Goal: Task Accomplishment & Management: Manage account settings

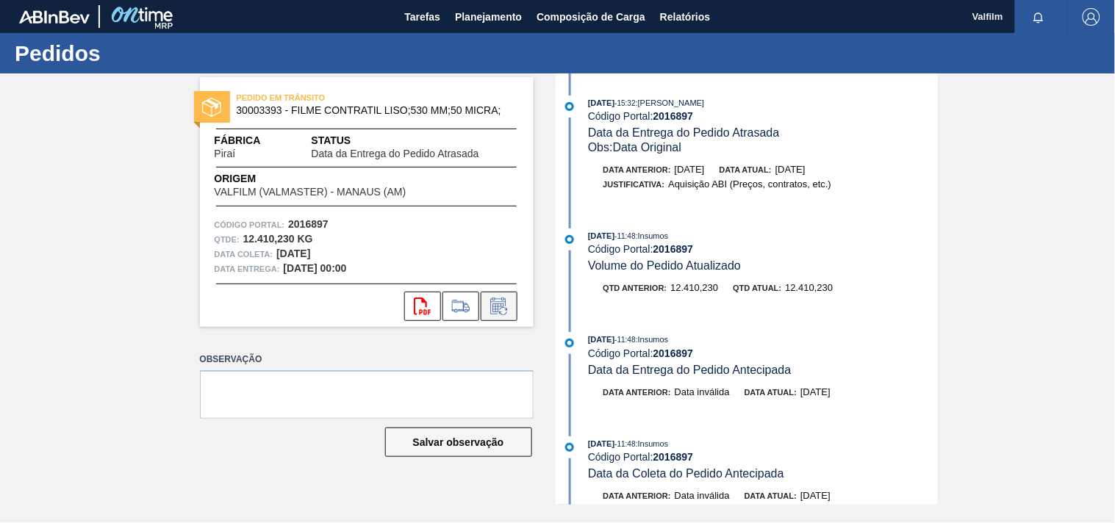
click at [504, 306] on icon at bounding box center [499, 307] width 24 height 18
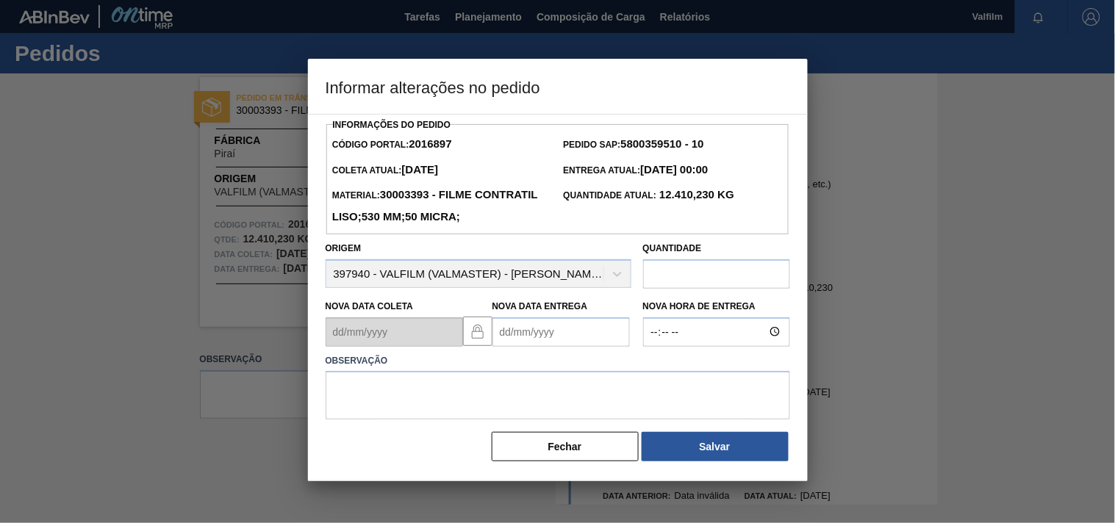
click at [505, 347] on Entrega2016897 "Nova Data Entrega" at bounding box center [560, 331] width 137 height 29
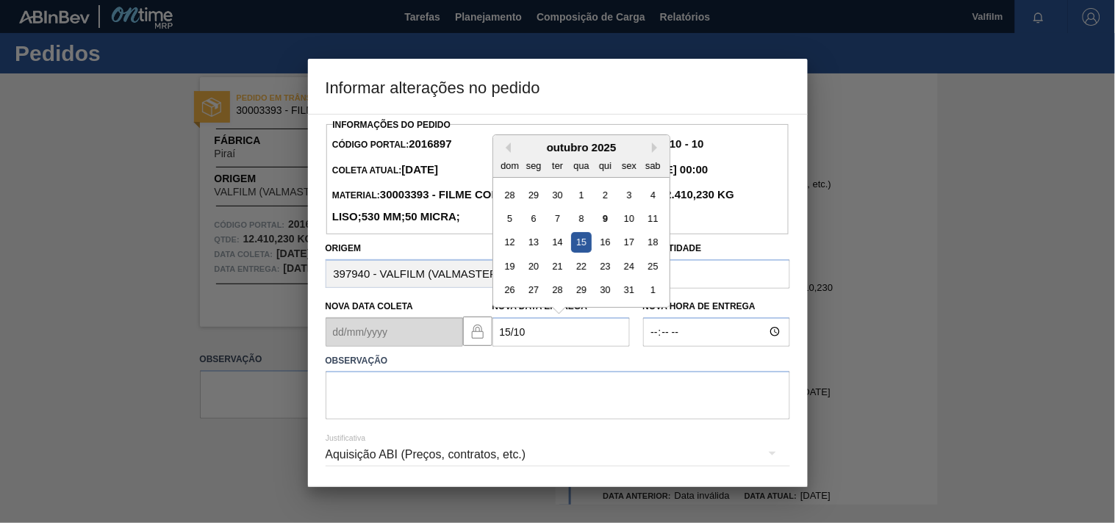
drag, startPoint x: 574, startPoint y: 268, endPoint x: 473, endPoint y: 365, distance: 139.8
click at [568, 254] on div "12 13 14 15 16 17 18" at bounding box center [581, 242] width 167 height 24
type Entrega2016897 "15/10/2025"
click at [382, 420] on textarea at bounding box center [558, 395] width 464 height 49
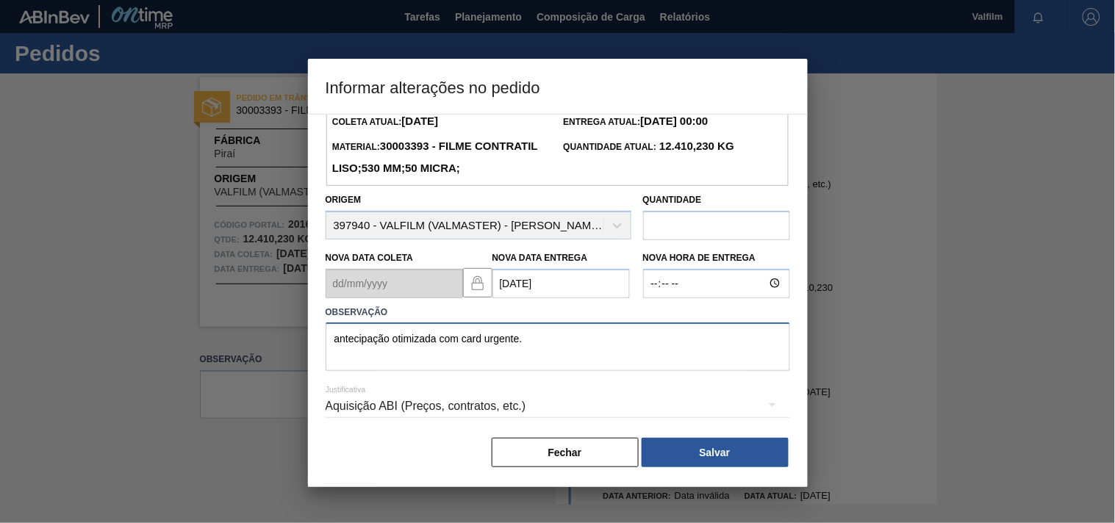
scroll to position [75, 0]
type textarea "antecipação otimizada com card urgente."
click at [342, 414] on div "Aquisição ABI (Preços, contratos, etc.)" at bounding box center [558, 406] width 464 height 41
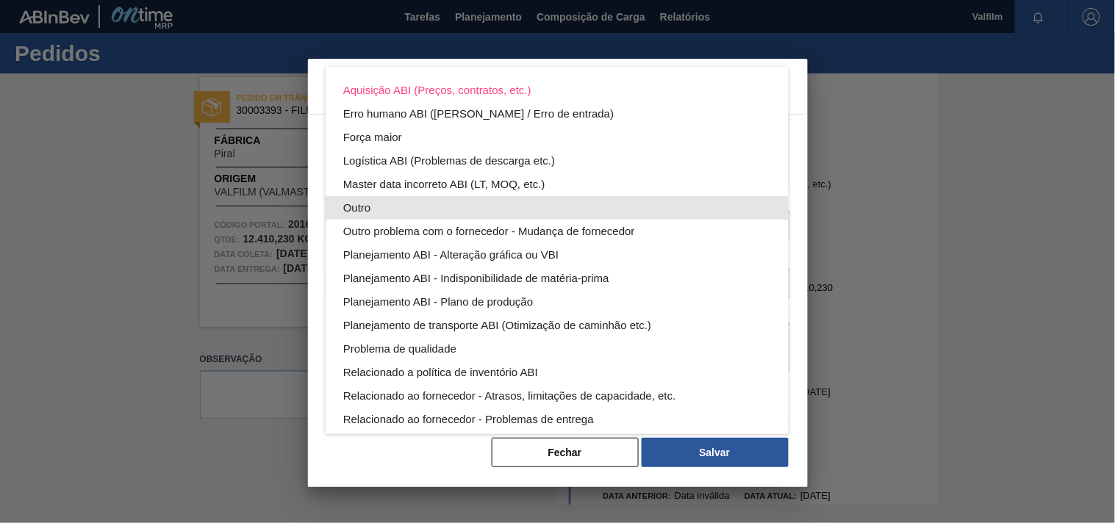
click at [349, 201] on div "Outro" at bounding box center [557, 208] width 428 height 24
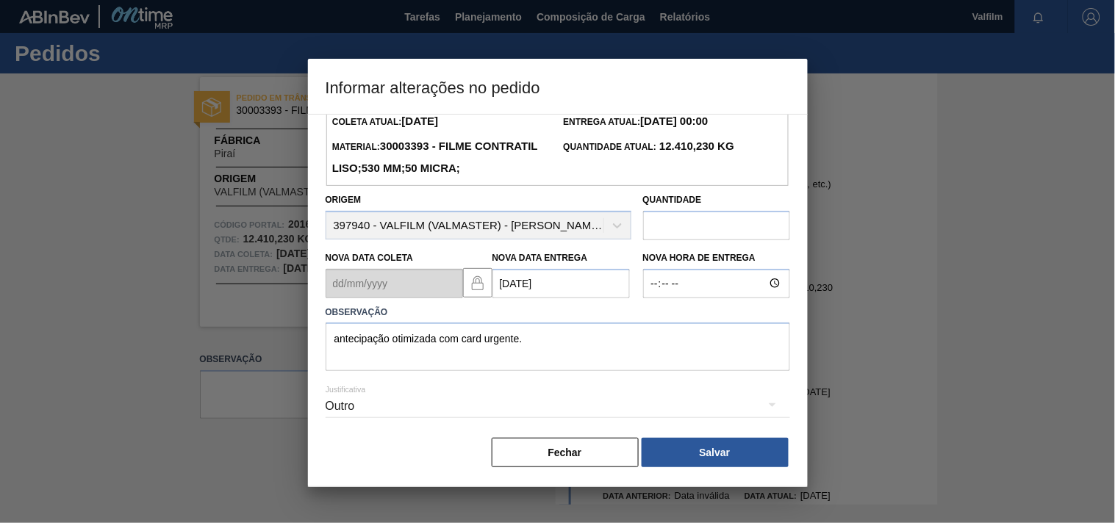
click at [681, 456] on button "Salvar" at bounding box center [715, 452] width 147 height 29
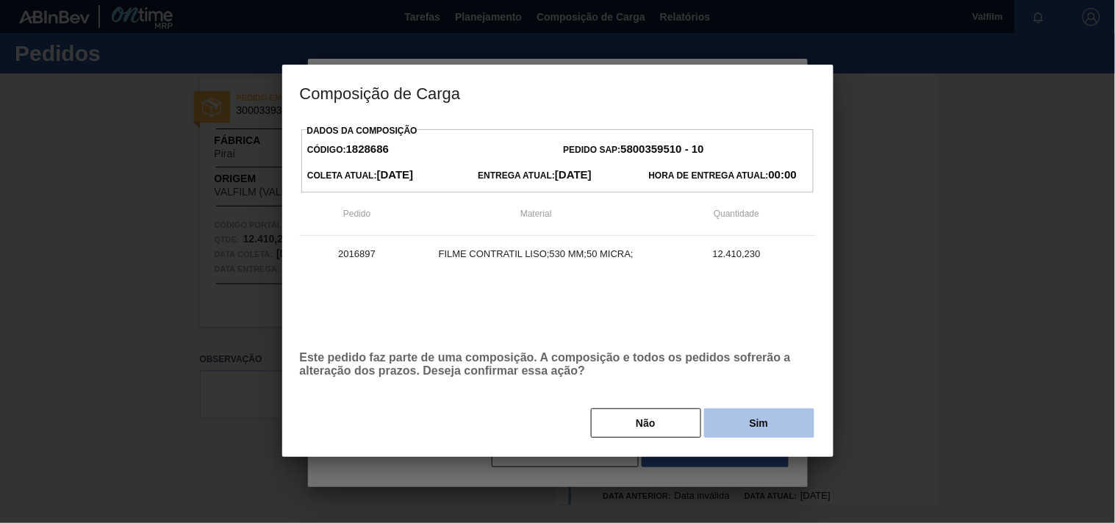
click at [728, 431] on button "Sim" at bounding box center [759, 423] width 110 height 29
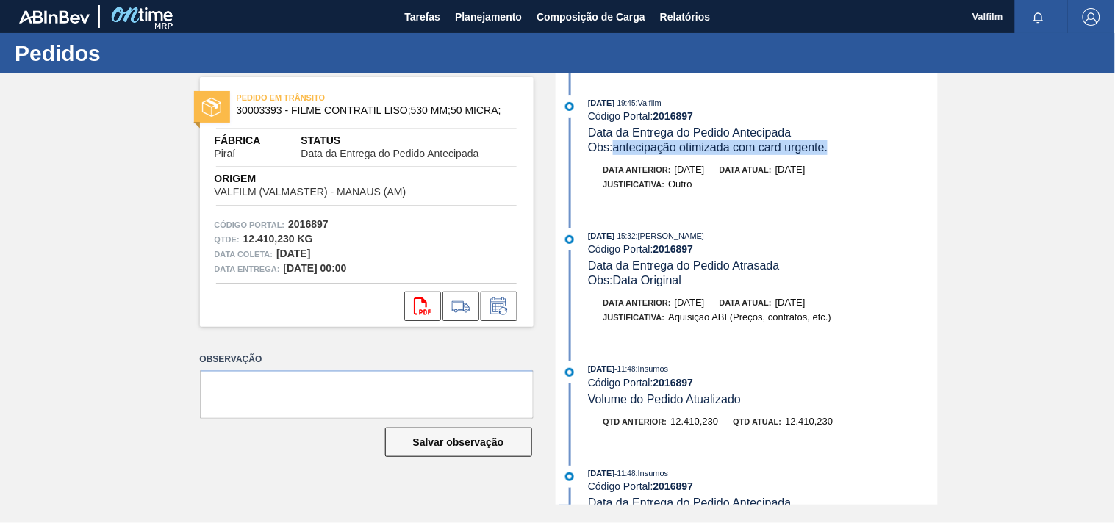
drag, startPoint x: 616, startPoint y: 148, endPoint x: 844, endPoint y: 148, distance: 227.8
click at [844, 148] on div "Obs: antecipação otimizada com card urgente." at bounding box center [762, 147] width 349 height 15
copy span "antecipação otimizada com card urgente."
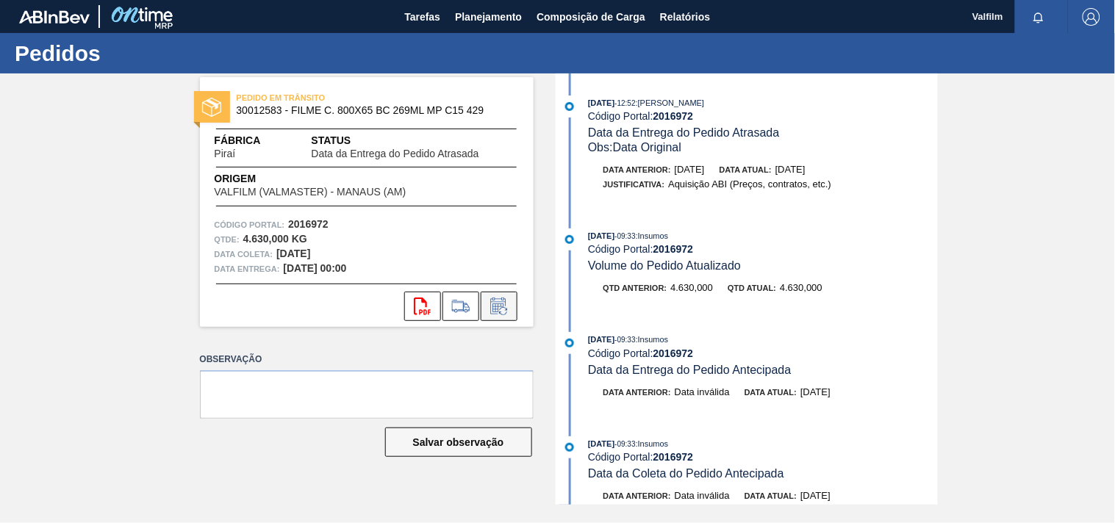
click at [503, 304] on icon at bounding box center [499, 307] width 24 height 18
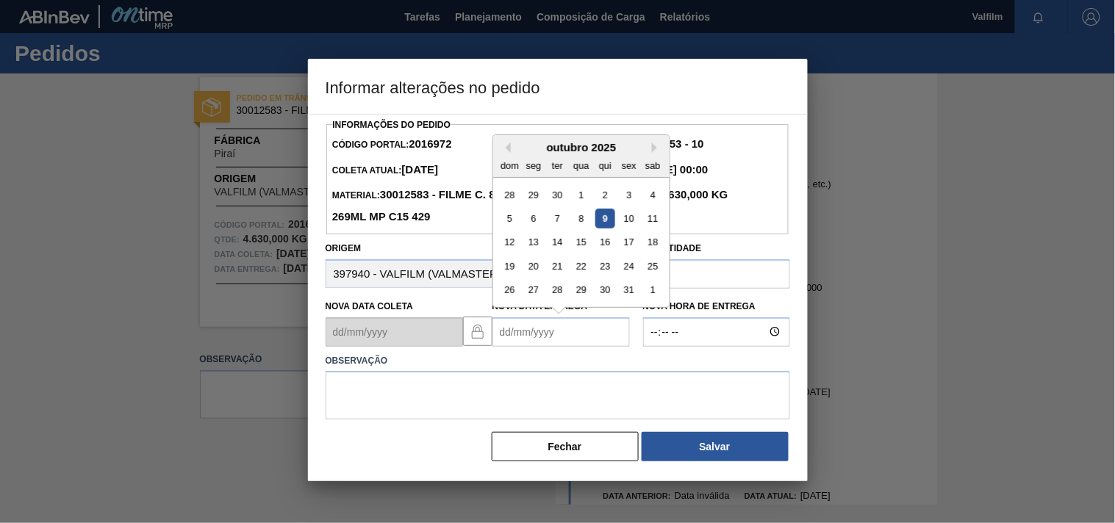
click at [517, 334] on Entrega2016972 "Nova Data Entrega" at bounding box center [560, 331] width 137 height 29
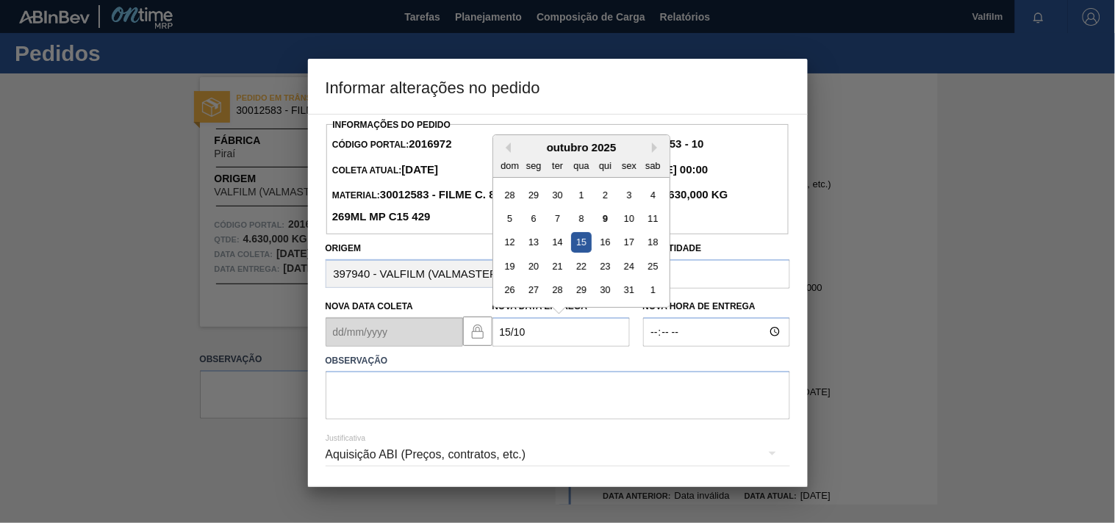
click at [579, 241] on div "15" at bounding box center [581, 242] width 20 height 20
type Entrega2016972 "15/10/2025"
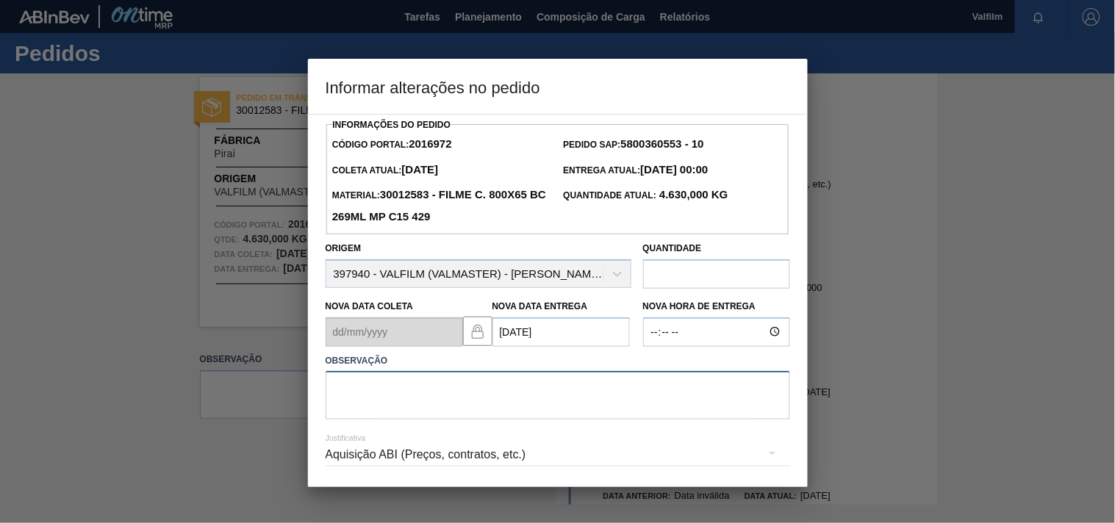
click at [434, 389] on textarea at bounding box center [558, 395] width 464 height 49
paste textarea "antecipação otimizada com card urgente."
type textarea "antecipação otimizada com card urgente."
click at [369, 459] on div "Aquisição ABI (Preços, contratos, etc.)" at bounding box center [558, 454] width 464 height 41
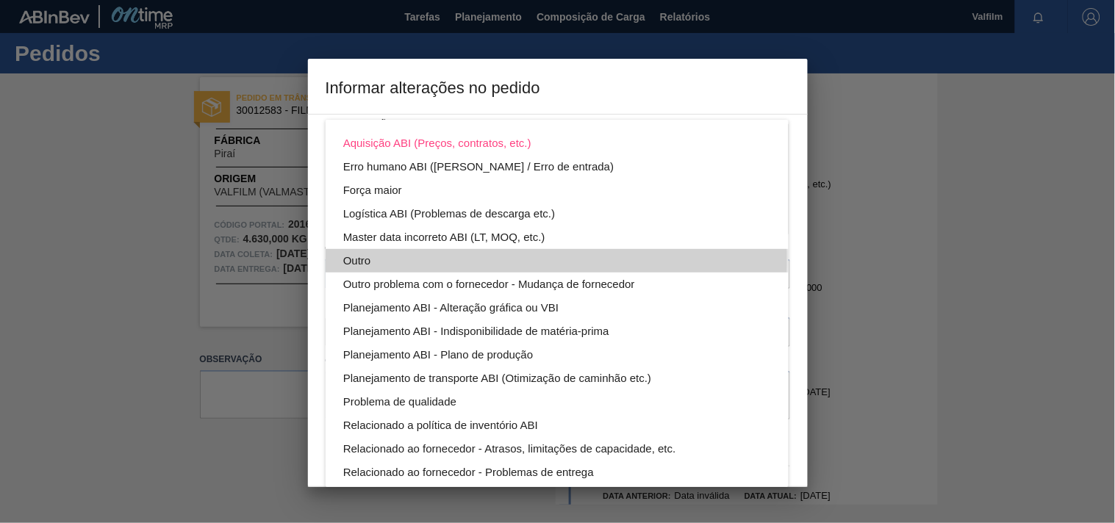
click at [360, 259] on div "Outro" at bounding box center [557, 261] width 428 height 24
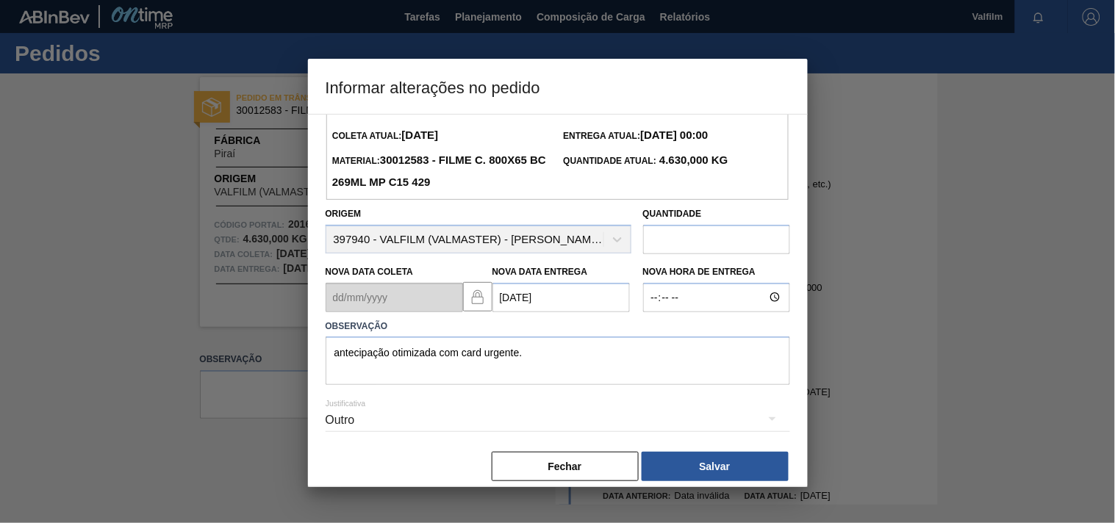
scroll to position [52, 0]
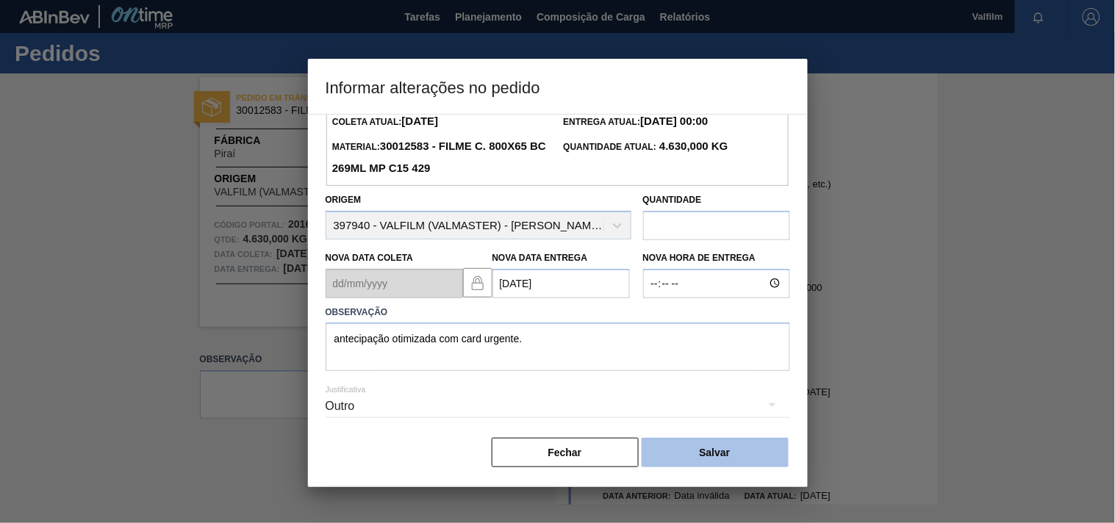
click at [695, 443] on button "Salvar" at bounding box center [715, 452] width 147 height 29
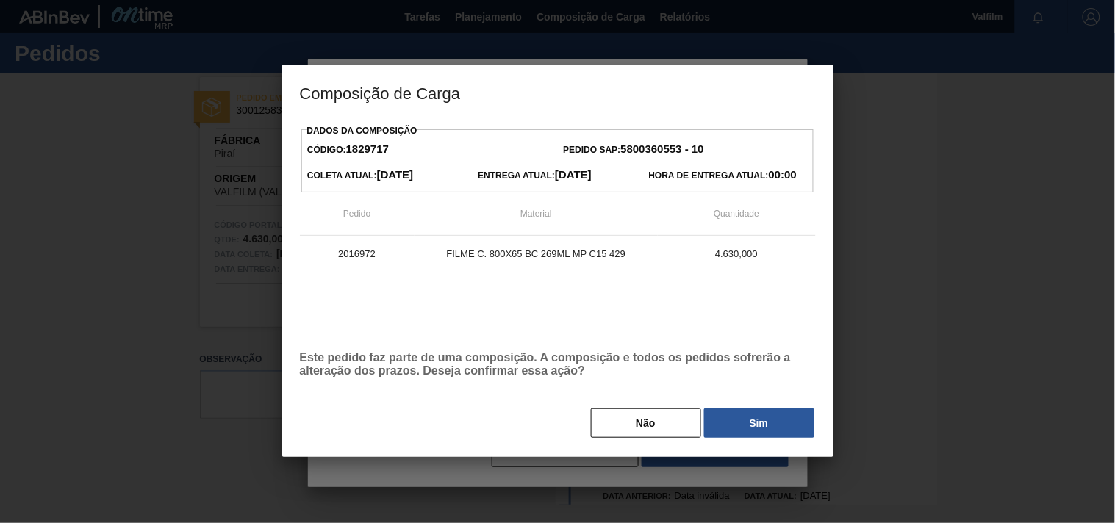
drag, startPoint x: 766, startPoint y: 420, endPoint x: 16, endPoint y: 299, distance: 760.1
click at [766, 420] on button "Sim" at bounding box center [759, 423] width 110 height 29
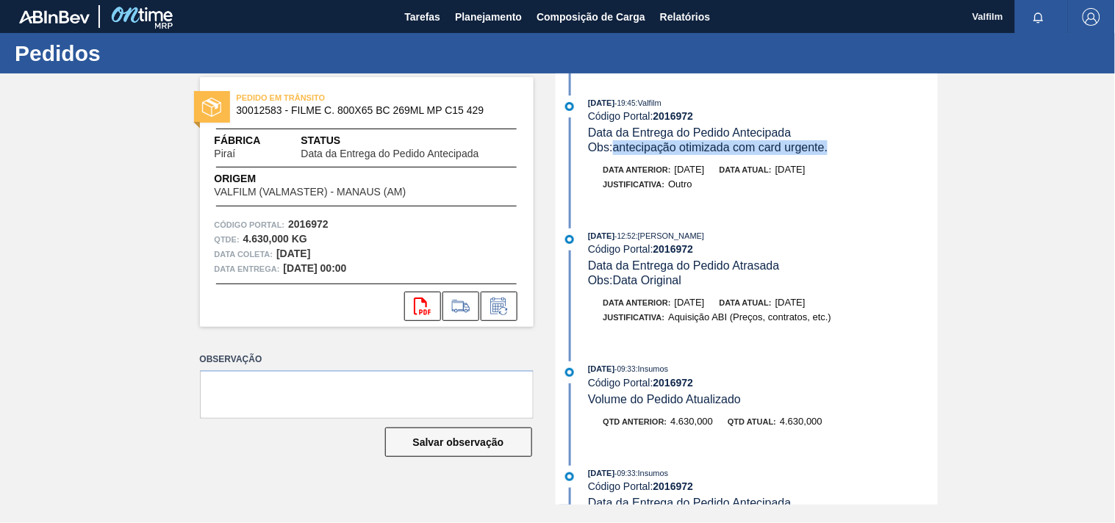
drag, startPoint x: 775, startPoint y: 153, endPoint x: 614, endPoint y: 153, distance: 161.7
click at [614, 153] on div "Obs: antecipação otimizada com card urgente." at bounding box center [762, 147] width 349 height 15
copy span "antecipação otimizada com card urgente."
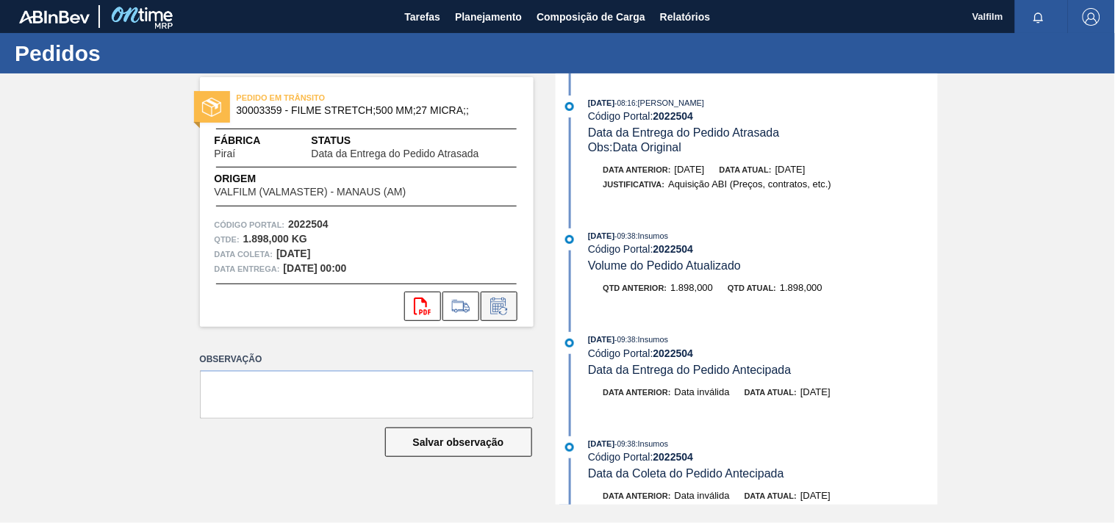
click at [505, 311] on icon at bounding box center [499, 307] width 24 height 18
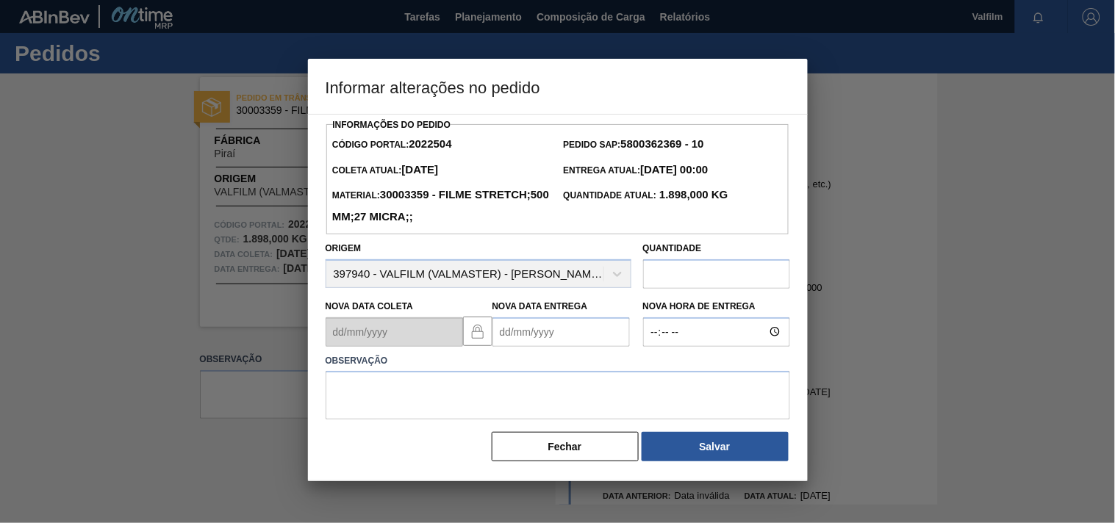
click at [508, 339] on Entrega2022504 "Nova Data Entrega" at bounding box center [560, 331] width 137 height 29
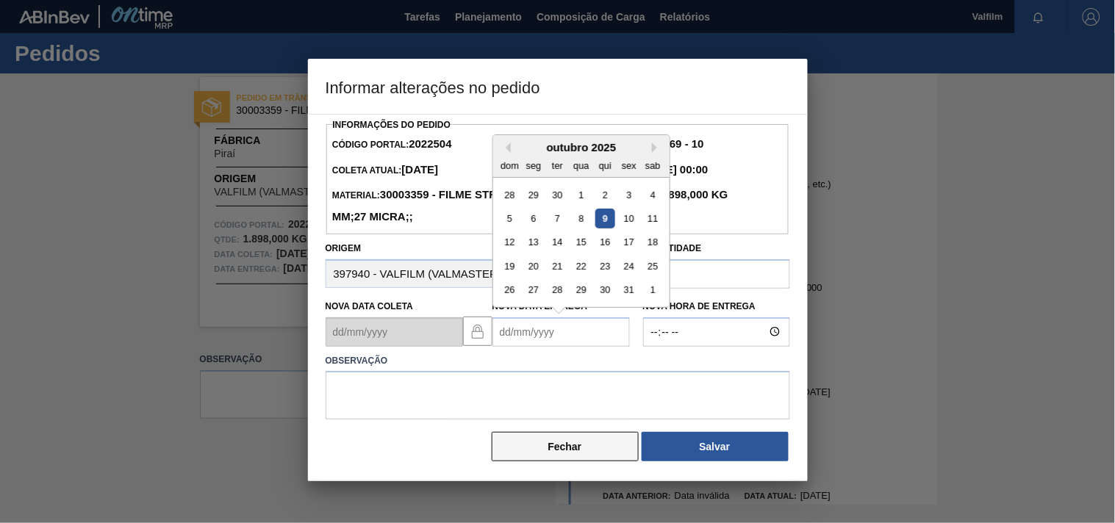
click at [523, 452] on button "Fechar" at bounding box center [565, 446] width 147 height 29
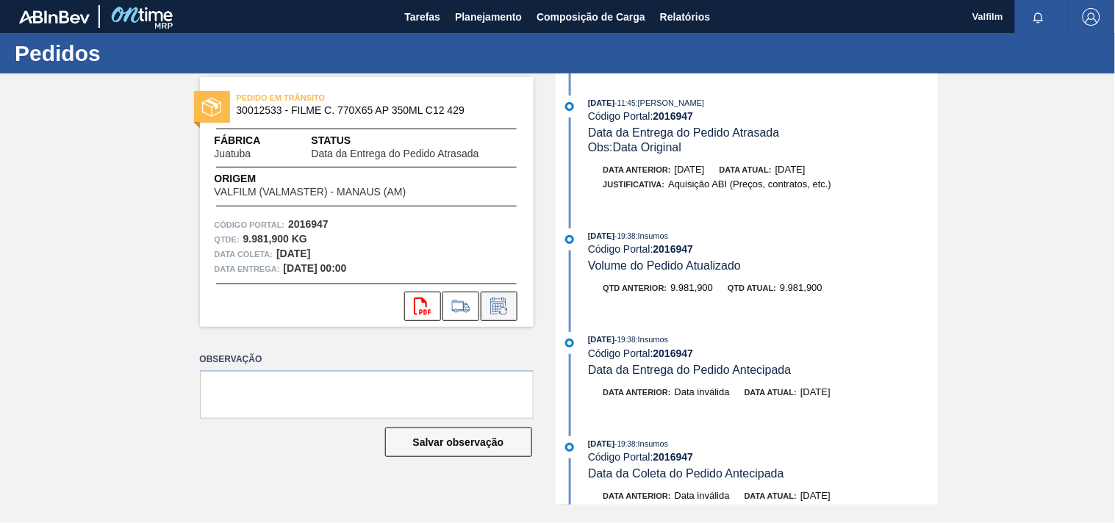
click at [502, 300] on icon at bounding box center [499, 307] width 24 height 18
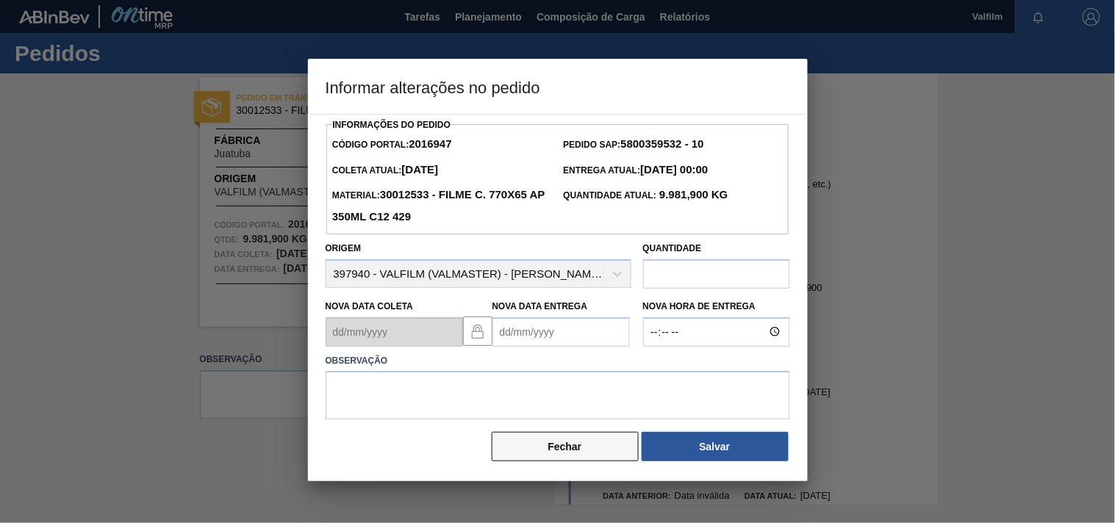
click at [552, 445] on button "Fechar" at bounding box center [565, 446] width 147 height 29
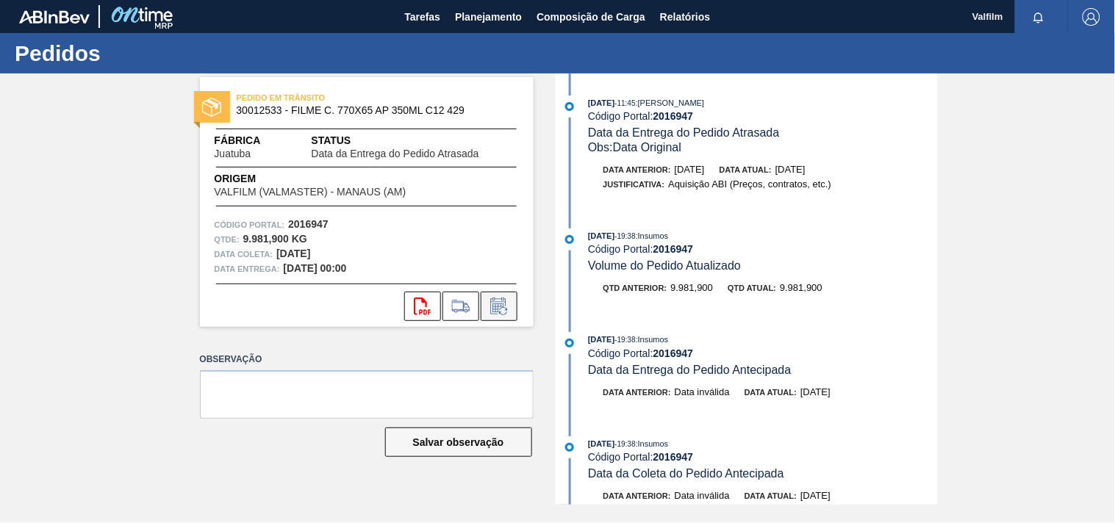
click at [500, 306] on icon at bounding box center [497, 308] width 11 height 9
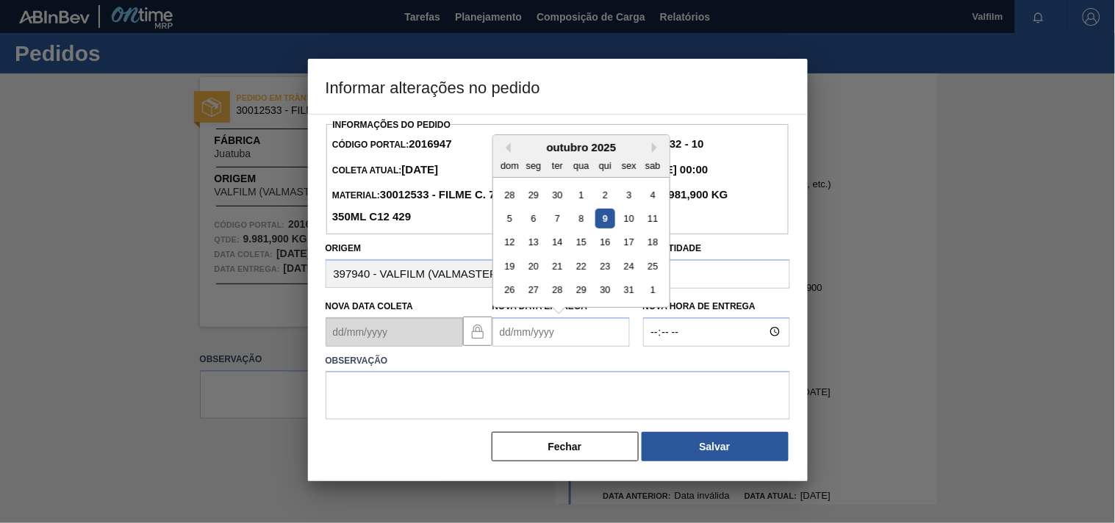
click at [509, 327] on Entrega2016947 "Nova Data Entrega" at bounding box center [560, 331] width 137 height 29
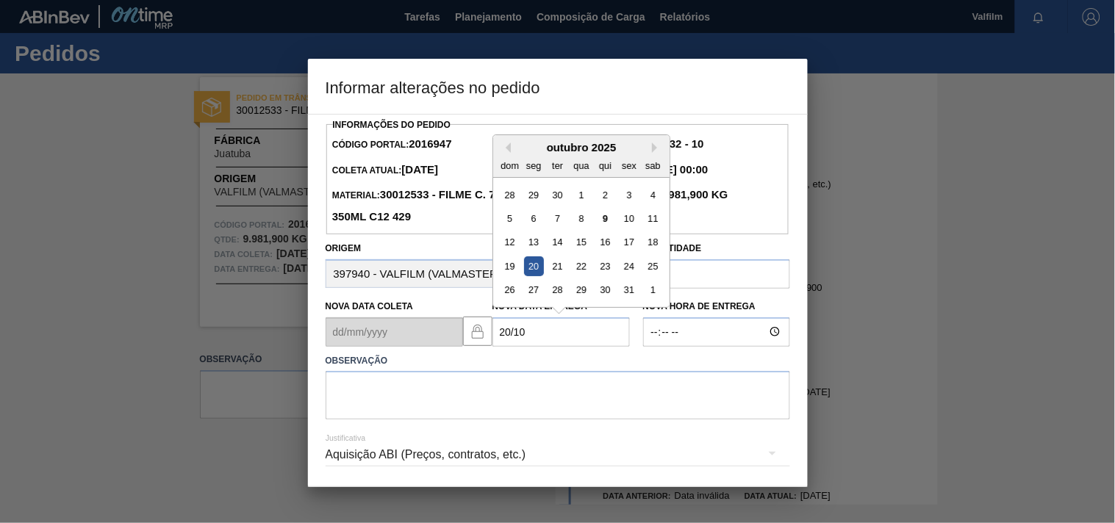
click at [536, 272] on div "20" at bounding box center [533, 266] width 20 height 20
type Entrega2016947 "[DATE]"
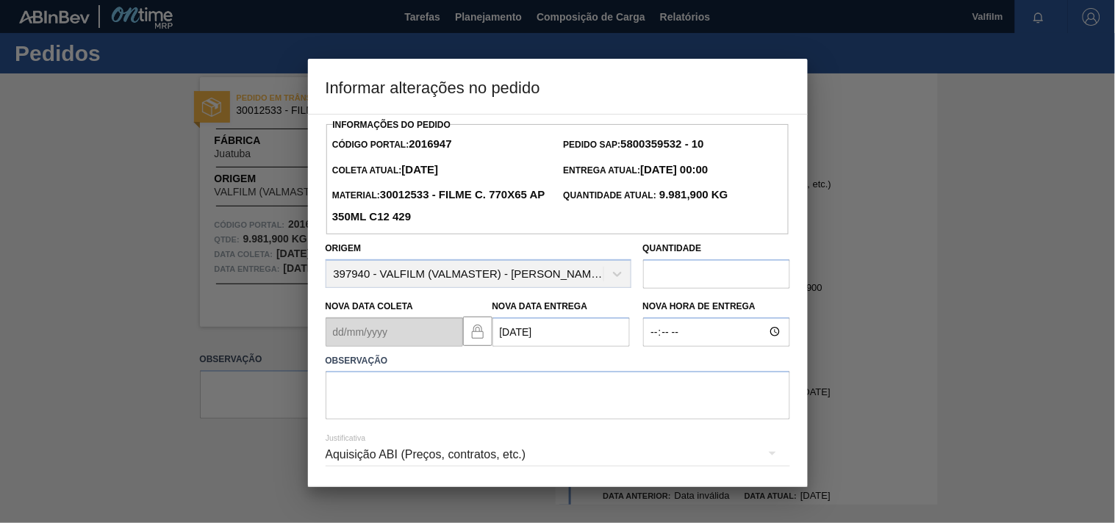
click at [401, 423] on div "Justificativa Aquisição ABI (Preços, contratos, etc.)" at bounding box center [558, 446] width 464 height 53
click at [382, 404] on textarea at bounding box center [558, 395] width 464 height 49
type textarea "antecipação para otimizar carga com card urgente."
click at [515, 451] on div "Aquisição ABI (Preços, contratos, etc.)" at bounding box center [558, 454] width 464 height 41
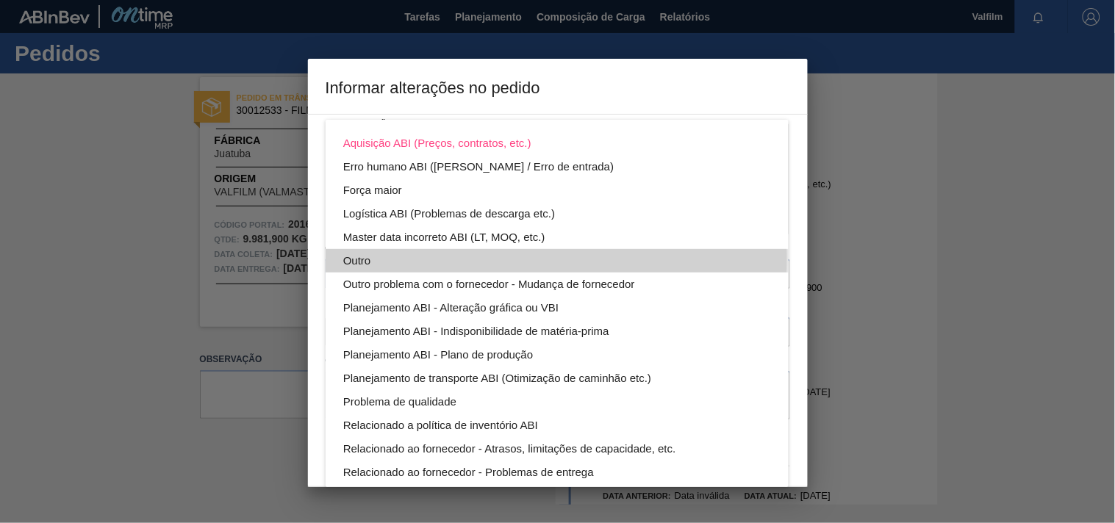
click at [366, 258] on div "Outro" at bounding box center [557, 261] width 428 height 24
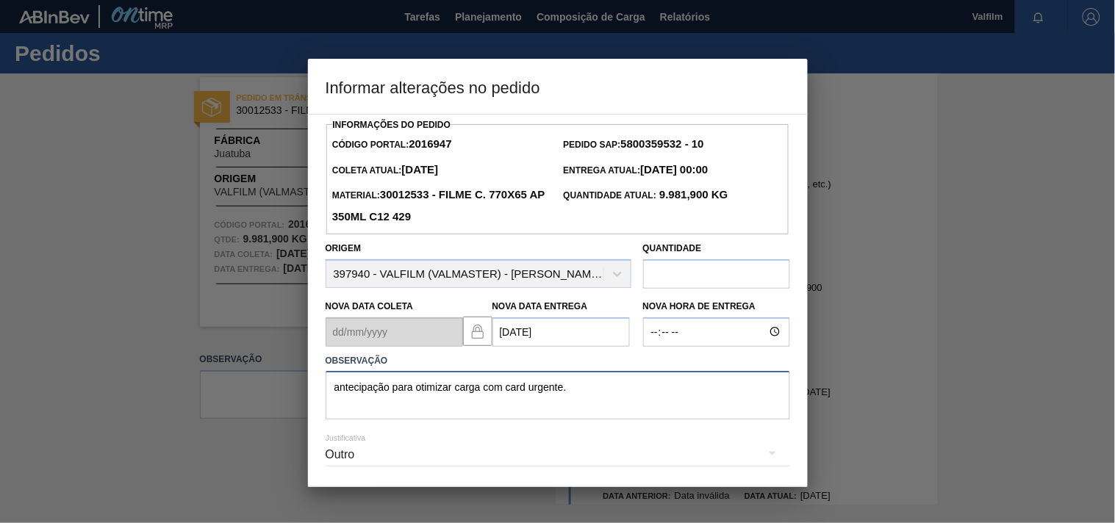
click at [613, 399] on textarea "antecipação para otimizar carga com card urgente." at bounding box center [558, 395] width 464 height 49
click at [593, 387] on textarea "antecipação para otimizar carga com card urgente." at bounding box center [558, 395] width 464 height 49
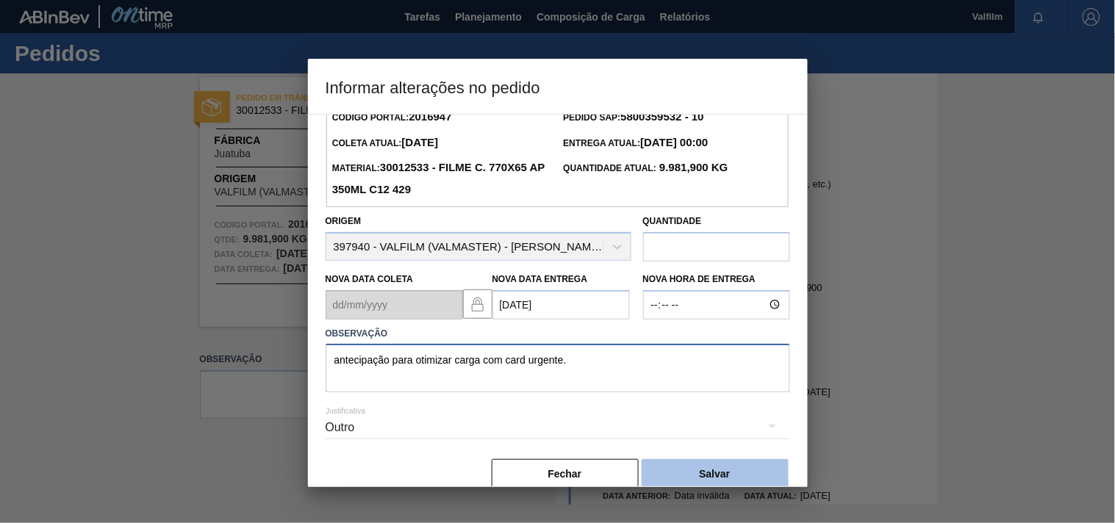
scroll to position [52, 0]
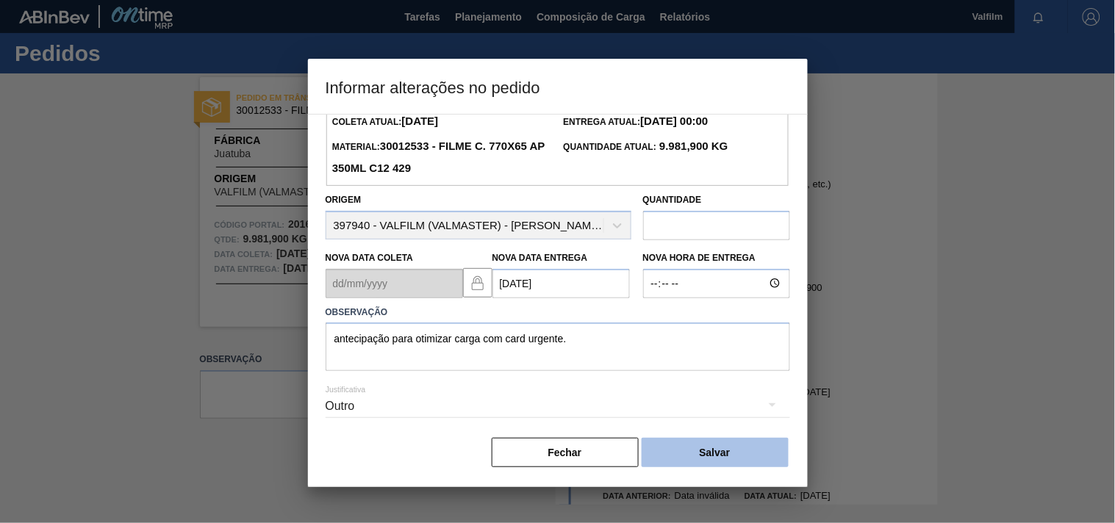
click at [744, 451] on button "Salvar" at bounding box center [715, 452] width 147 height 29
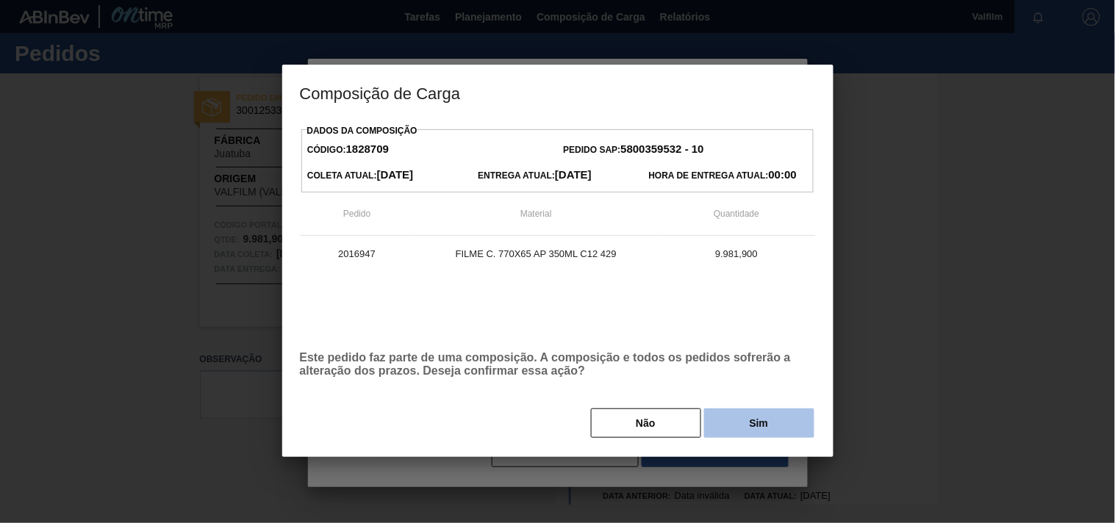
click at [755, 428] on button "Sim" at bounding box center [759, 423] width 110 height 29
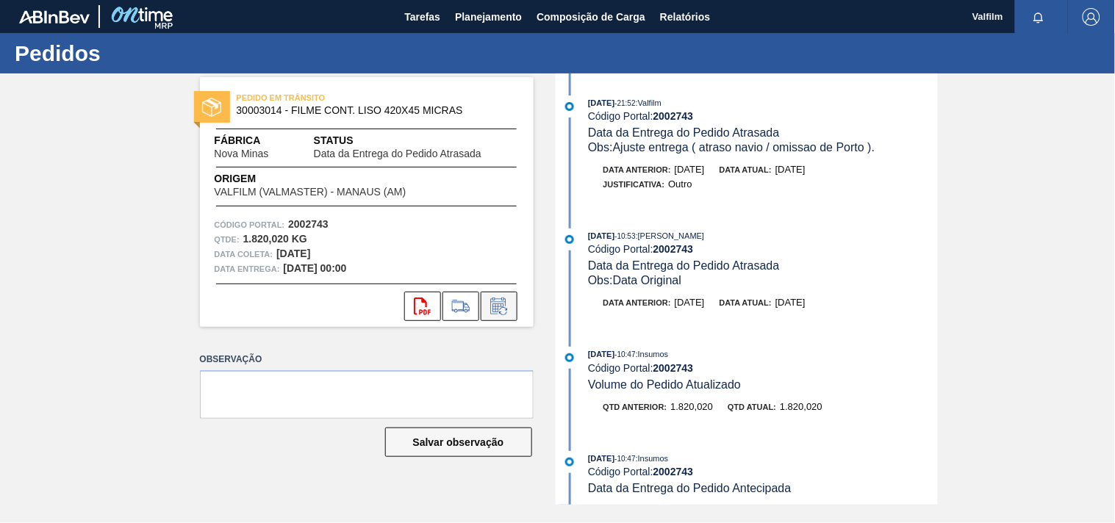
click at [489, 304] on icon at bounding box center [499, 307] width 24 height 18
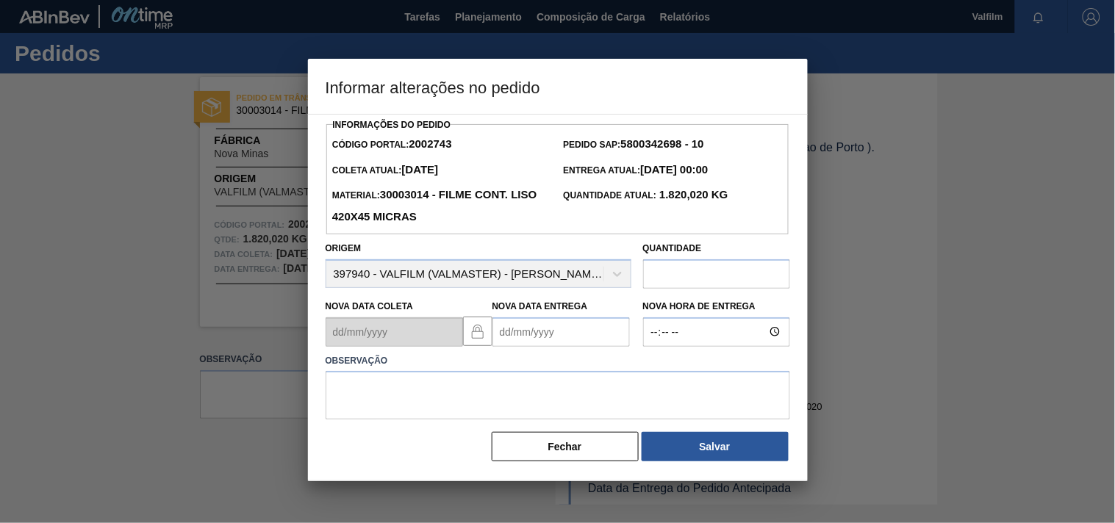
click at [520, 335] on Entrega2002743 "Nova Data Entrega" at bounding box center [560, 331] width 137 height 29
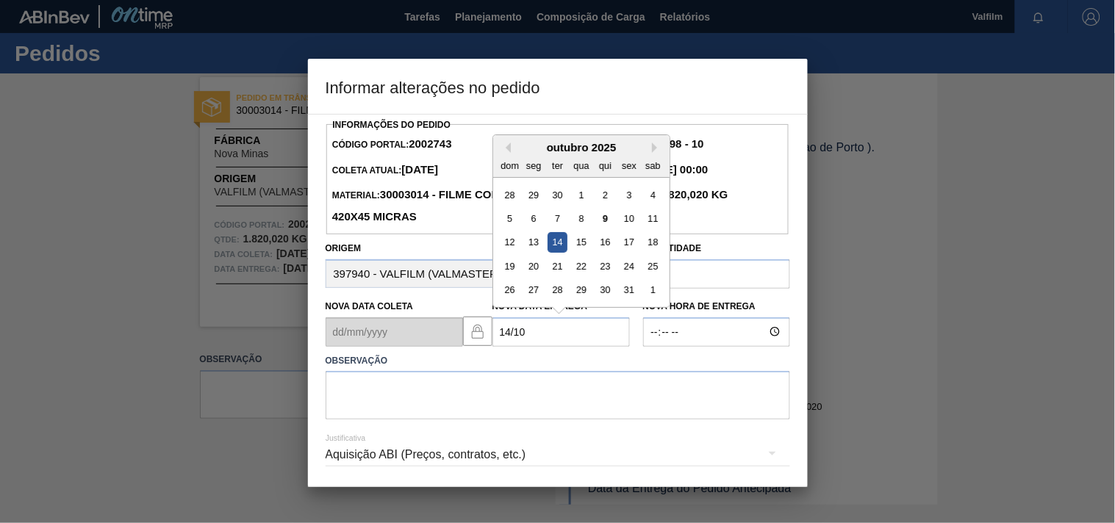
drag, startPoint x: 553, startPoint y: 251, endPoint x: 545, endPoint y: 315, distance: 64.4
click at [553, 252] on div "14" at bounding box center [557, 242] width 20 height 20
type Entrega2002743 "[DATE]"
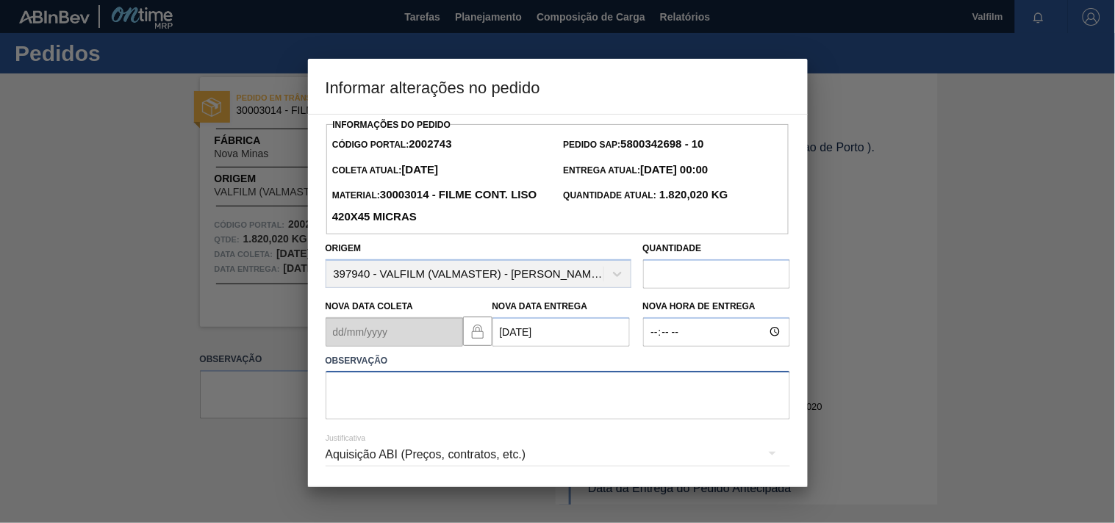
click at [430, 404] on textarea at bounding box center [558, 395] width 464 height 49
type textarea "antecipação para otimizar carga com card urgente"
click at [386, 448] on div "Aquisição ABI (Preços, contratos, etc.)" at bounding box center [558, 454] width 464 height 41
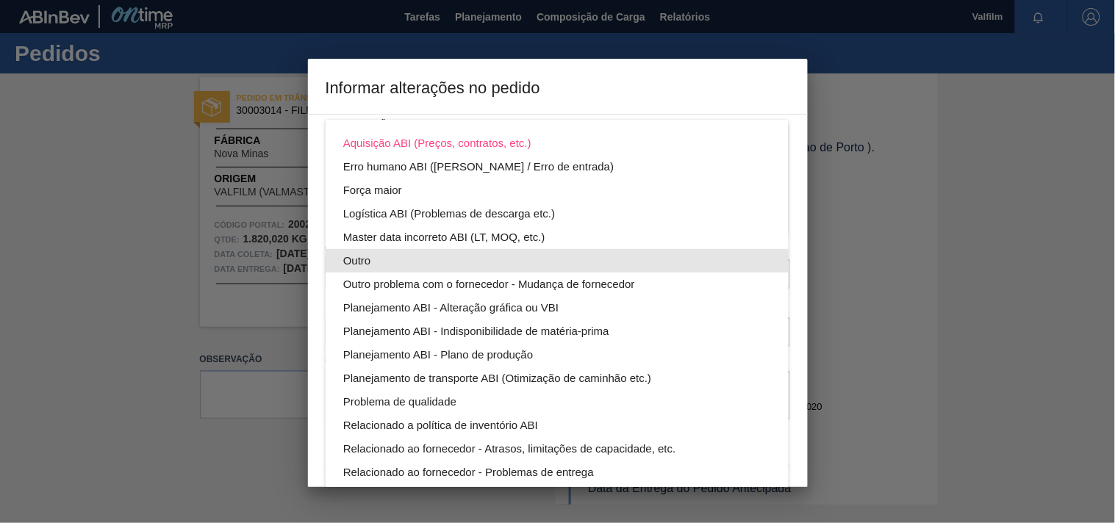
click at [348, 258] on div "Outro" at bounding box center [557, 261] width 428 height 24
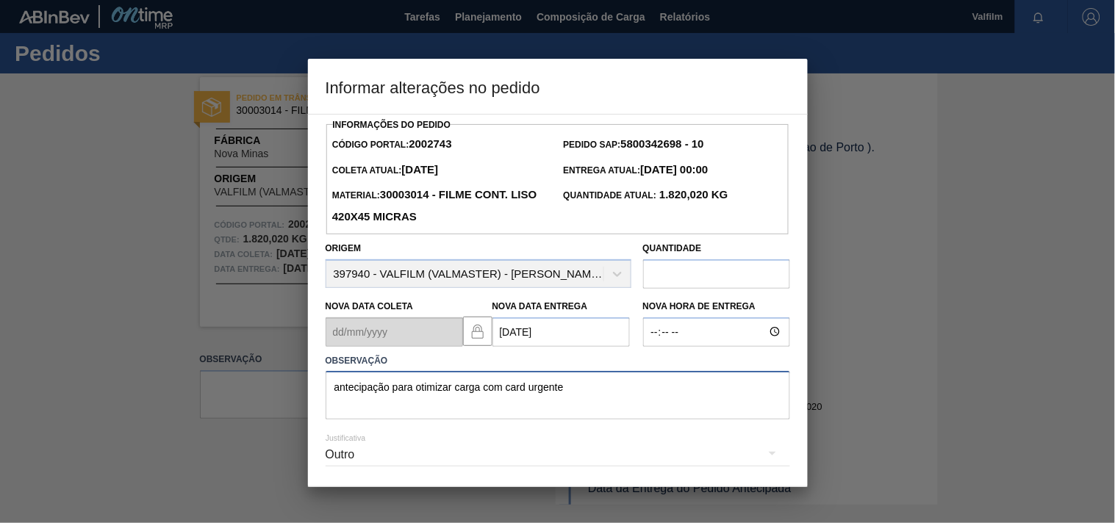
click at [611, 392] on textarea "antecipação para otimizar carga com card urgente" at bounding box center [558, 395] width 464 height 49
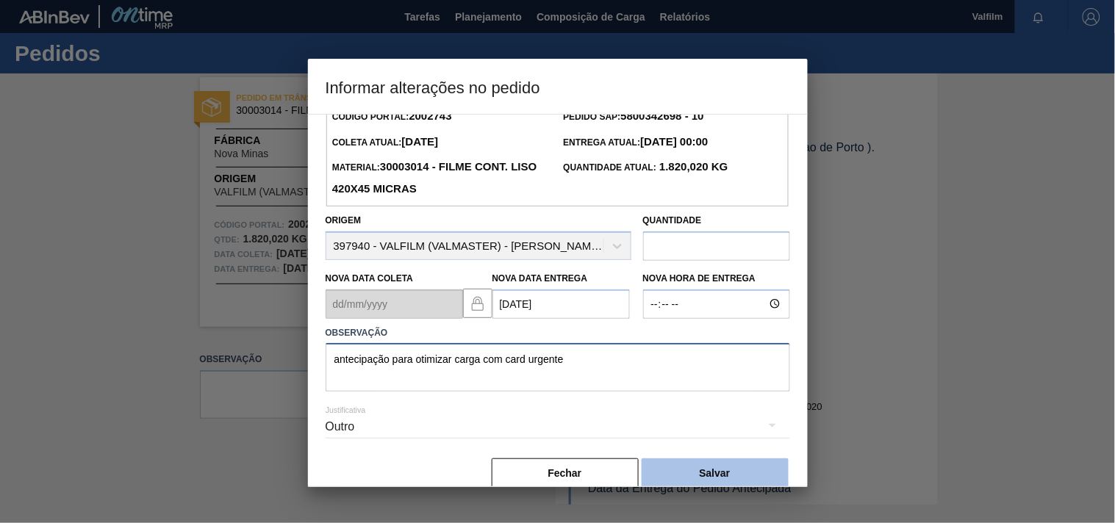
scroll to position [52, 0]
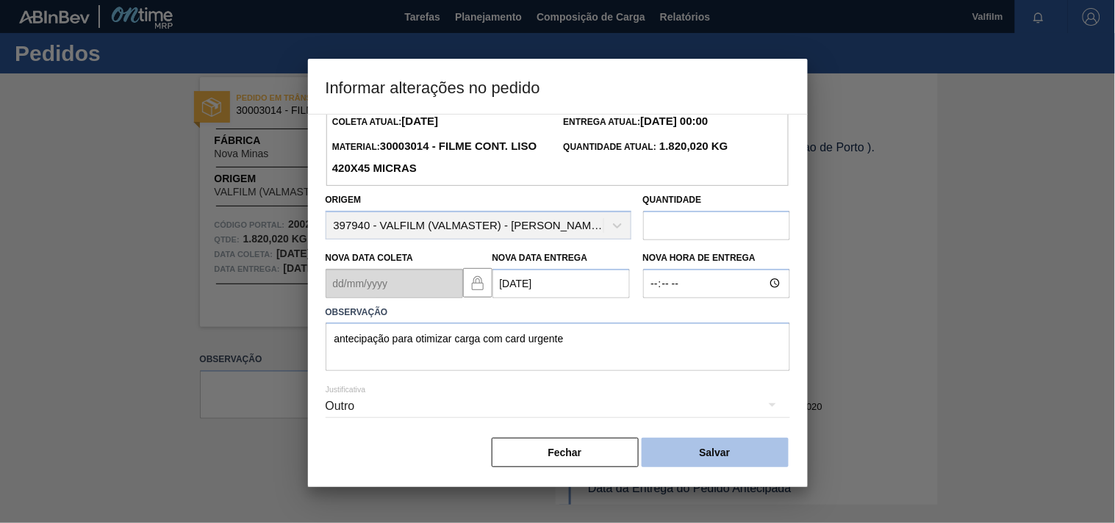
click at [732, 453] on button "Salvar" at bounding box center [715, 452] width 147 height 29
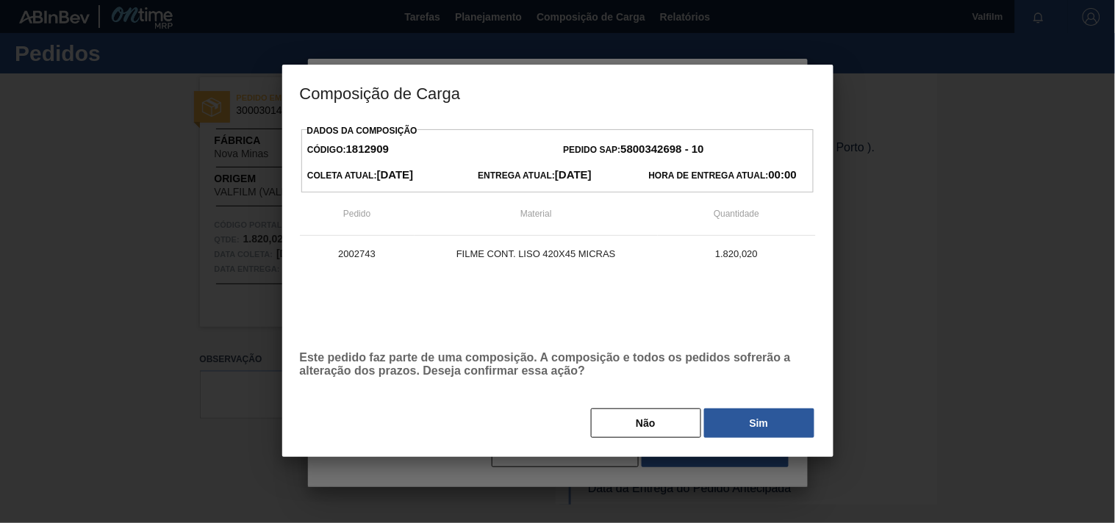
drag, startPoint x: 728, startPoint y: 423, endPoint x: 702, endPoint y: 423, distance: 25.7
click at [717, 423] on button "Sim" at bounding box center [759, 423] width 110 height 29
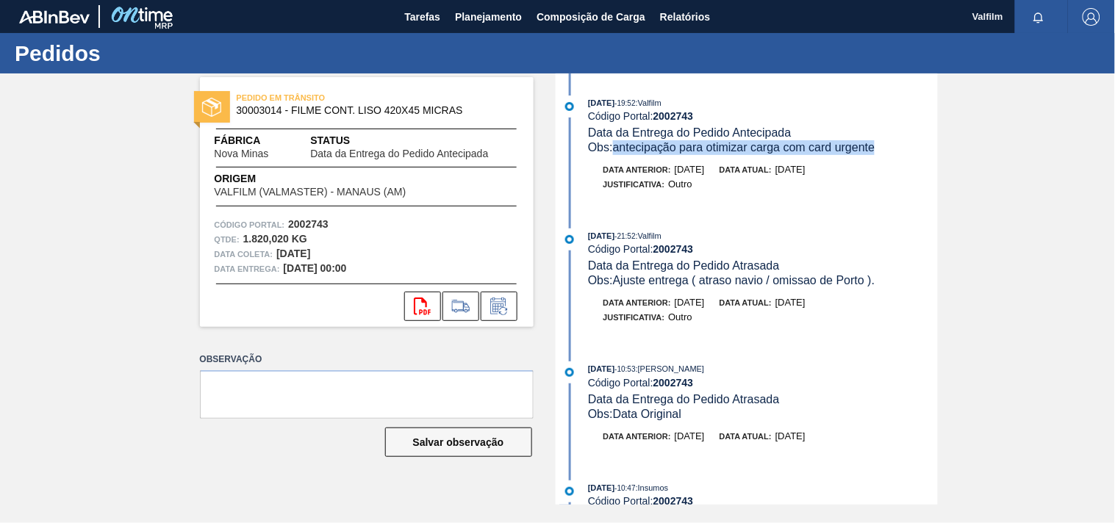
drag, startPoint x: 886, startPoint y: 150, endPoint x: 618, endPoint y: 151, distance: 268.2
click at [618, 151] on div "Obs: antecipação para otimizar carga com card urgente" at bounding box center [762, 147] width 349 height 15
copy span "antecipação para otimizar carga com card urgente"
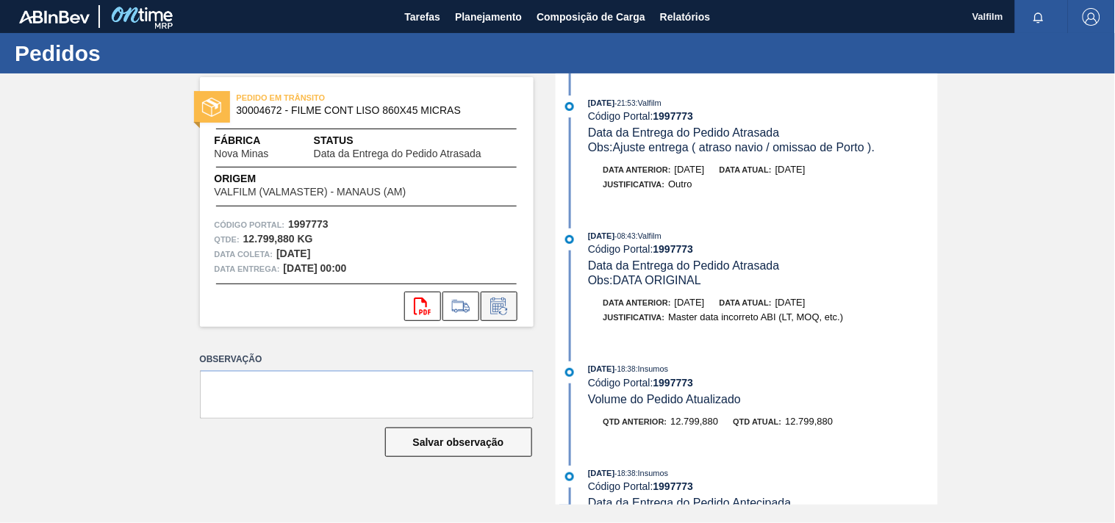
click at [504, 307] on icon at bounding box center [503, 311] width 8 height 8
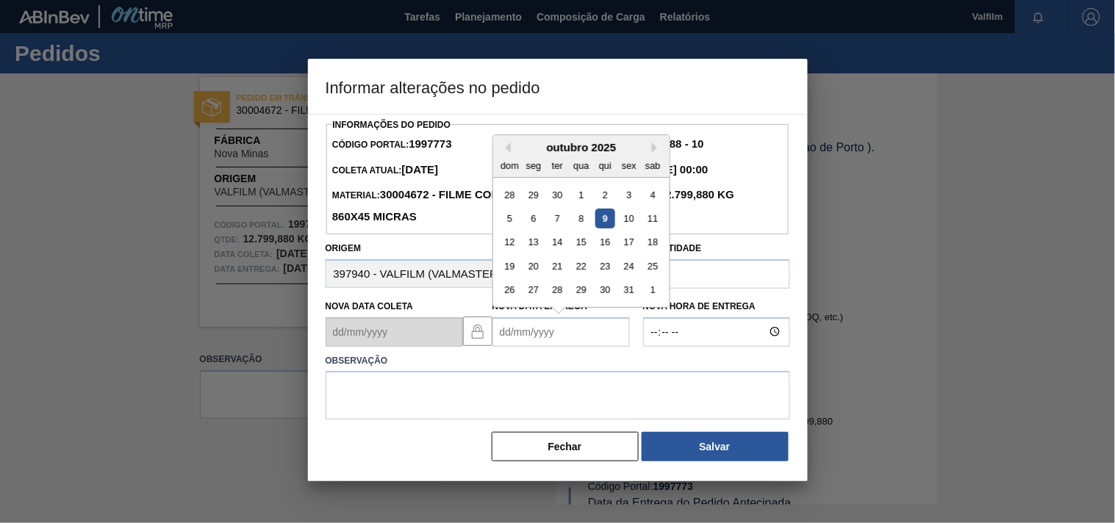
click at [503, 334] on Entrega1997773 "Nova Data Entrega" at bounding box center [560, 331] width 137 height 29
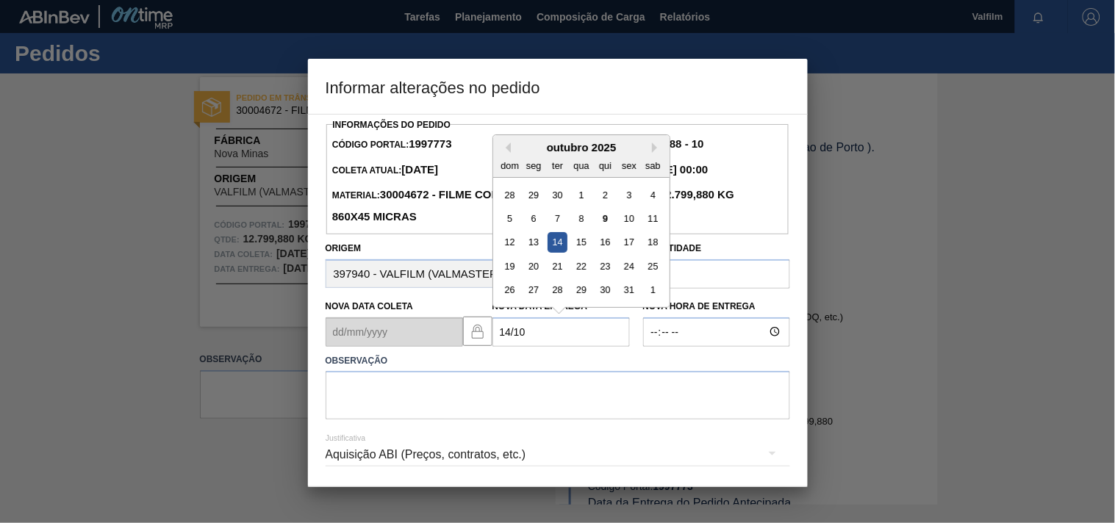
click at [556, 252] on div "14" at bounding box center [557, 242] width 20 height 20
type Entrega1997773 "[DATE]"
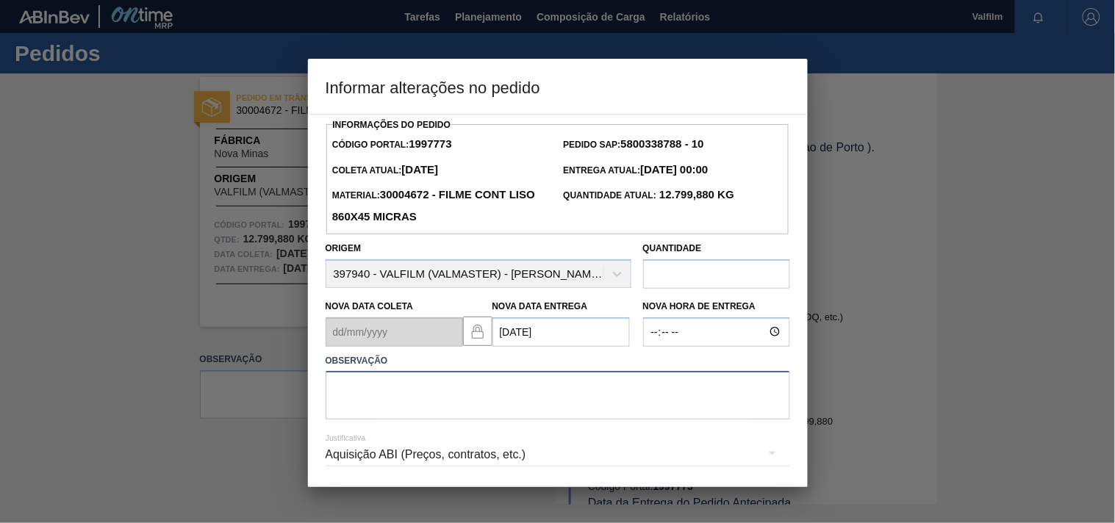
click at [421, 401] on textarea at bounding box center [558, 395] width 464 height 49
paste textarea "antecipação para otimizar carga com card urgente"
type textarea "antecipação para otimizar carga com card urgente"
click at [378, 463] on div "Aquisição ABI (Preços, contratos, etc.)" at bounding box center [558, 454] width 464 height 41
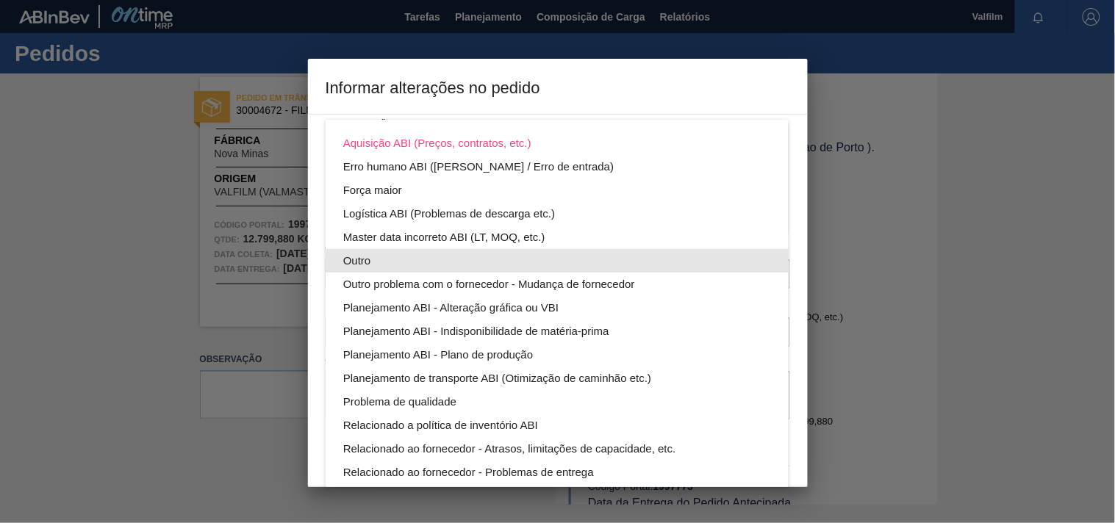
click at [353, 262] on div "Outro" at bounding box center [557, 261] width 428 height 24
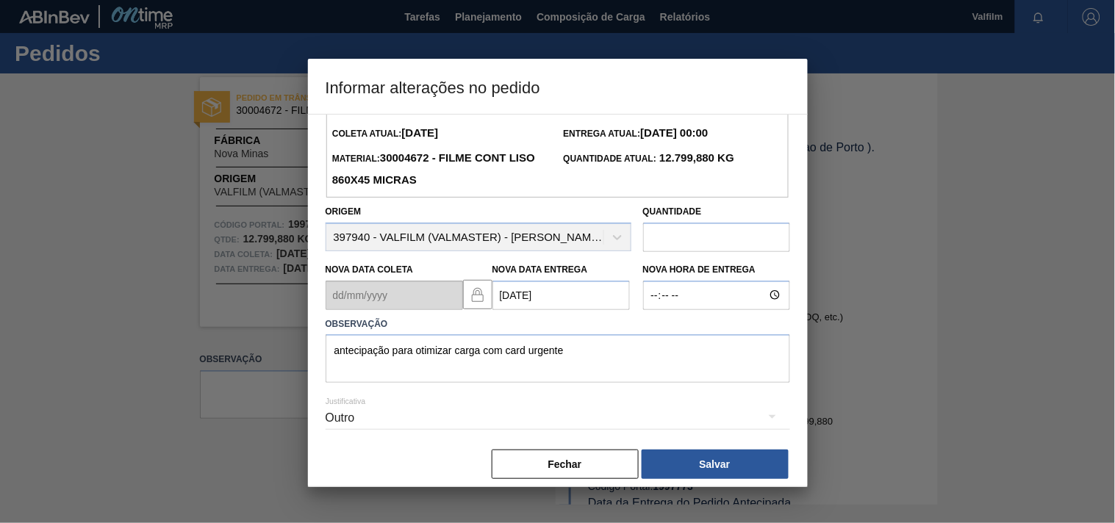
scroll to position [52, 0]
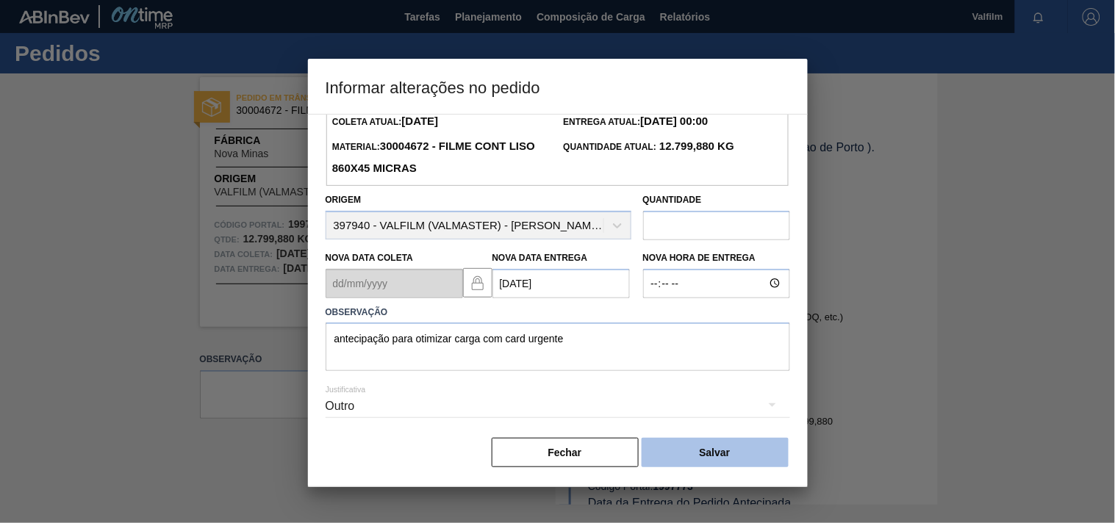
click at [717, 454] on button "Salvar" at bounding box center [715, 452] width 147 height 29
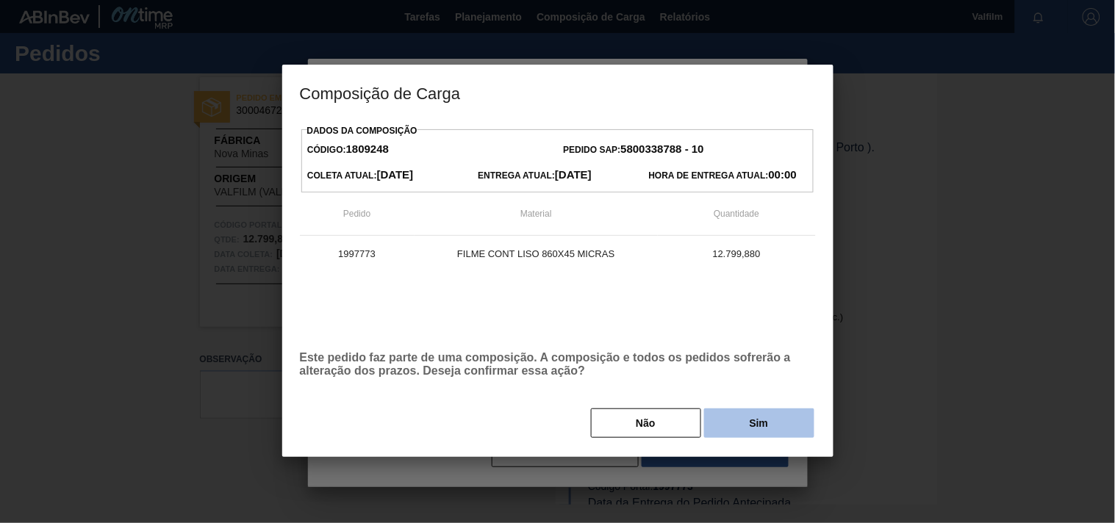
click at [755, 428] on button "Sim" at bounding box center [759, 423] width 110 height 29
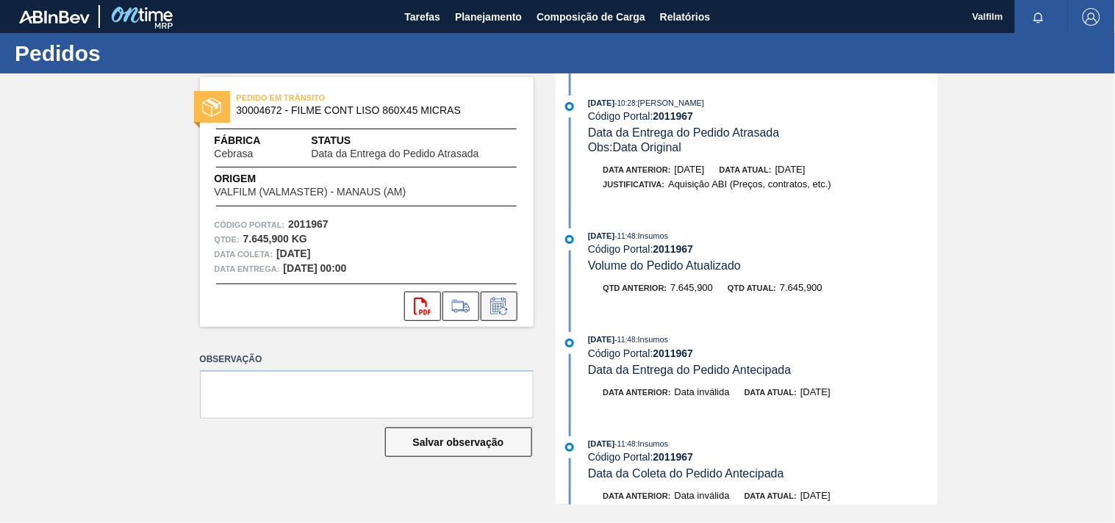
click at [504, 298] on icon at bounding box center [499, 307] width 24 height 18
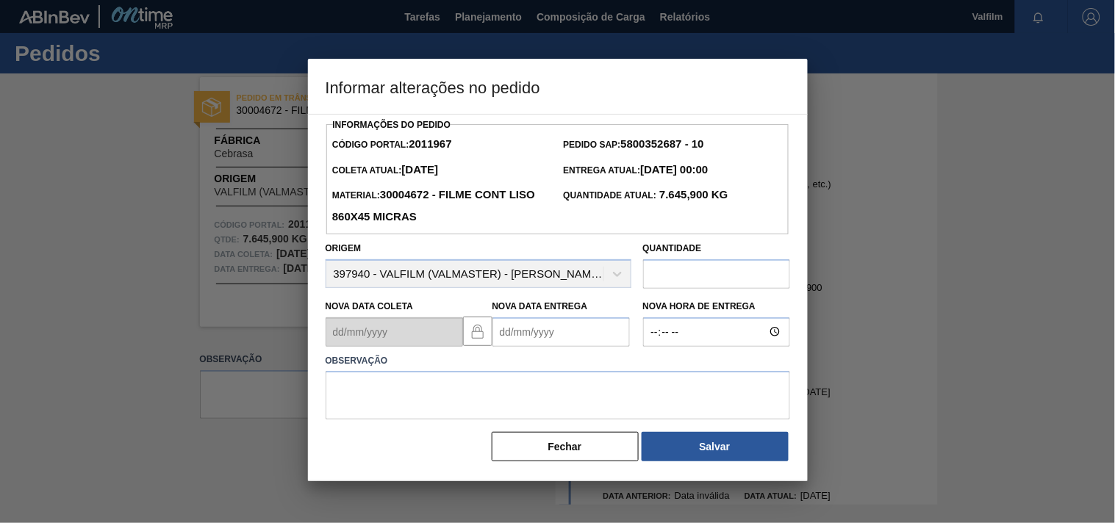
click at [523, 339] on Entrega2011967 "Nova Data Entrega" at bounding box center [560, 331] width 137 height 29
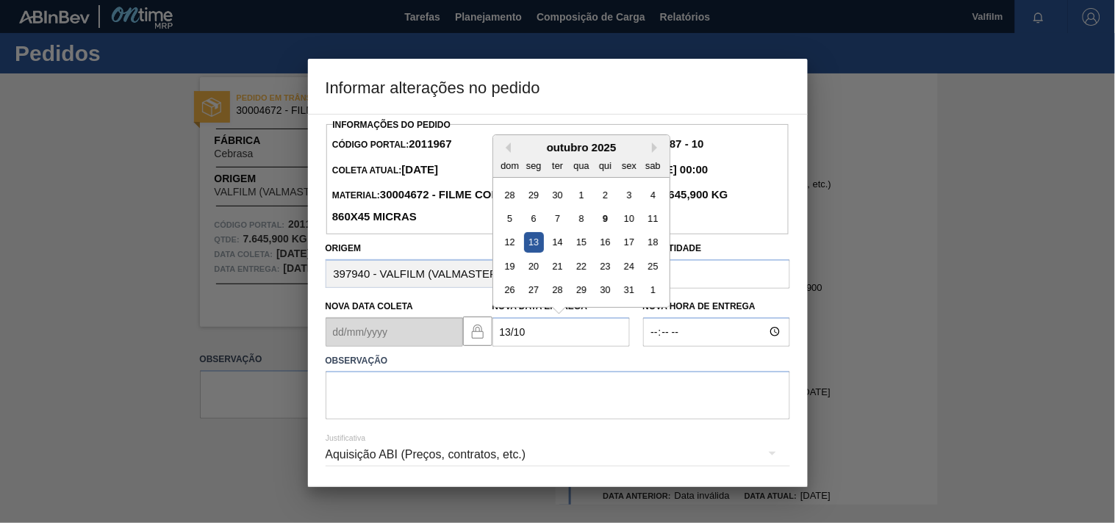
click at [520, 254] on div "12 13 14 15 16 17 18" at bounding box center [581, 242] width 167 height 24
drag, startPoint x: 537, startPoint y: 253, endPoint x: 531, endPoint y: 260, distance: 9.4
click at [537, 252] on div "13" at bounding box center [533, 242] width 20 height 20
type Entrega2011967 "13/10/2025"
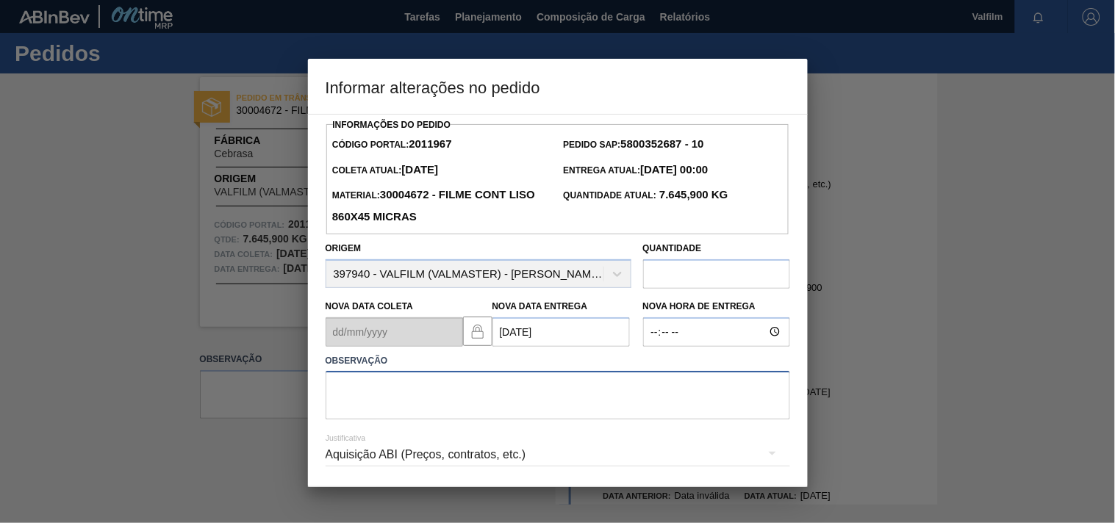
click at [373, 406] on textarea at bounding box center [558, 395] width 464 height 49
type textarea "antecipação para otimizar carga com card urgente."
click at [371, 463] on div "Aquisição ABI (Preços, contratos, etc.)" at bounding box center [558, 454] width 464 height 41
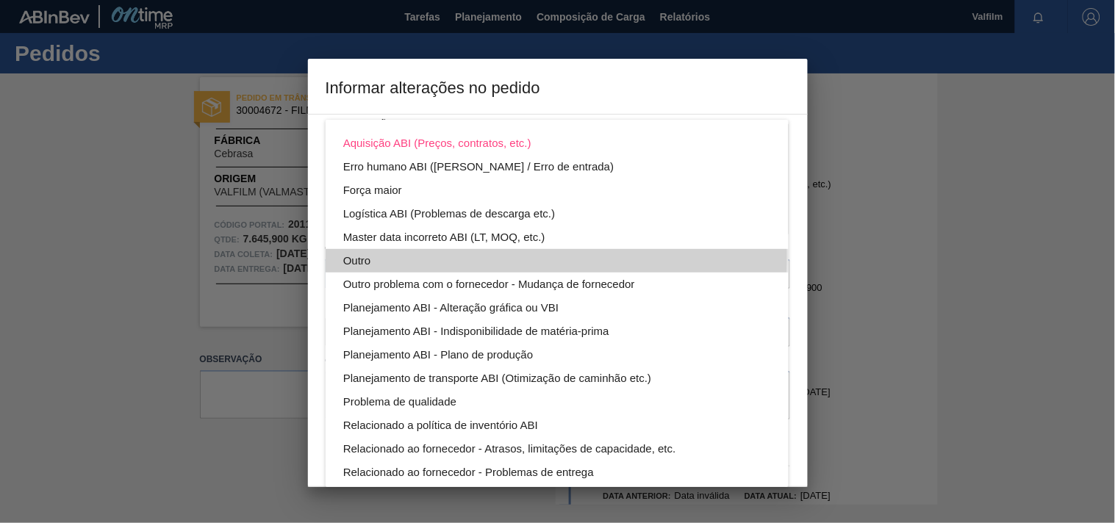
drag, startPoint x: 362, startPoint y: 256, endPoint x: 462, endPoint y: 312, distance: 113.9
click at [362, 257] on div "Outro" at bounding box center [557, 261] width 428 height 24
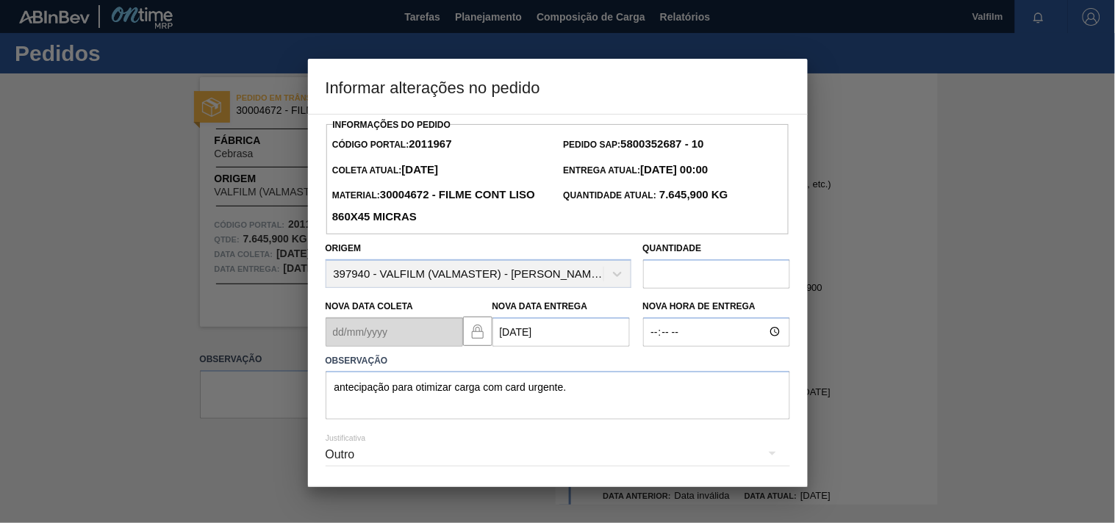
scroll to position [52, 0]
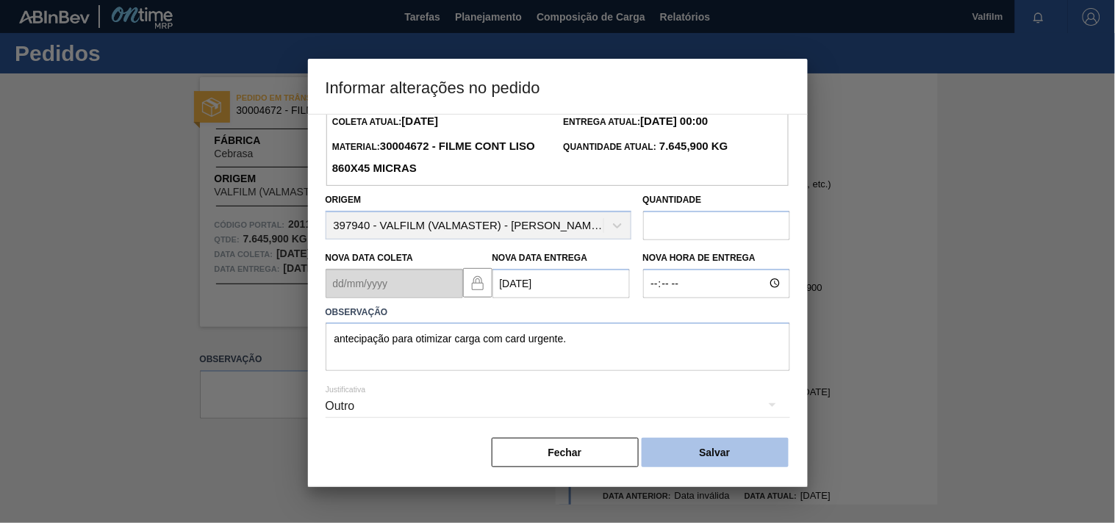
click at [711, 453] on button "Salvar" at bounding box center [715, 452] width 147 height 29
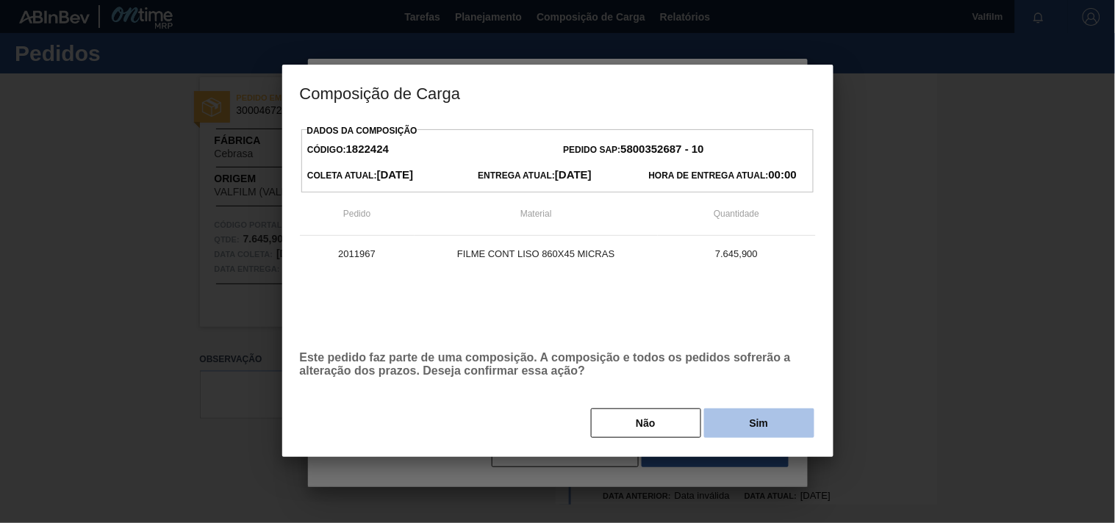
click at [737, 417] on button "Sim" at bounding box center [759, 423] width 110 height 29
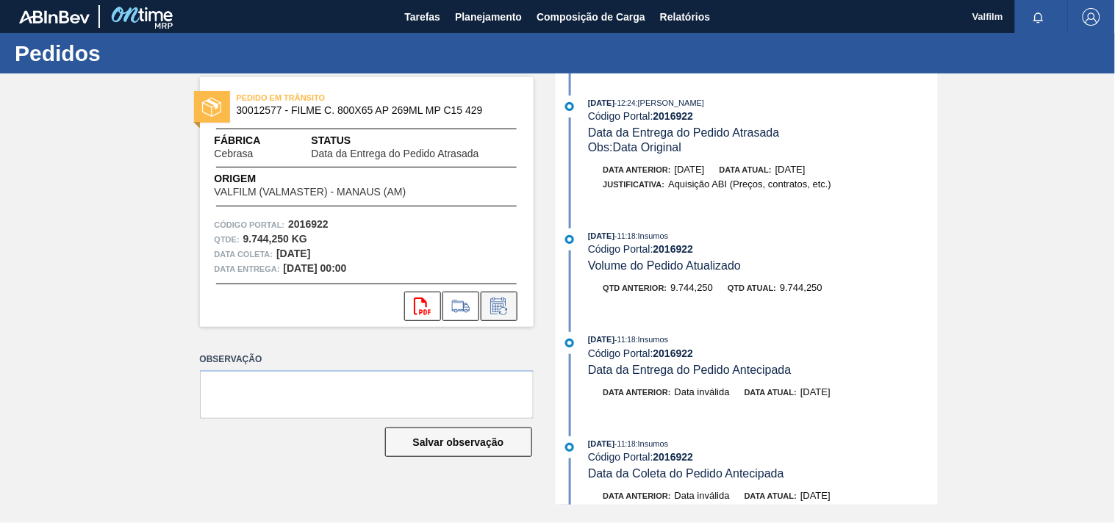
click at [500, 306] on icon at bounding box center [499, 307] width 24 height 18
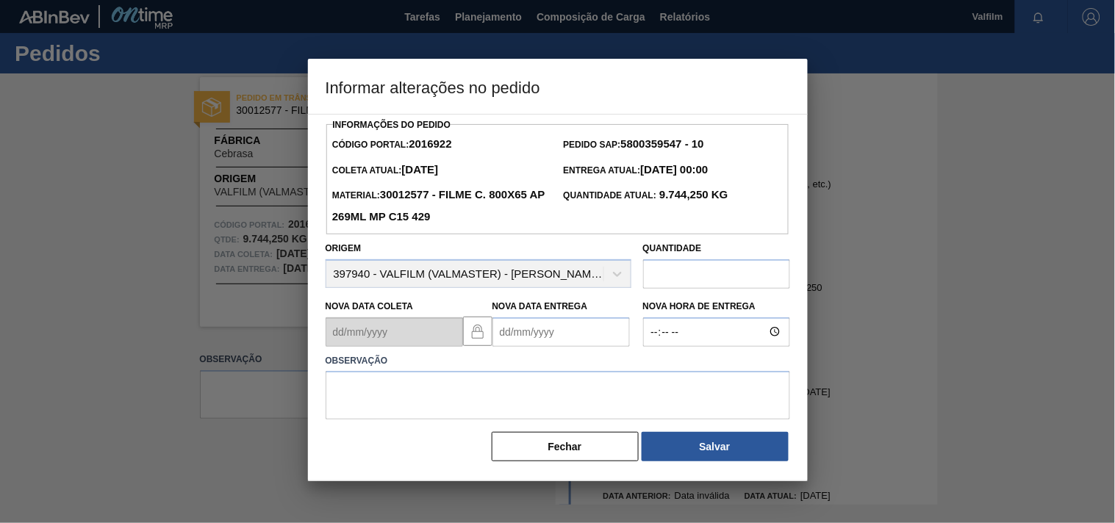
click at [514, 333] on Entrega2016922 "Nova Data Entrega" at bounding box center [560, 331] width 137 height 29
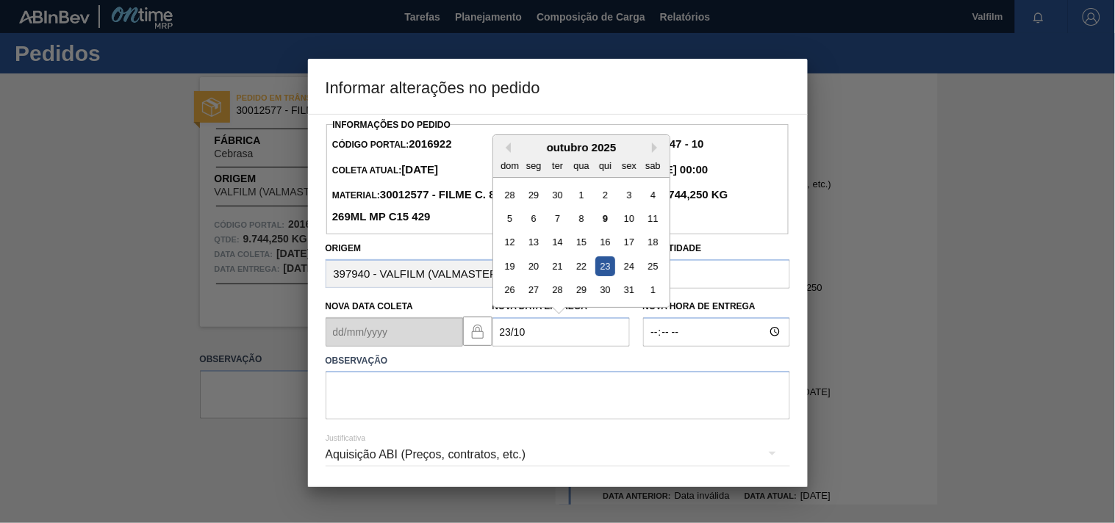
drag, startPoint x: 601, startPoint y: 268, endPoint x: 539, endPoint y: 347, distance: 100.5
click at [597, 273] on div "23" at bounding box center [605, 266] width 20 height 20
type Entrega2016922 "[DATE]"
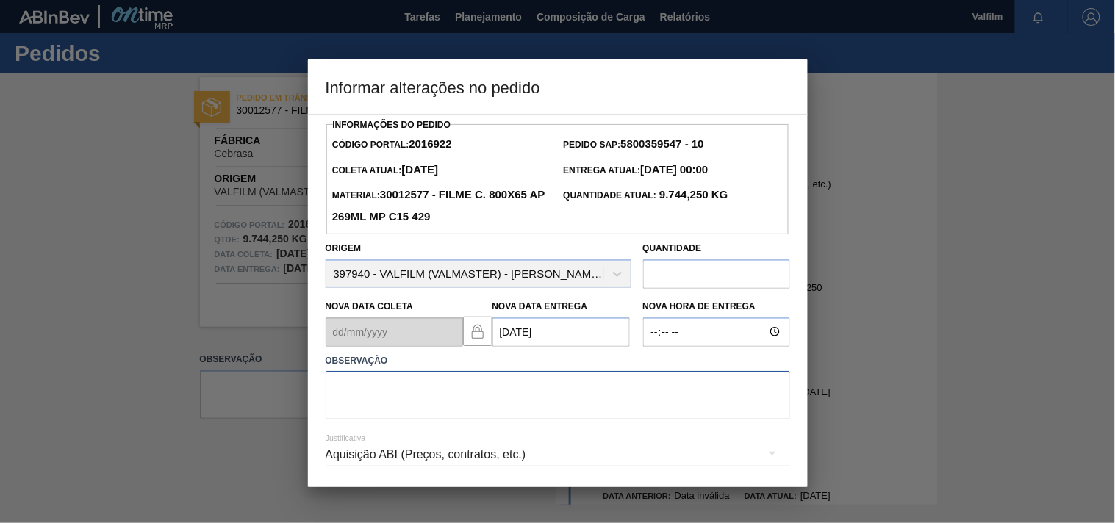
click at [429, 407] on textarea at bounding box center [558, 395] width 464 height 49
paste textarea "Ajuste entrega ( otimização card / veiculo )."
drag, startPoint x: 546, startPoint y: 394, endPoint x: 277, endPoint y: 389, distance: 269.0
click at [278, 389] on div "Informar alterações no pedido Informações do Pedido Código Portal: 2016922 Pedi…" at bounding box center [557, 261] width 1115 height 523
paste textarea "alinhamento excesso de veiculo na porta"
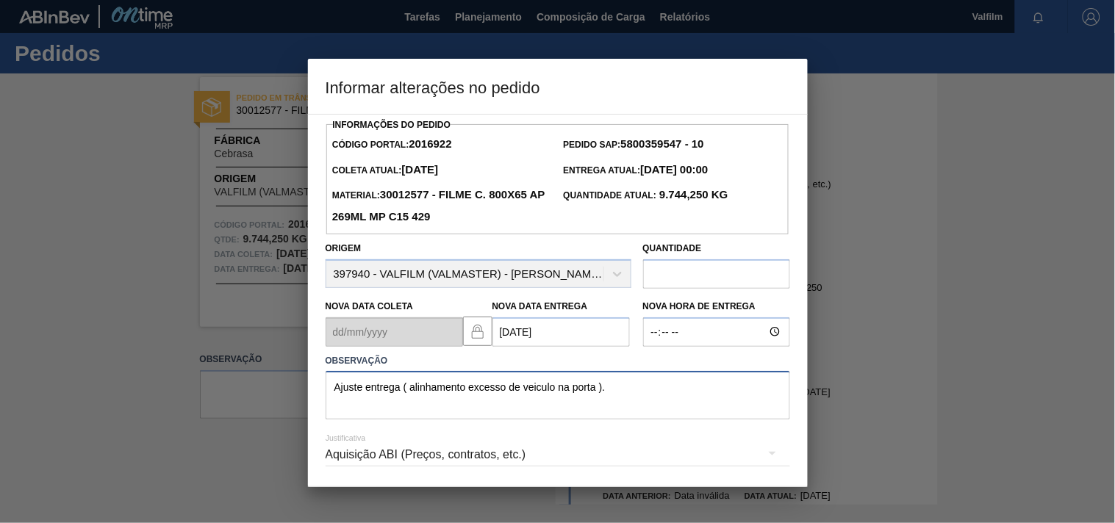
type textarea "Ajuste entrega ( alinhamento excesso de veiculo na porta )."
click at [351, 459] on div "Aquisição ABI (Preços, contratos, etc.)" at bounding box center [558, 454] width 464 height 41
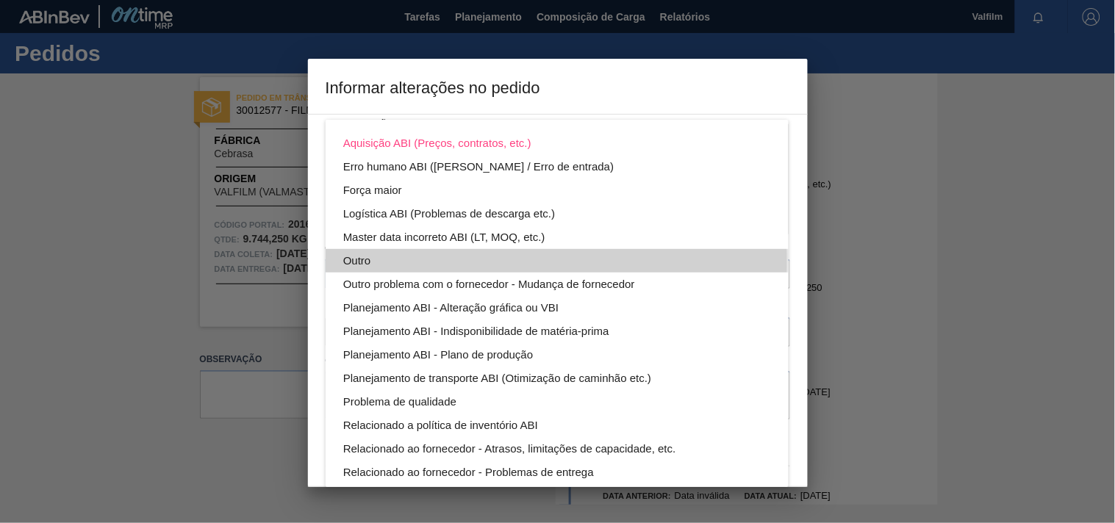
click at [361, 261] on div "Outro" at bounding box center [557, 261] width 428 height 24
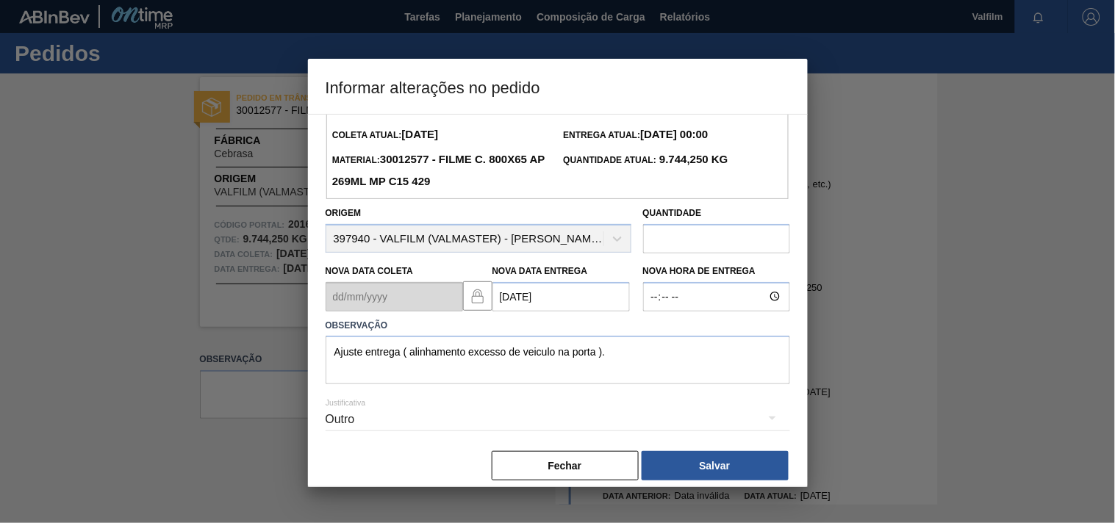
scroll to position [52, 0]
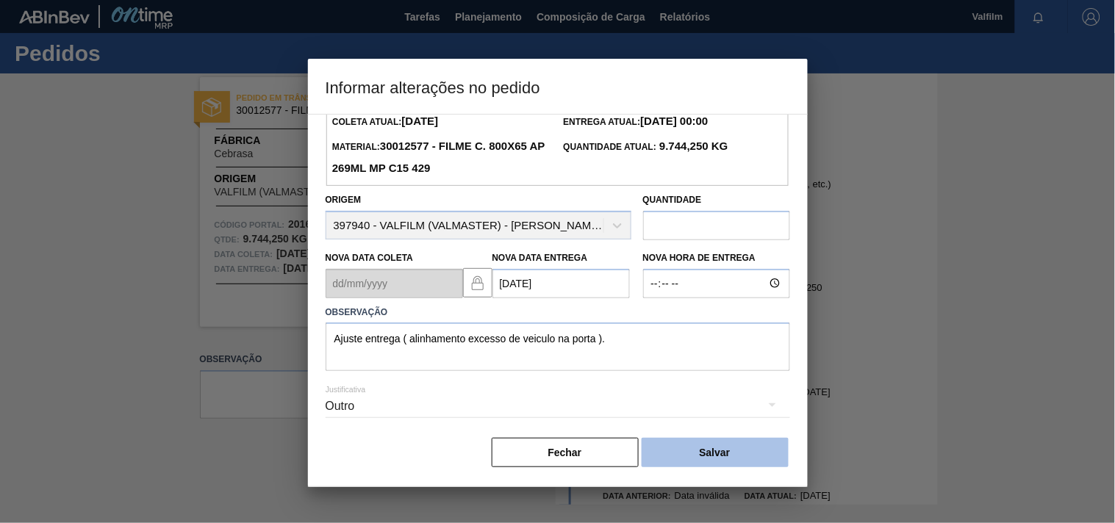
click at [669, 448] on button "Salvar" at bounding box center [715, 452] width 147 height 29
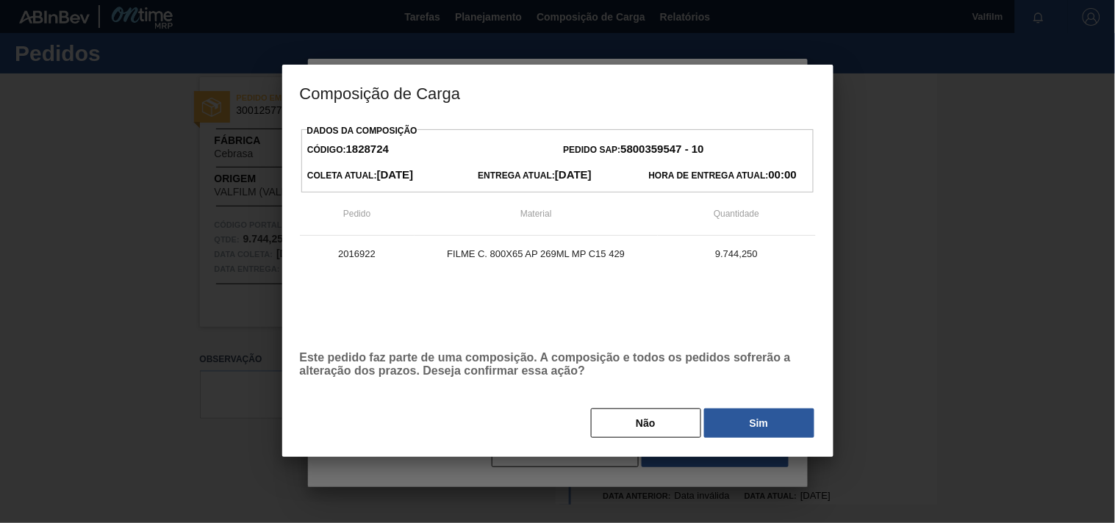
drag, startPoint x: 725, startPoint y: 415, endPoint x: 123, endPoint y: 425, distance: 602.7
click at [723, 415] on button "Sim" at bounding box center [759, 423] width 110 height 29
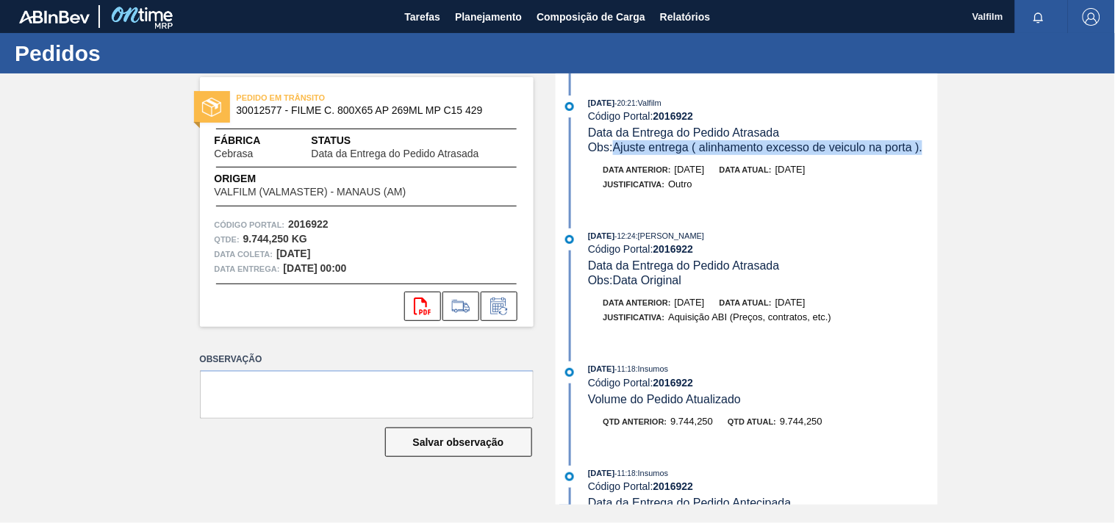
drag, startPoint x: 930, startPoint y: 149, endPoint x: 617, endPoint y: 149, distance: 312.3
click at [617, 149] on div "Obs: Ajuste entrega ( alinhamento excesso de veiculo na porta )." at bounding box center [762, 147] width 349 height 15
copy span "Ajuste entrega ( alinhamento excesso de veiculo na porta )."
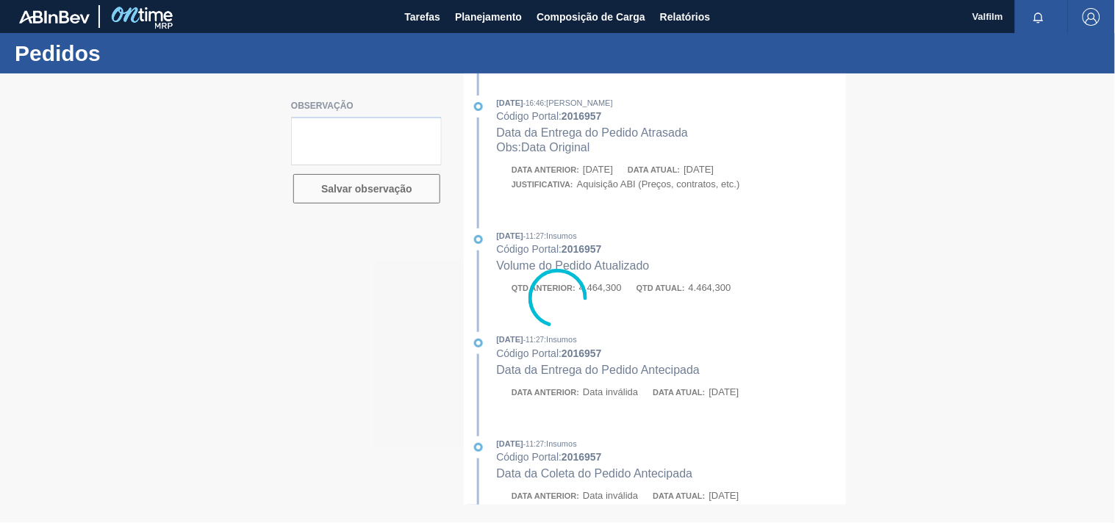
type textarea "NÃO POSTERGAR, FALTA NA UNIDADE 16/10"
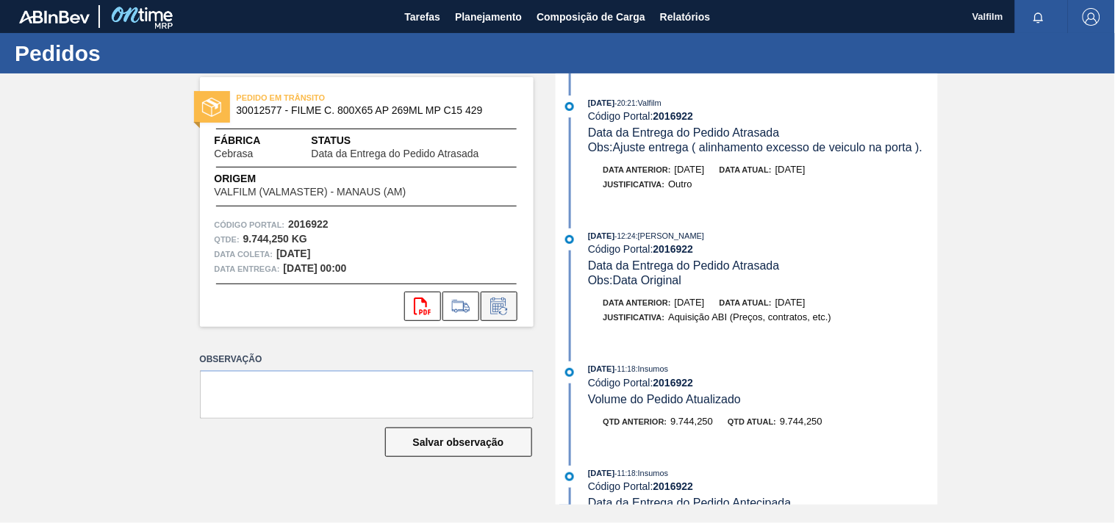
click at [507, 309] on icon at bounding box center [503, 311] width 8 height 8
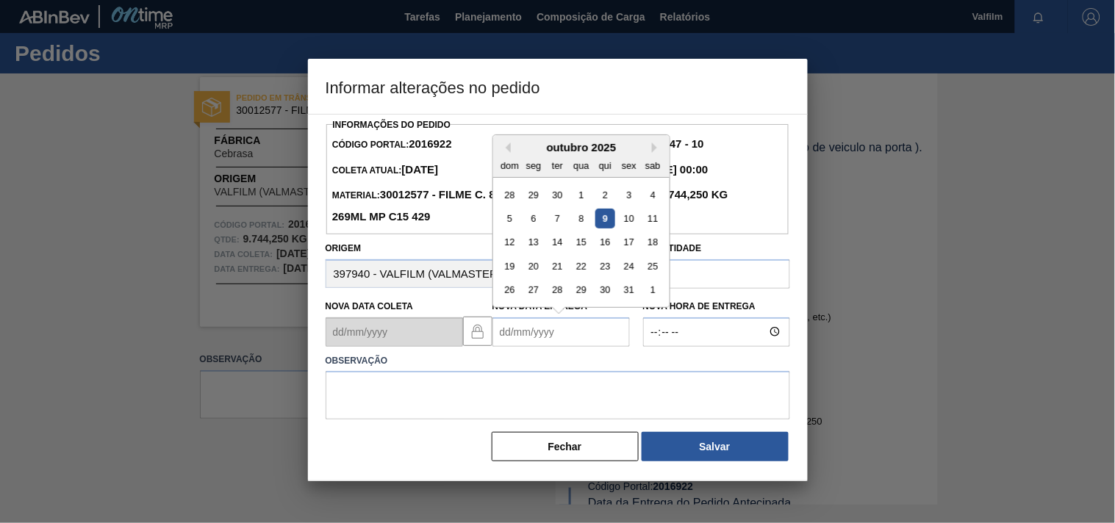
click at [506, 327] on Entrega2016922 "Nova Data Entrega" at bounding box center [560, 331] width 137 height 29
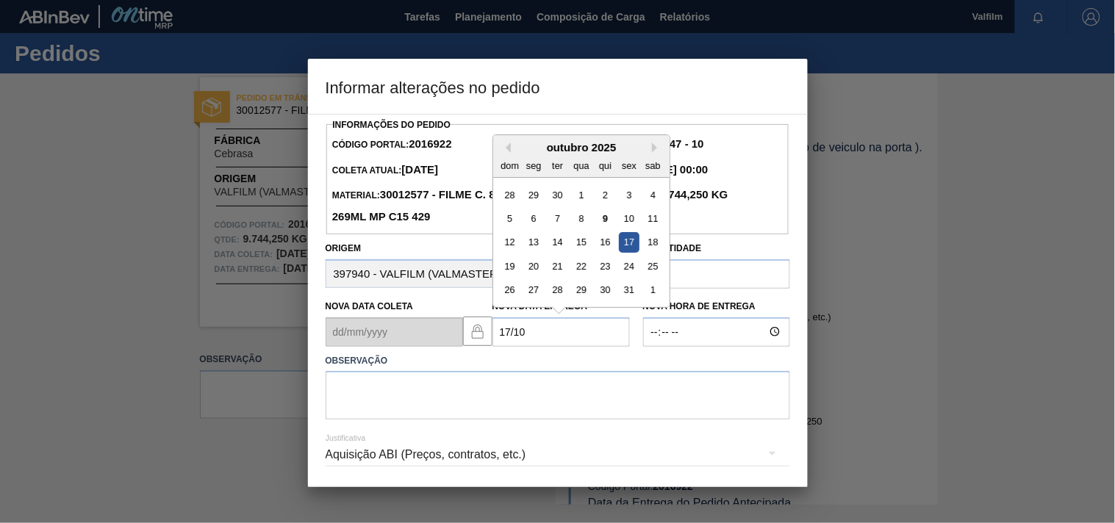
drag, startPoint x: 635, startPoint y: 245, endPoint x: 566, endPoint y: 305, distance: 91.7
click at [633, 245] on div "17" at bounding box center [629, 242] width 20 height 20
type Entrega2016922 "[DATE]"
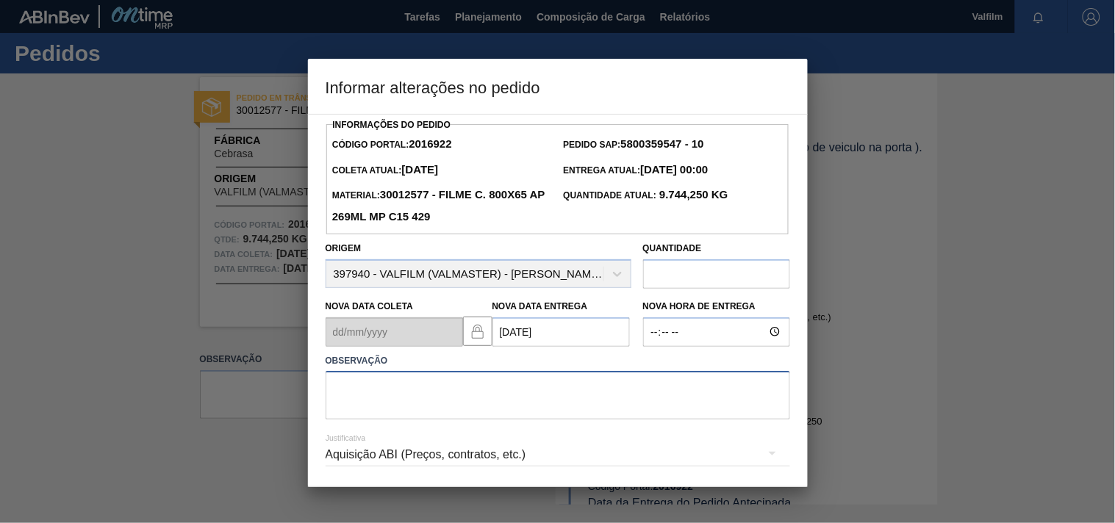
click at [343, 401] on textarea at bounding box center [558, 395] width 464 height 49
click at [428, 459] on div "Aquisição ABI (Preços, contratos, etc.)" at bounding box center [558, 454] width 464 height 41
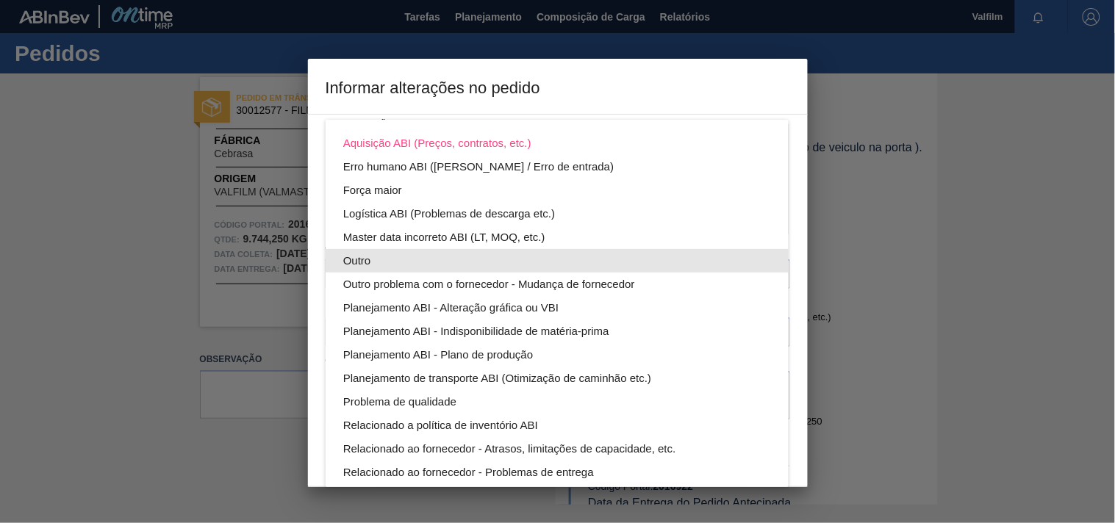
click at [355, 259] on div "Outro" at bounding box center [557, 261] width 428 height 24
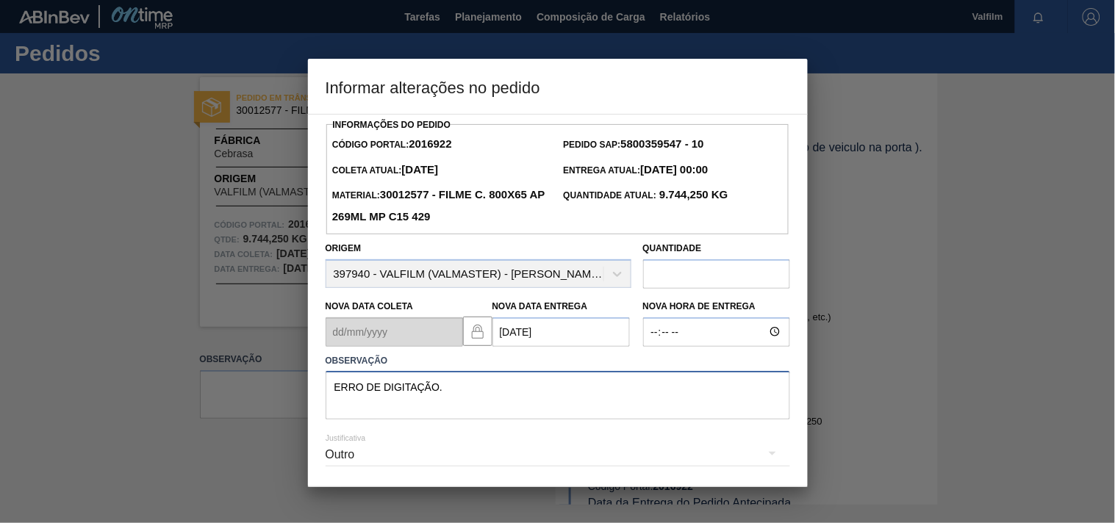
drag, startPoint x: 281, startPoint y: 381, endPoint x: 133, endPoint y: 370, distance: 148.1
click at [133, 370] on div "Informar alterações no pedido Informações do Pedido Código Portal: 2016922 Pedi…" at bounding box center [557, 261] width 1115 height 523
type textarea "E"
type textarea "C"
type textarea "A"
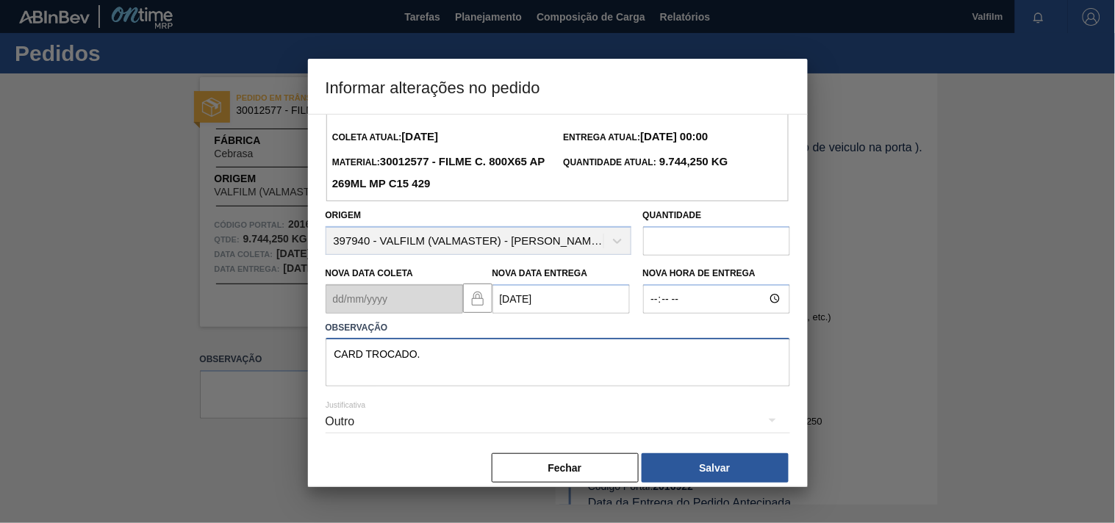
scroll to position [52, 0]
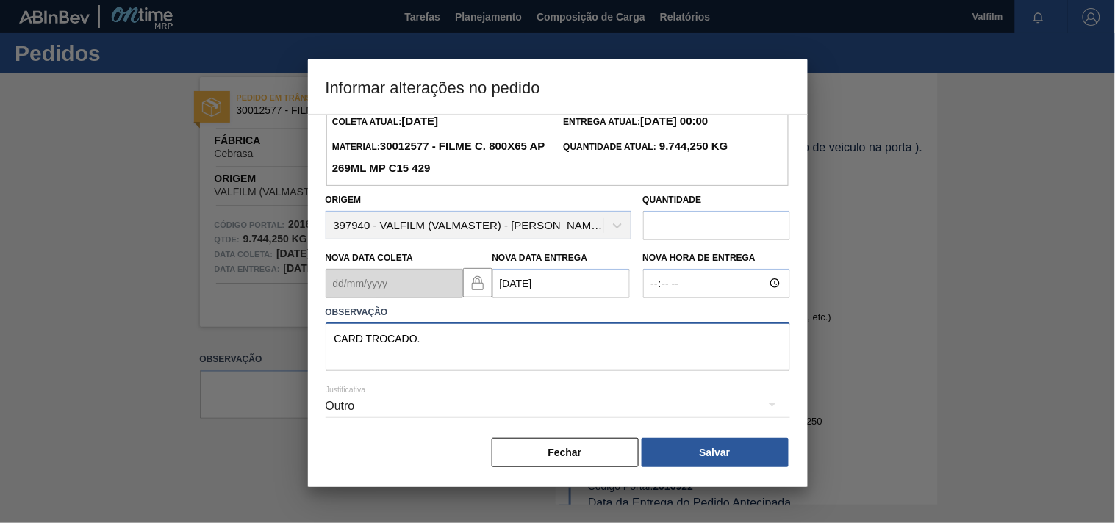
drag, startPoint x: 443, startPoint y: 335, endPoint x: 131, endPoint y: 312, distance: 313.2
click at [131, 312] on div "Informar alterações no pedido Informações do Pedido Código Portal: 2016922 Pedi…" at bounding box center [557, 261] width 1115 height 523
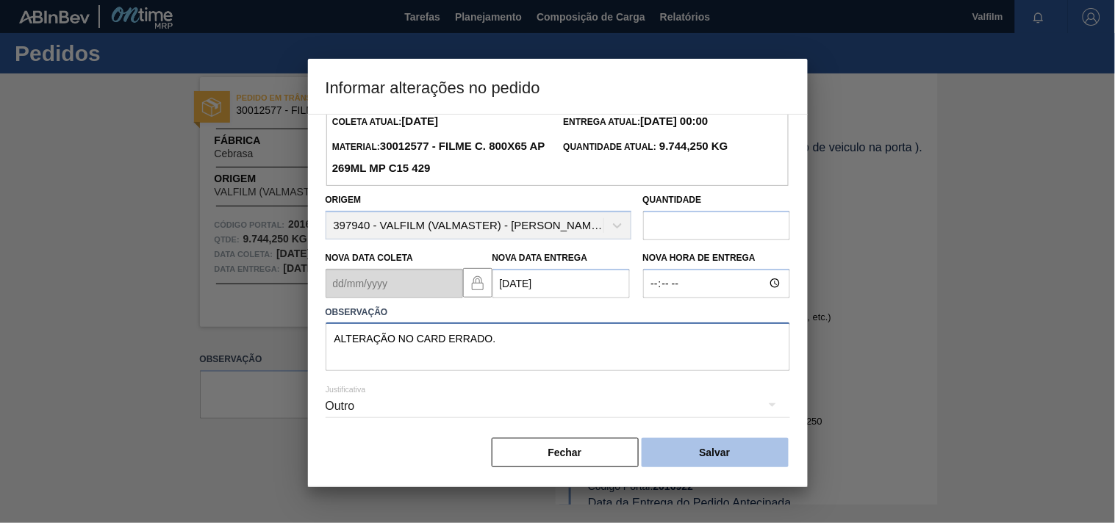
type textarea "ALTERAÇÃO NO CARD ERRADO."
click at [697, 452] on button "Salvar" at bounding box center [715, 452] width 147 height 29
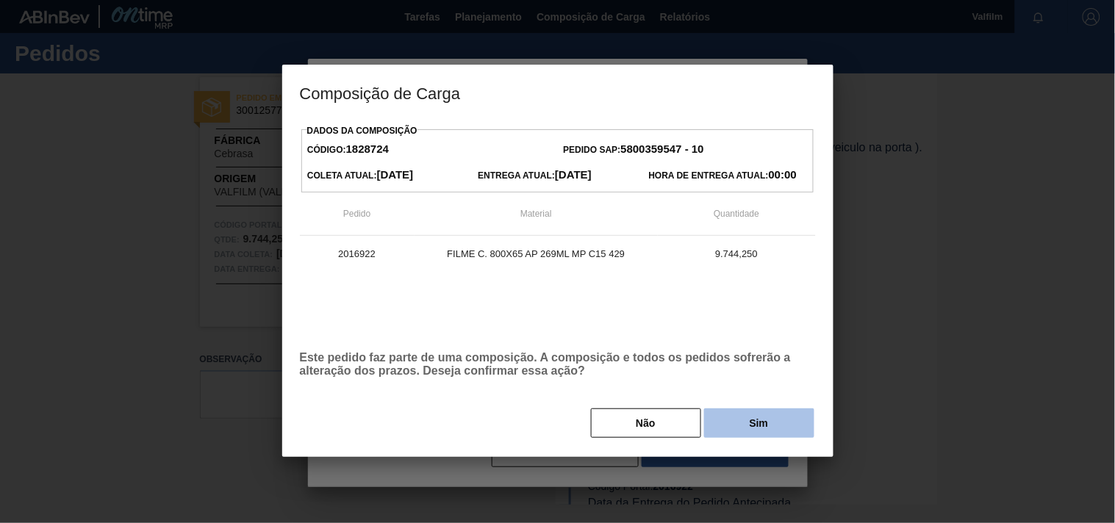
click at [742, 421] on button "Sim" at bounding box center [759, 423] width 110 height 29
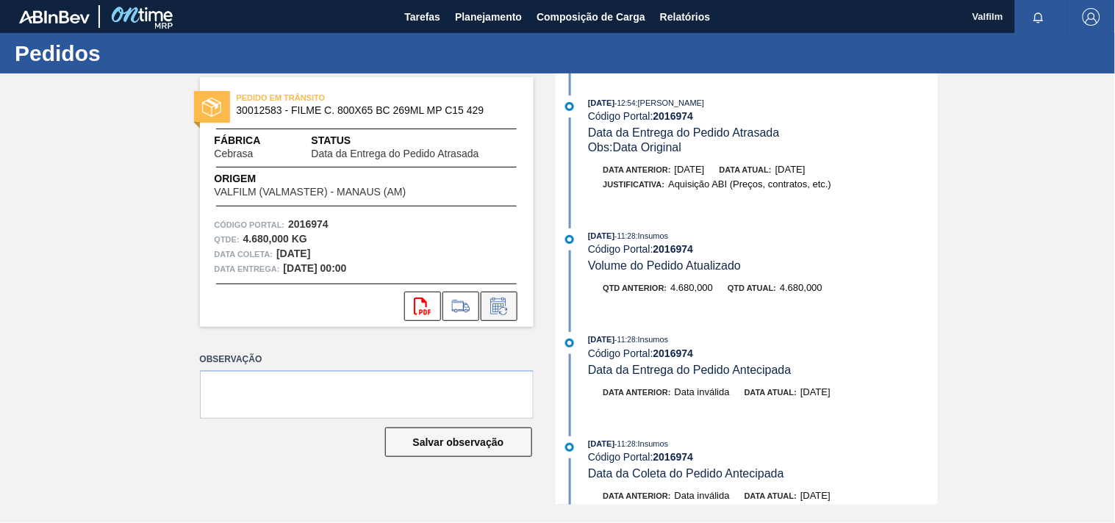
click at [509, 312] on icon at bounding box center [499, 307] width 24 height 18
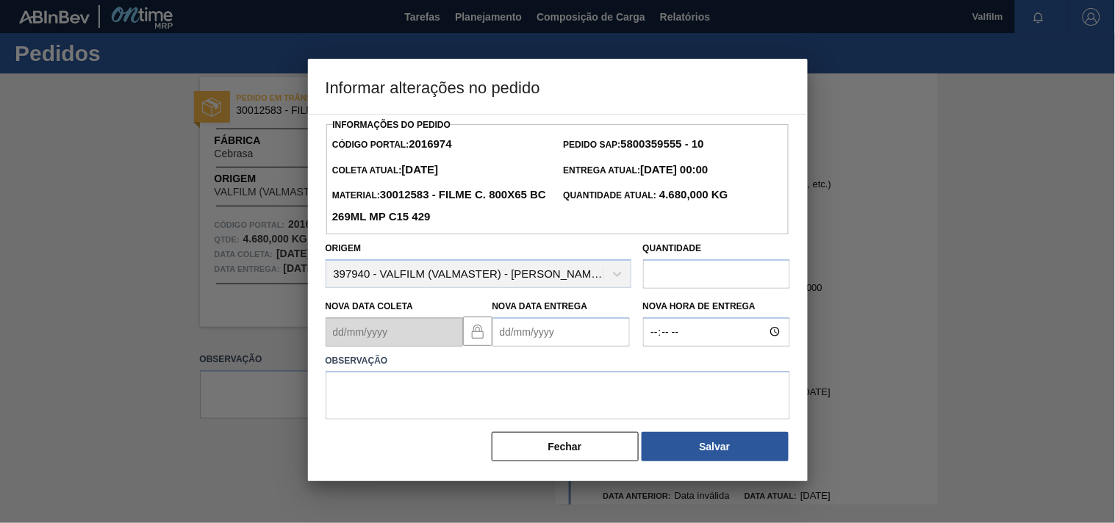
click at [523, 336] on Entrega2016974 "Nova Data Entrega" at bounding box center [560, 331] width 137 height 29
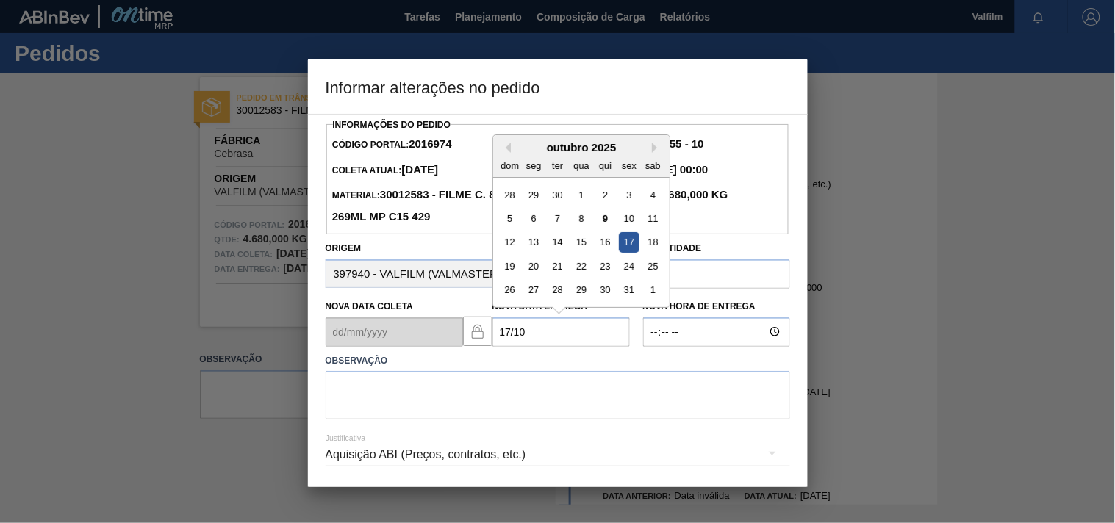
click at [636, 247] on div "17" at bounding box center [629, 242] width 20 height 20
type Entrega2016974 "17/10/2025"
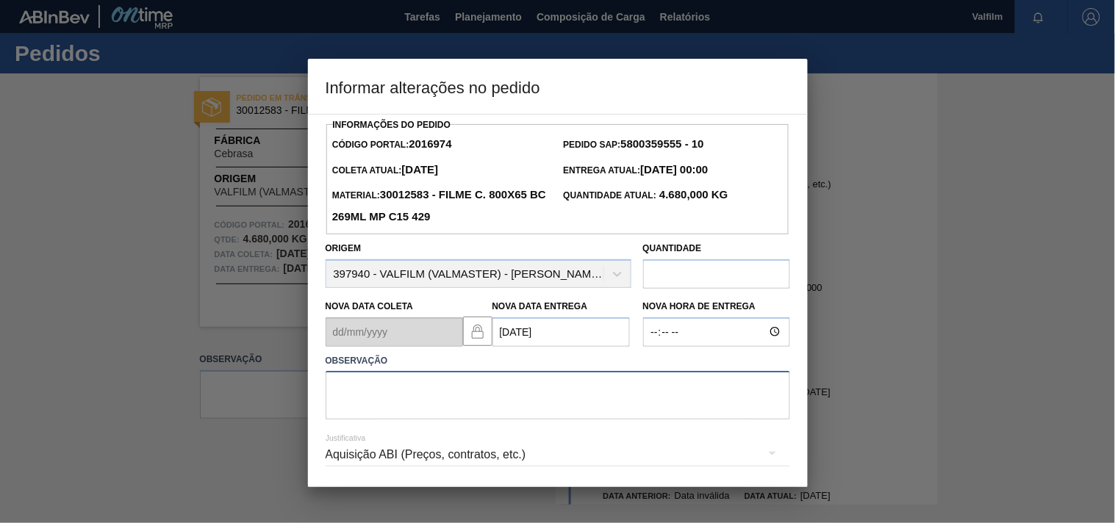
click at [410, 403] on textarea at bounding box center [558, 395] width 464 height 49
drag, startPoint x: 348, startPoint y: 401, endPoint x: 288, endPoint y: 386, distance: 62.0
click at [288, 386] on div "Informar alterações no pedido Informações do Pedido Código Portal: 2016974 Pedi…" at bounding box center [557, 261] width 1115 height 523
paste textarea "Ajuste entrega ( otimização card / veiculo )."
type textarea "Ajuste entrega ( otimização card / veiculo )."
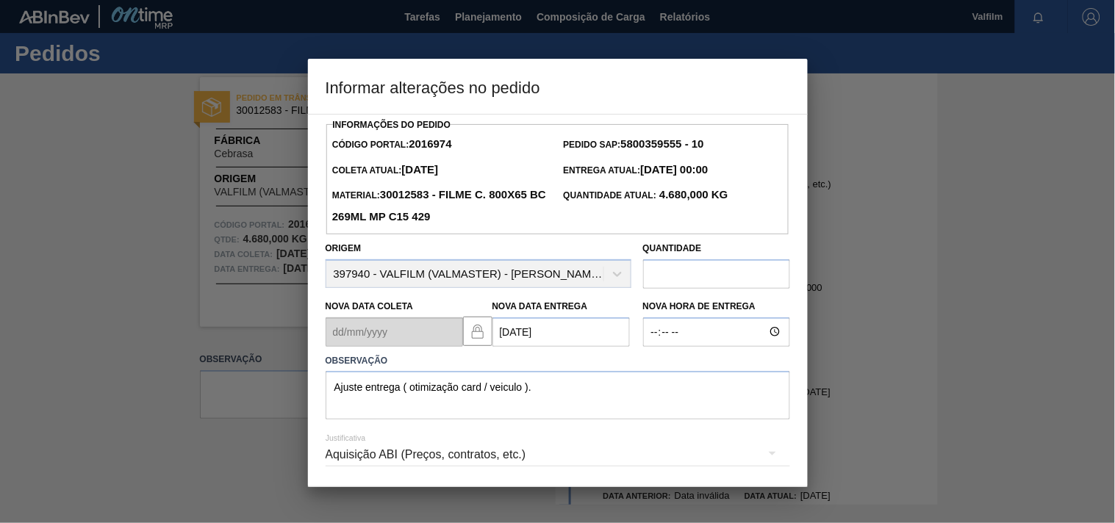
click at [416, 467] on div "Aquisição ABI (Preços, contratos, etc.)" at bounding box center [558, 454] width 464 height 41
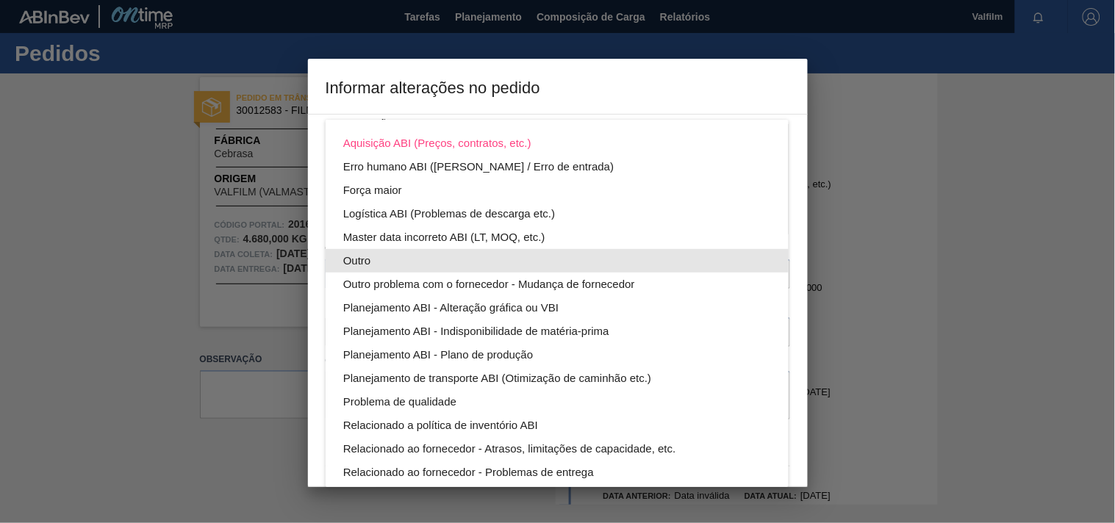
click at [349, 256] on div "Outro" at bounding box center [557, 261] width 428 height 24
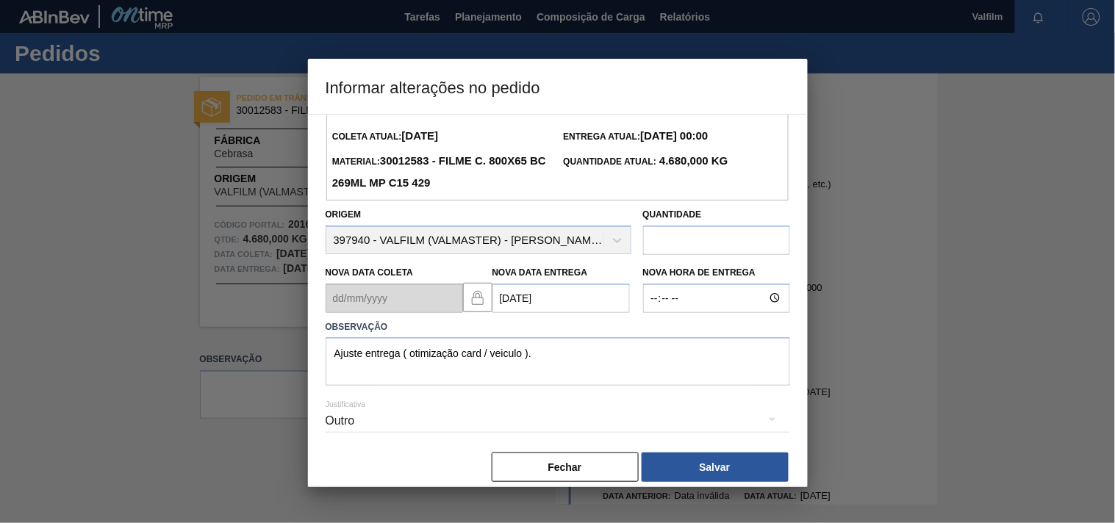
scroll to position [52, 0]
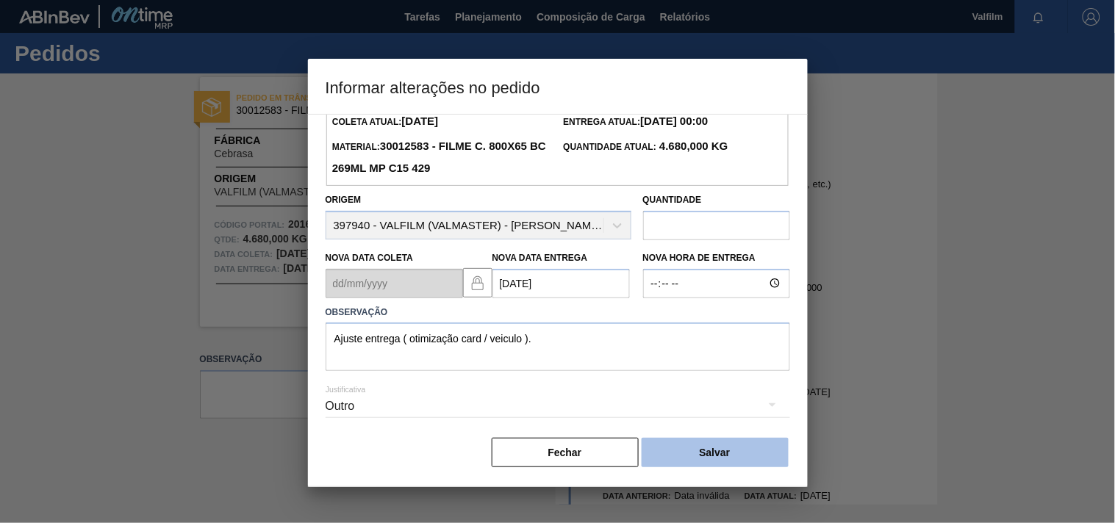
click at [678, 443] on button "Salvar" at bounding box center [715, 452] width 147 height 29
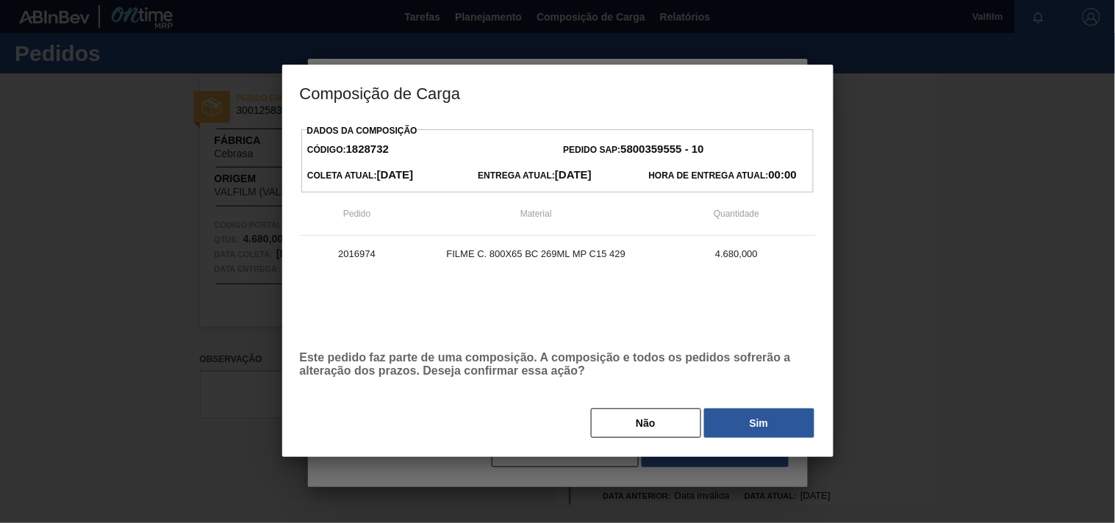
drag, startPoint x: 747, startPoint y: 432, endPoint x: 3, endPoint y: 387, distance: 745.1
click at [741, 432] on button "Sim" at bounding box center [759, 423] width 110 height 29
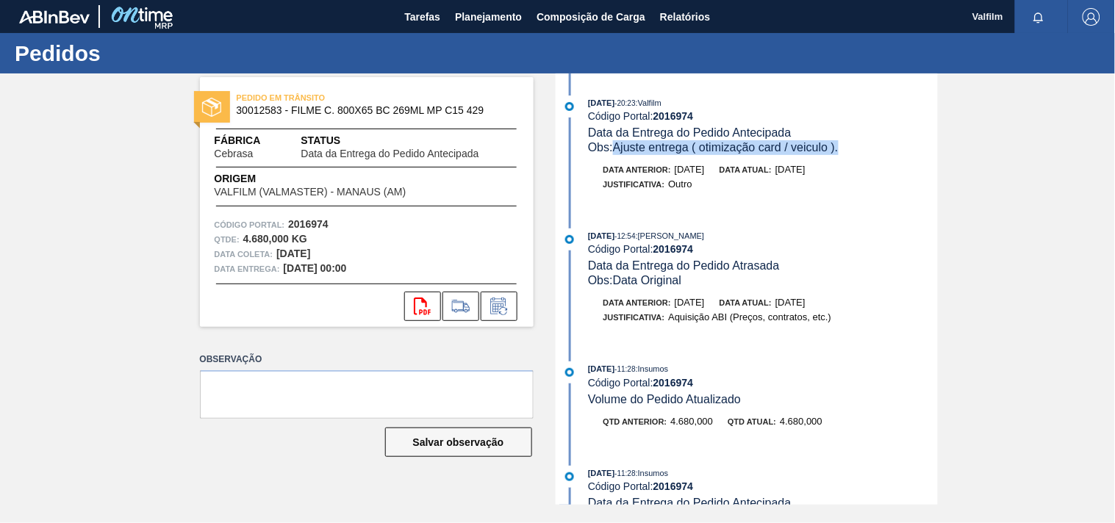
drag, startPoint x: 853, startPoint y: 151, endPoint x: 614, endPoint y: 151, distance: 238.8
click at [614, 151] on div "Obs: Ajuste entrega ( otimização card / veiculo )." at bounding box center [762, 147] width 349 height 15
copy span "Ajuste entrega ( otimização card / veiculo )."
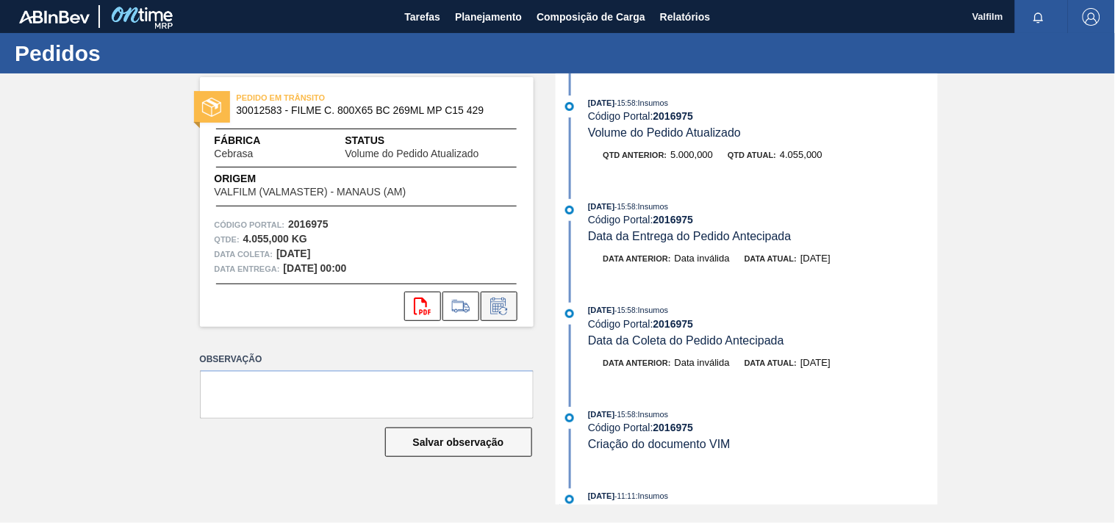
click at [490, 309] on icon at bounding box center [499, 307] width 24 height 18
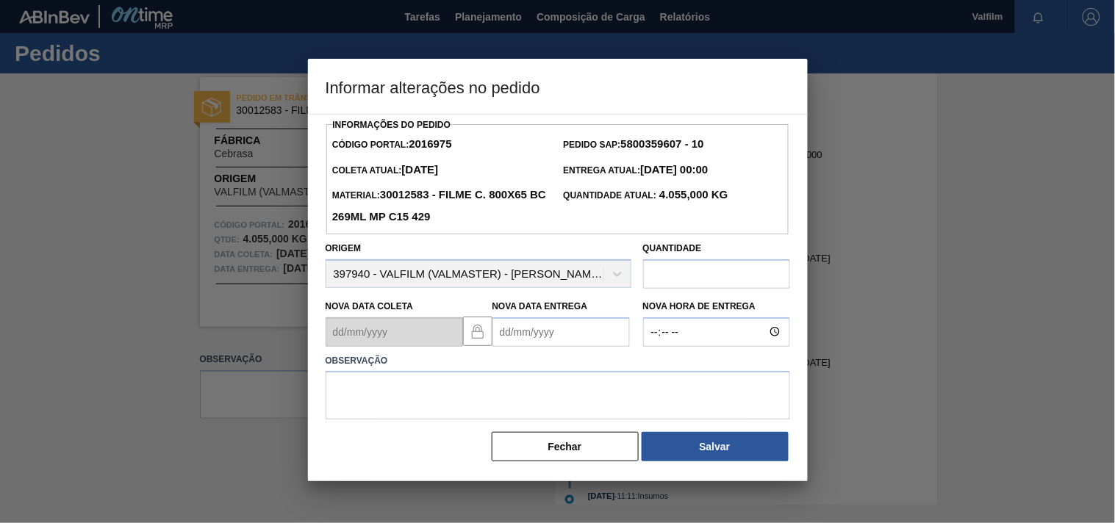
click at [520, 343] on Entrega2016975 "Nova Data Entrega" at bounding box center [560, 331] width 137 height 29
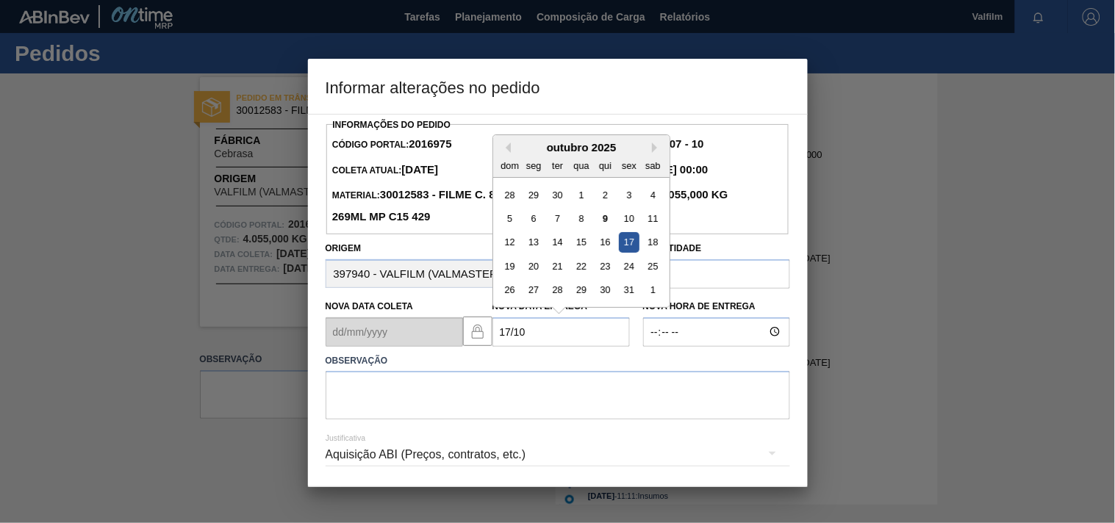
drag, startPoint x: 622, startPoint y: 250, endPoint x: 388, endPoint y: 398, distance: 276.5
click at [615, 254] on div "12 13 14 15 16 17 18" at bounding box center [581, 242] width 167 height 24
type Entrega2016975 "[DATE]"
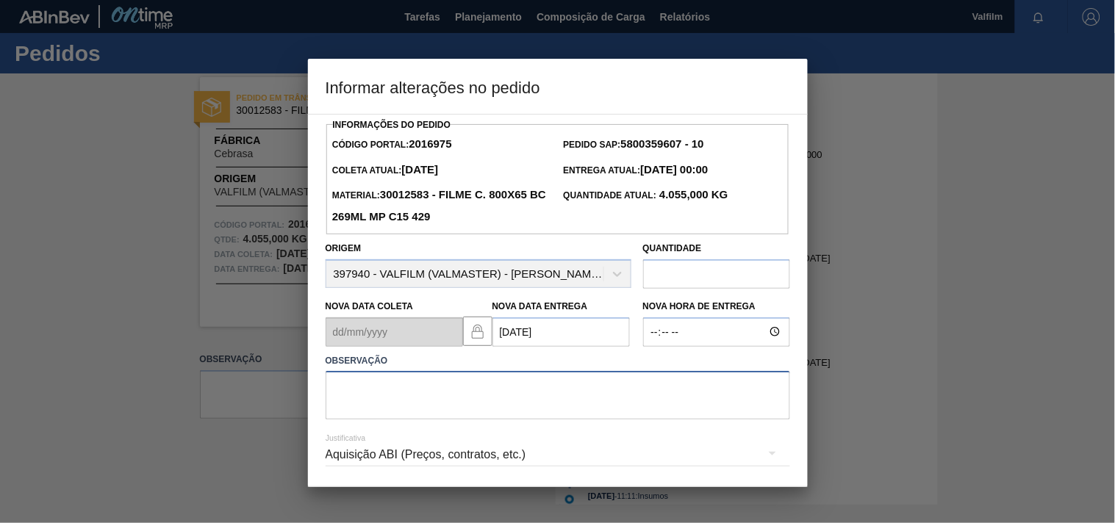
click at [351, 407] on textarea at bounding box center [558, 395] width 464 height 49
paste textarea "Ajuste entrega ( otimização card / veiculo )."
type textarea "Ajuste entrega ( otimização card / veiculo )."
click at [476, 457] on div "Aquisição ABI (Preços, contratos, etc.)" at bounding box center [558, 454] width 464 height 41
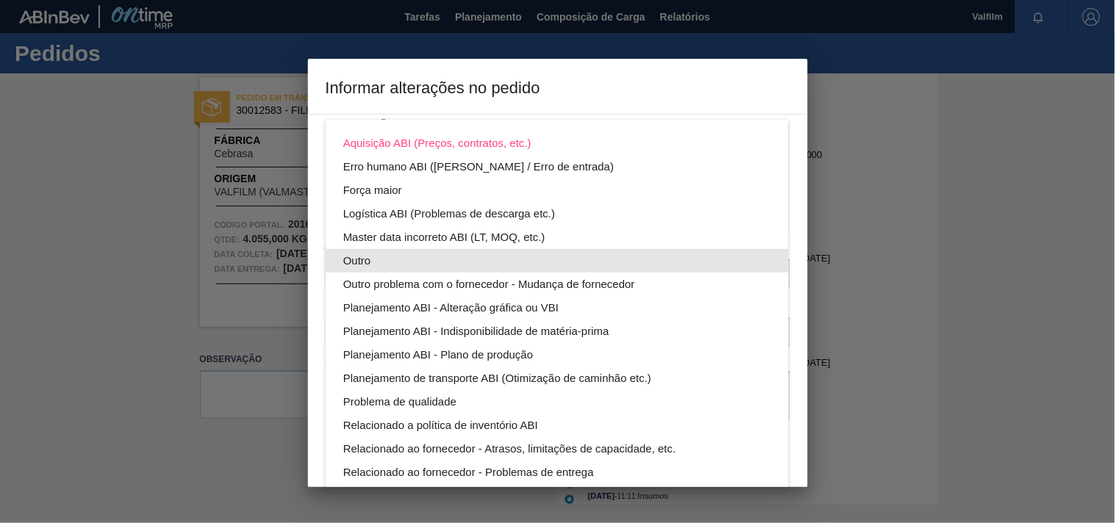
click at [357, 253] on div "Outro" at bounding box center [557, 261] width 428 height 24
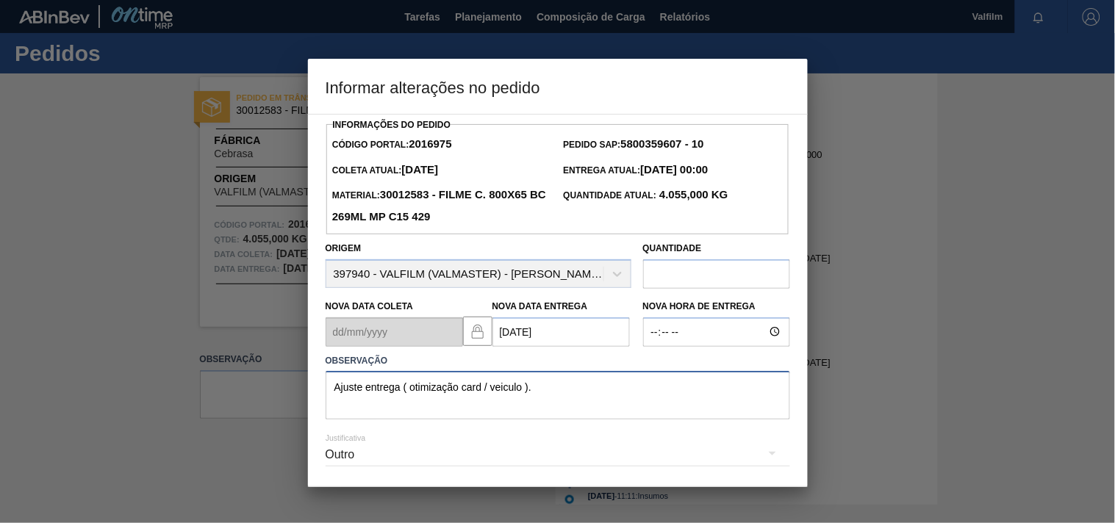
click at [539, 392] on textarea "Ajuste entrega ( otimização card / veiculo )." at bounding box center [558, 395] width 464 height 49
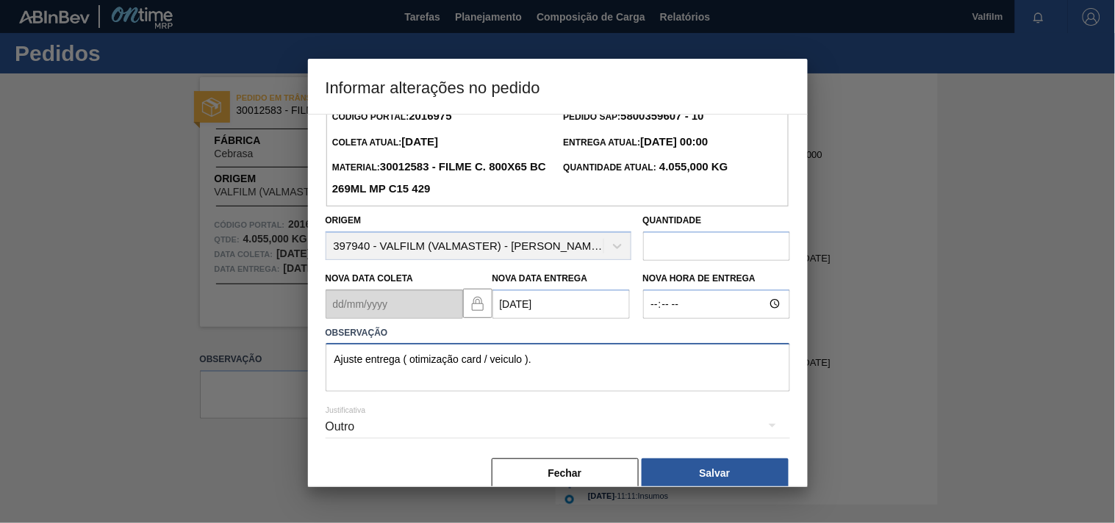
scroll to position [52, 0]
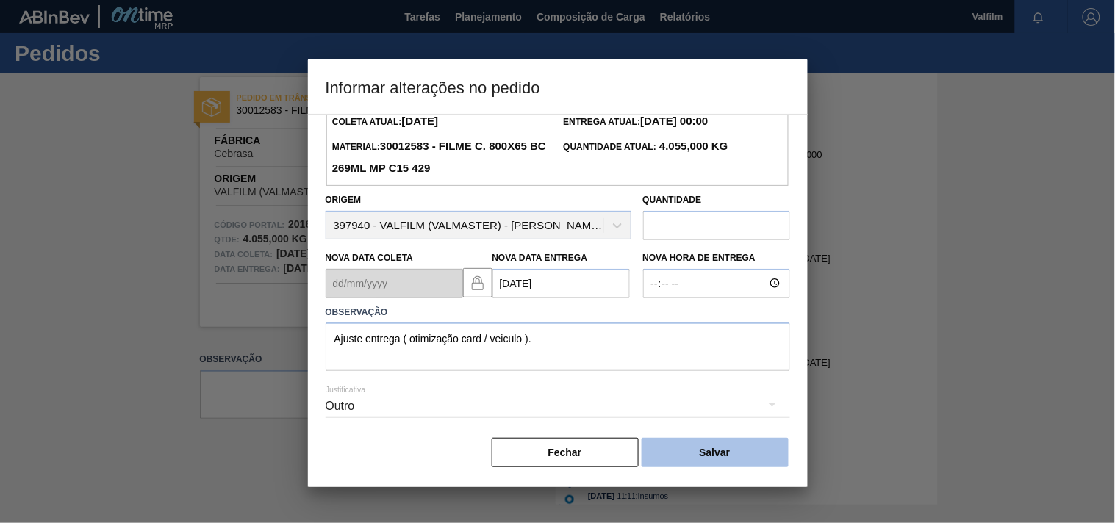
click at [728, 442] on button "Salvar" at bounding box center [715, 452] width 147 height 29
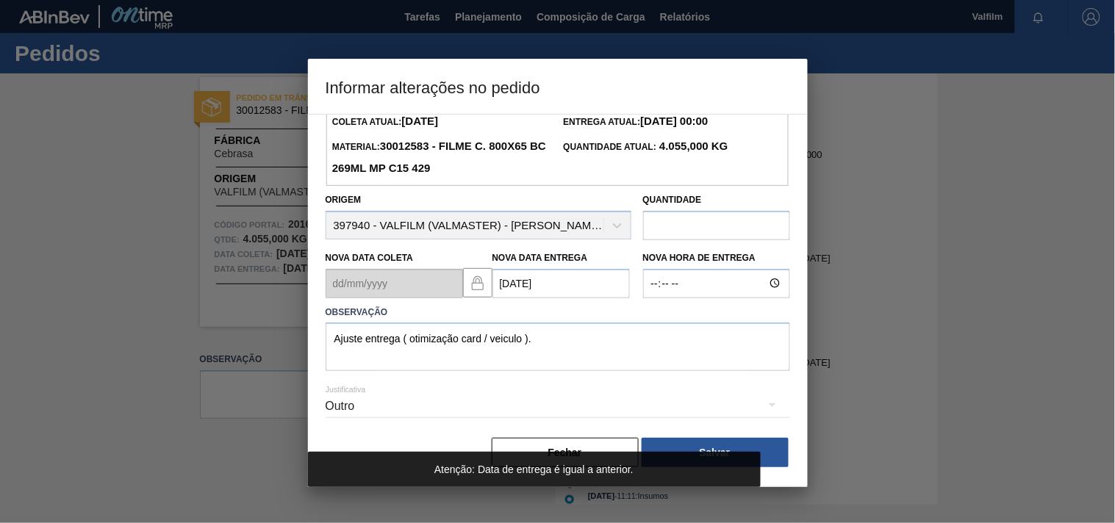
click at [752, 108] on h3 "Informar alterações no pedido" at bounding box center [558, 87] width 500 height 56
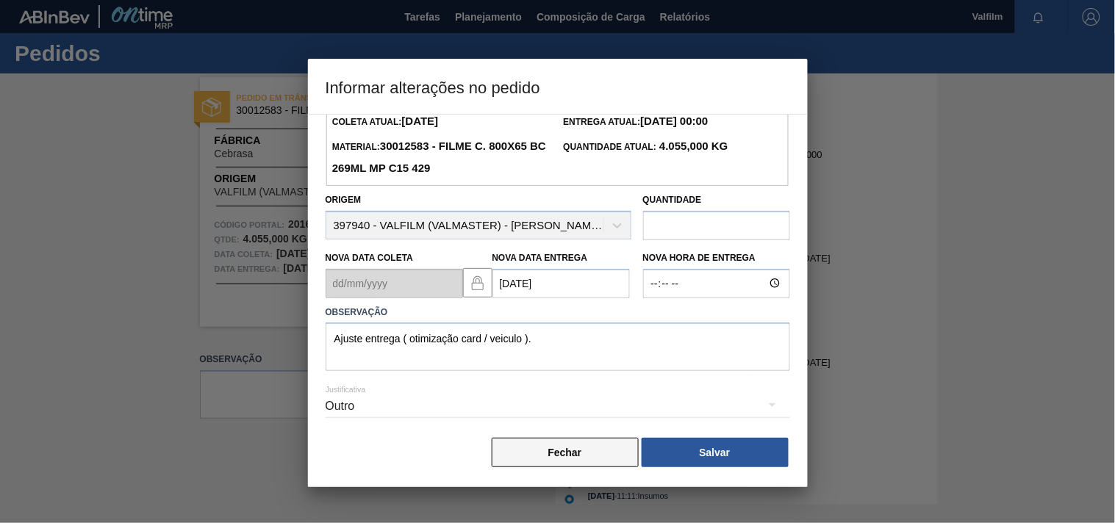
click at [552, 459] on button "Fechar" at bounding box center [565, 452] width 147 height 29
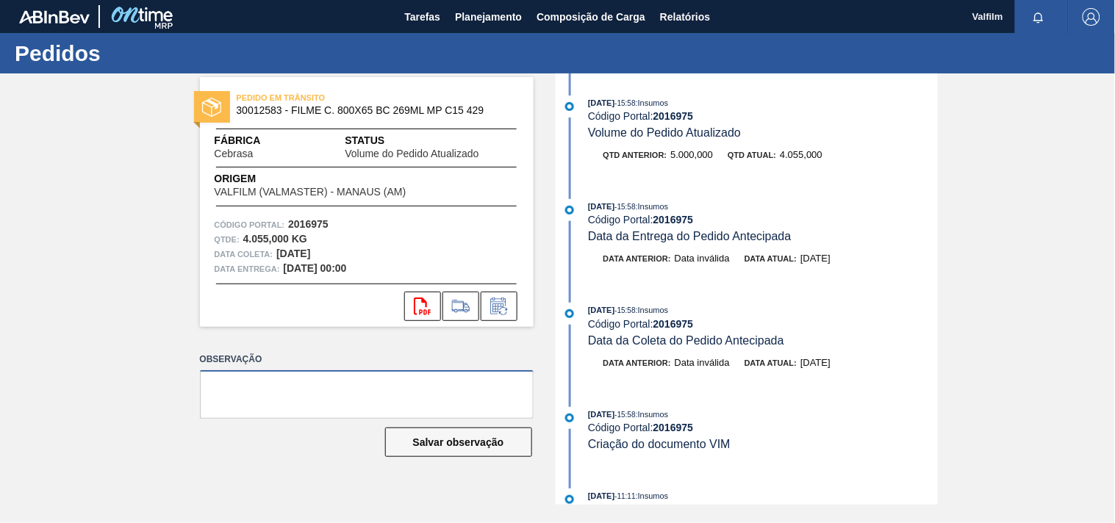
click at [367, 393] on textarea at bounding box center [367, 394] width 334 height 49
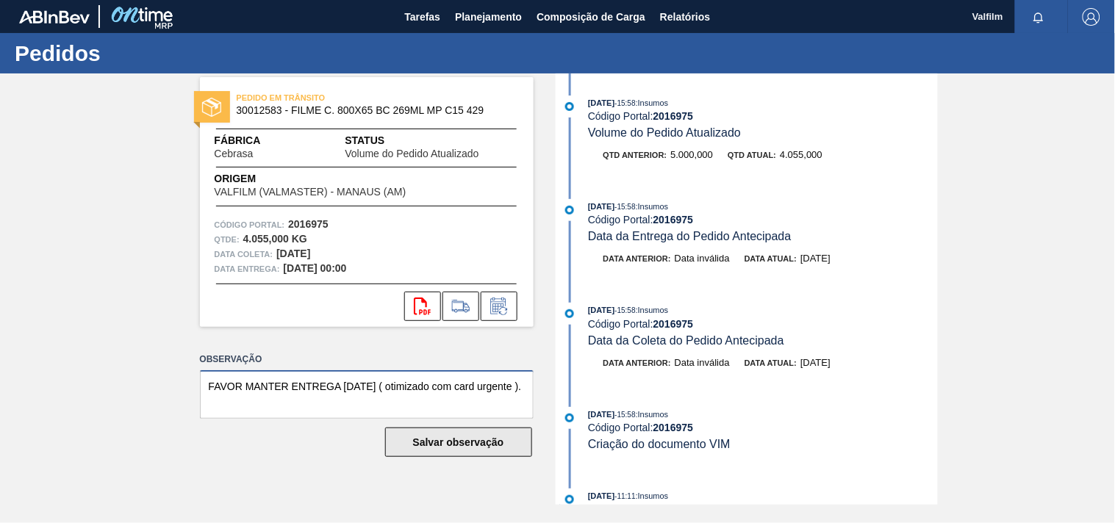
type textarea "FAVOR MANTER ENTREGA 17.10.25 ( otimizado com card urgente )."
click at [475, 444] on button "Salvar observação" at bounding box center [458, 442] width 147 height 29
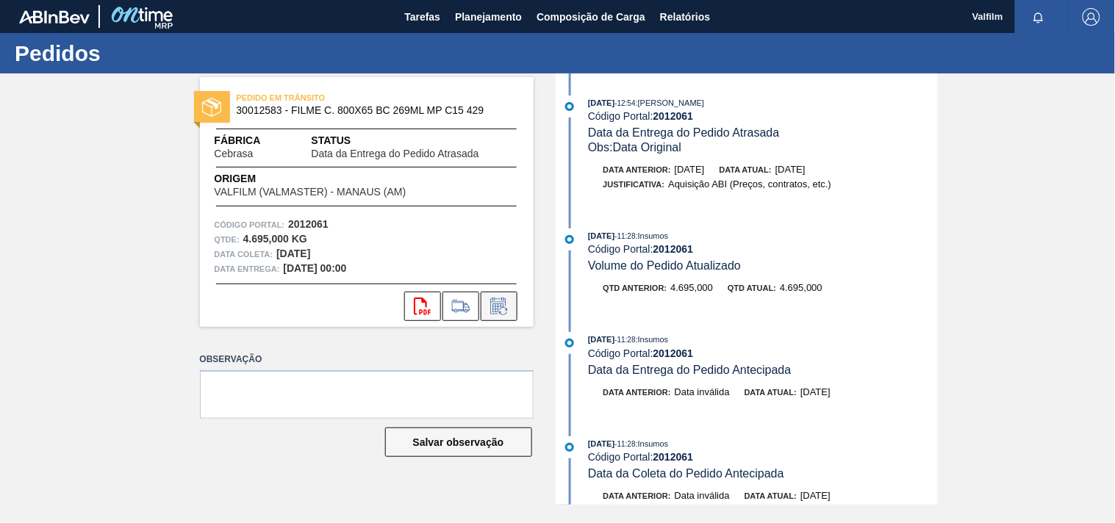
click at [488, 304] on icon at bounding box center [499, 307] width 24 height 18
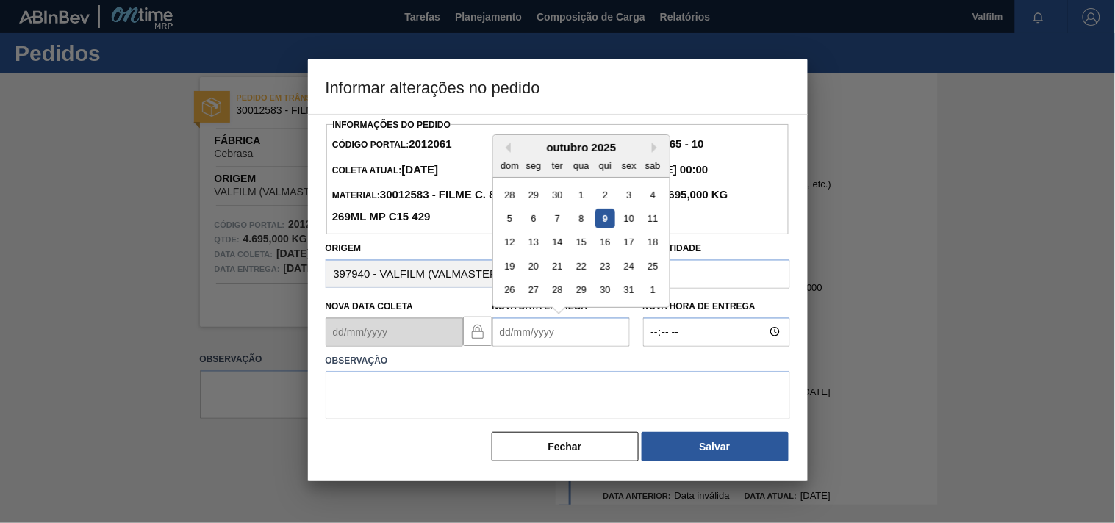
click at [522, 342] on Entrega2012061 "Nova Data Entrega" at bounding box center [560, 331] width 137 height 29
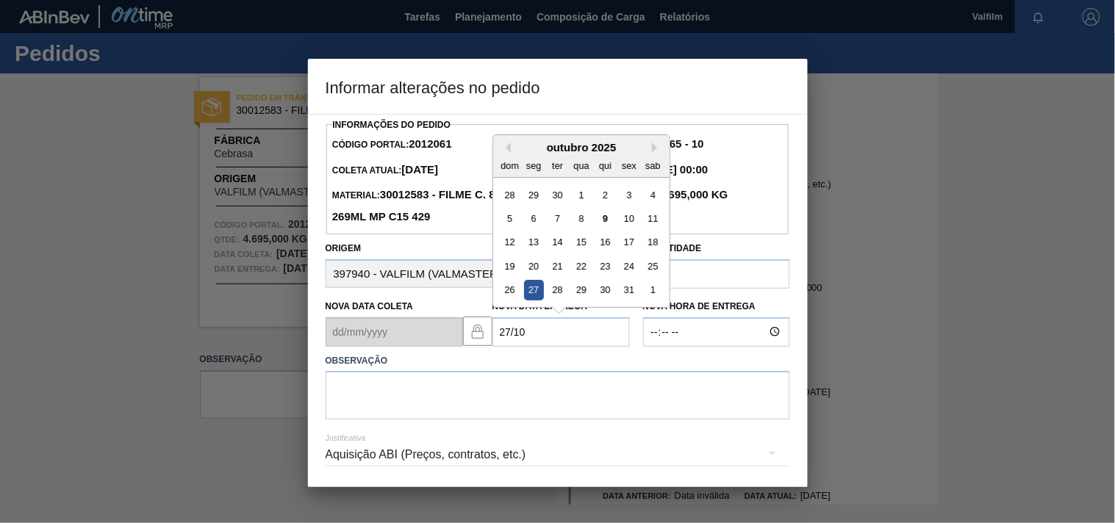
click at [540, 288] on div "27" at bounding box center [533, 290] width 20 height 20
type Entrega2012061 "27/10/2025"
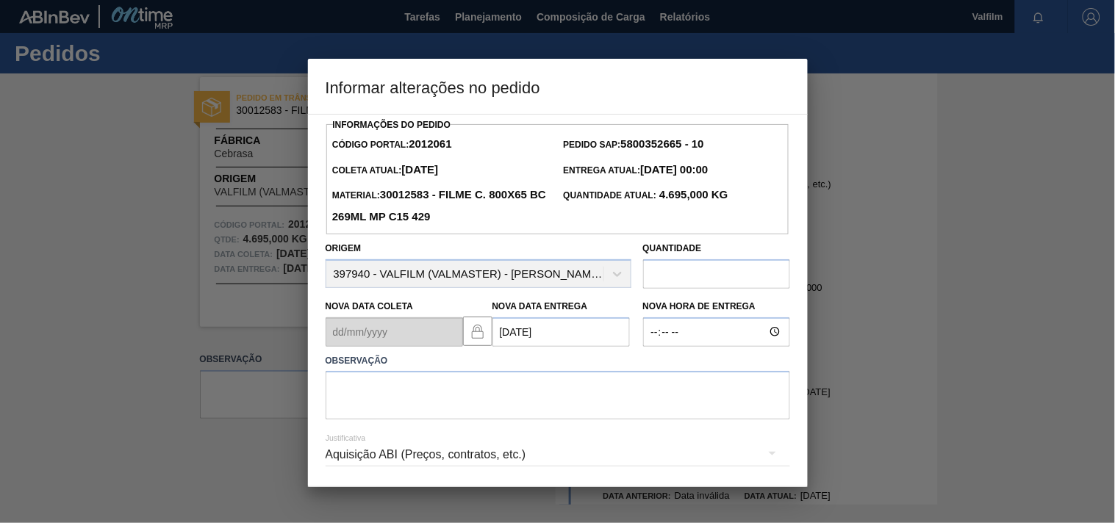
click at [389, 454] on div "Aquisição ABI (Preços, contratos, etc.)" at bounding box center [558, 454] width 464 height 41
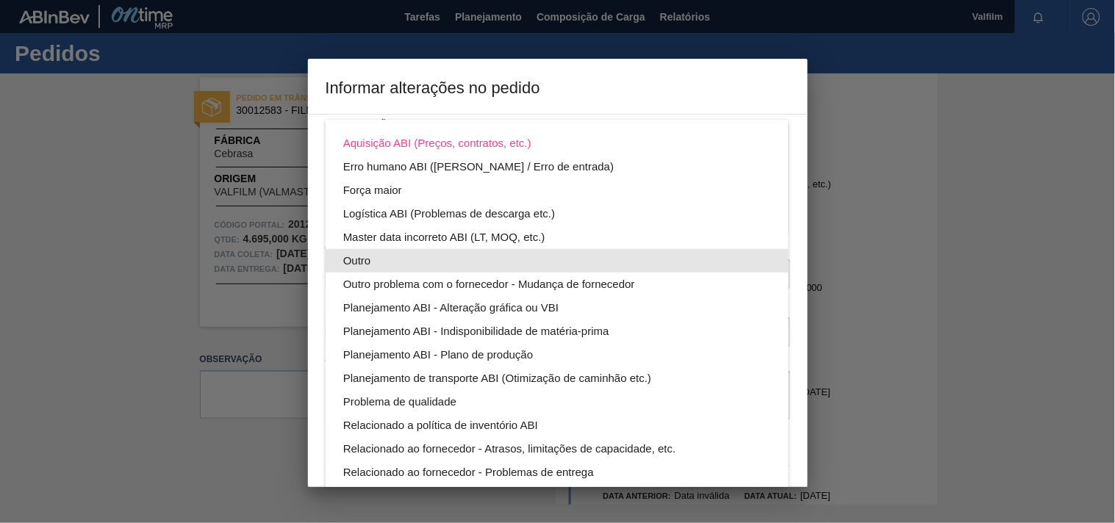
click at [357, 258] on div "Outro" at bounding box center [557, 261] width 428 height 24
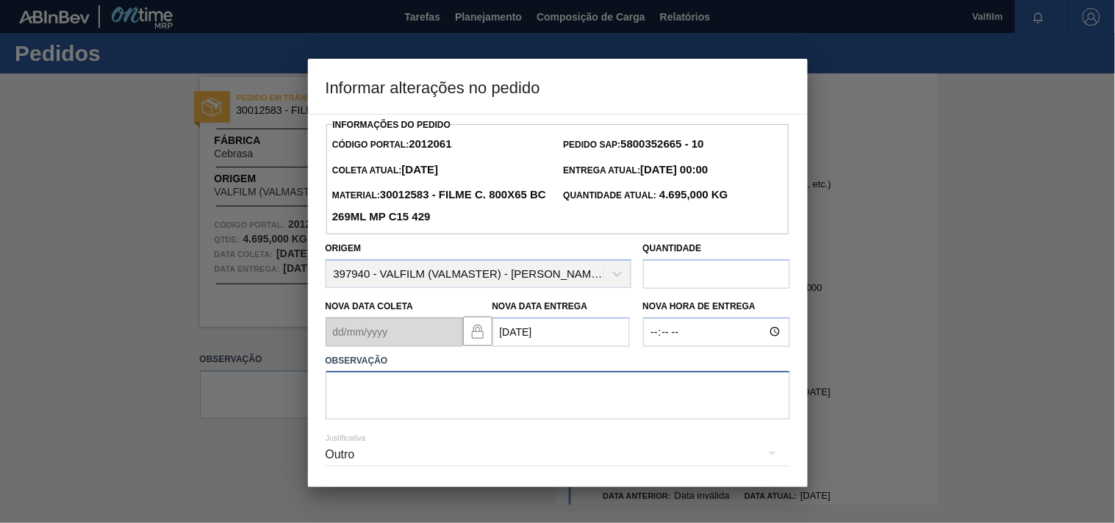
drag, startPoint x: 387, startPoint y: 394, endPoint x: 387, endPoint y: 407, distance: 13.2
click at [387, 395] on textarea at bounding box center [558, 395] width 464 height 49
click at [719, 400] on textarea at bounding box center [558, 395] width 464 height 49
click at [421, 406] on textarea at bounding box center [558, 395] width 464 height 49
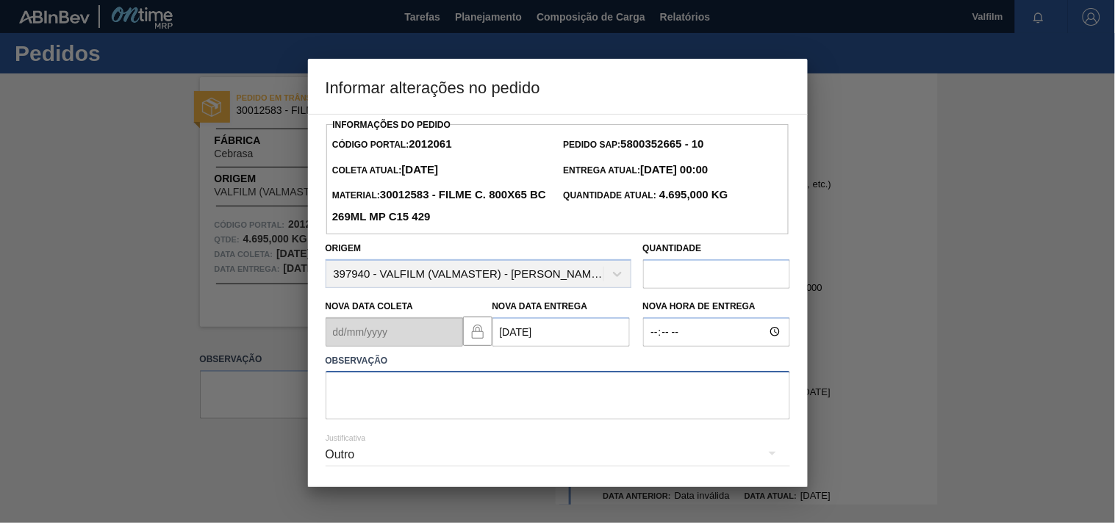
click at [406, 406] on textarea at bounding box center [558, 395] width 464 height 49
paste textarea "Ajuste entrega ( otimização card / veiculo )."
type textarea "Ajuste entrega ( otimização card / veiculo )."
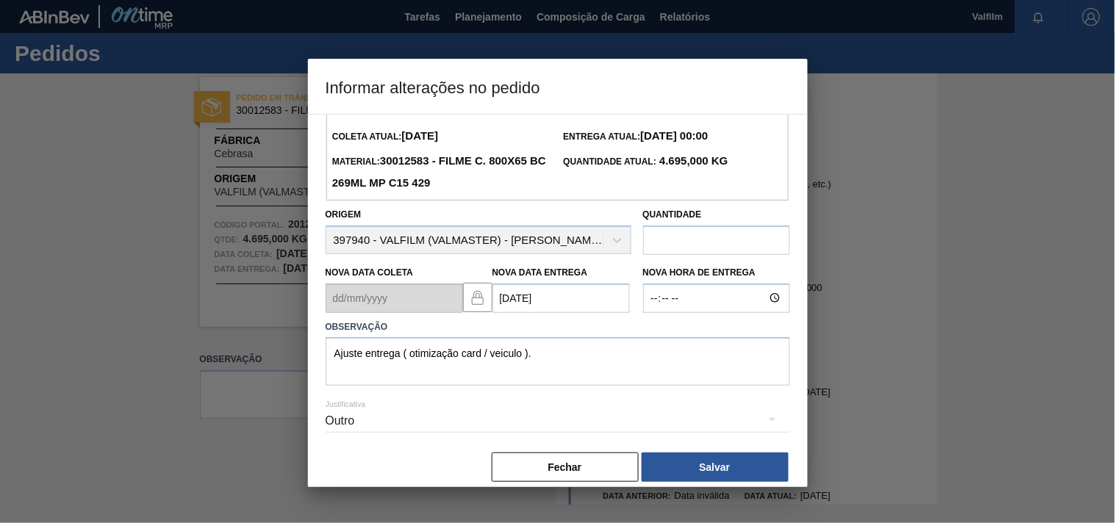
scroll to position [52, 0]
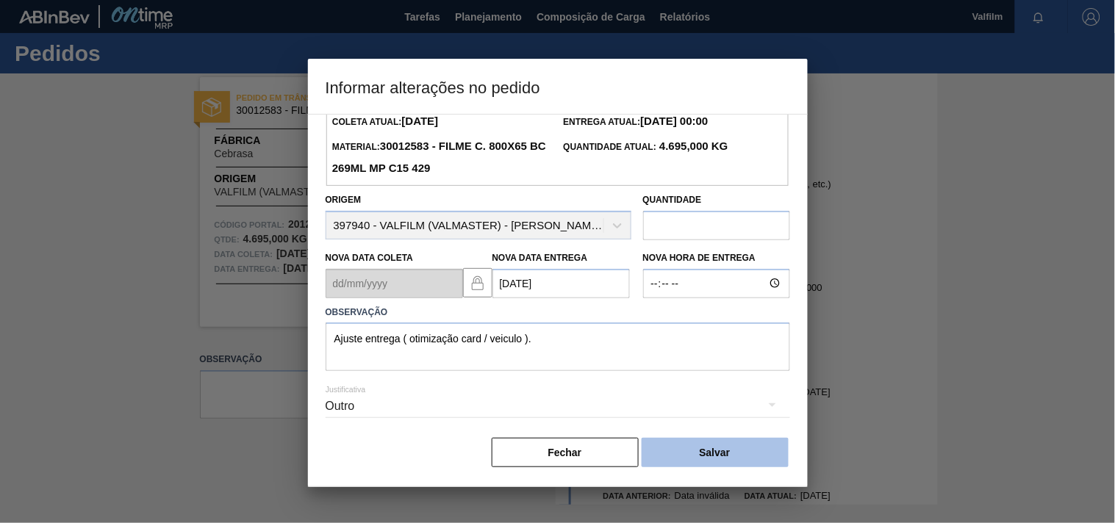
click at [718, 453] on button "Salvar" at bounding box center [715, 452] width 147 height 29
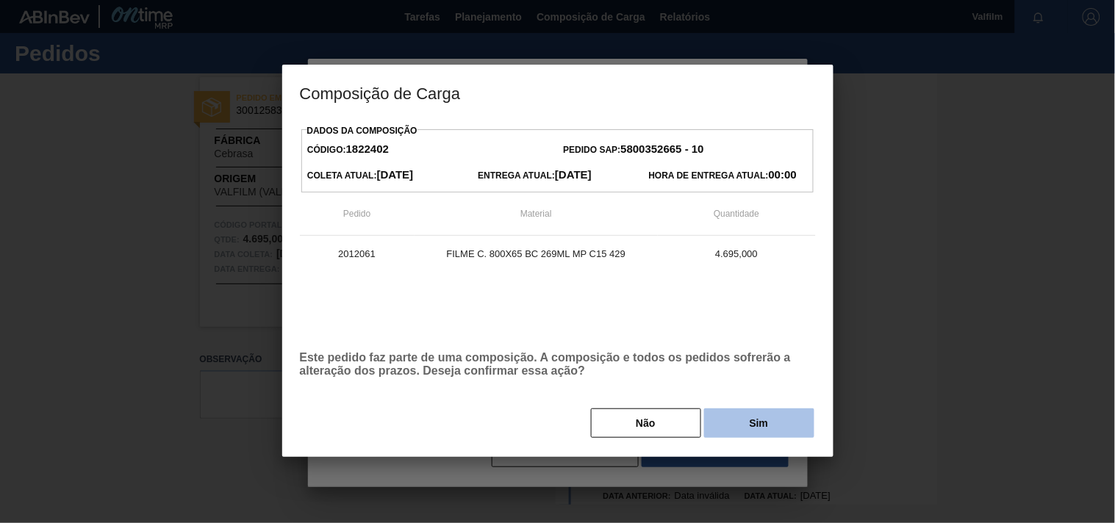
click at [761, 428] on button "Sim" at bounding box center [759, 423] width 110 height 29
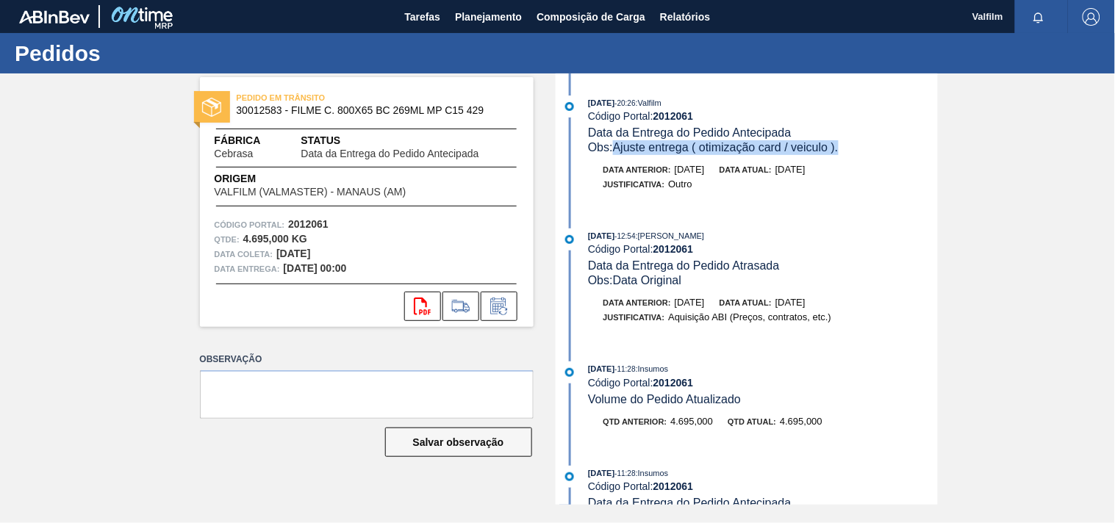
drag, startPoint x: 615, startPoint y: 149, endPoint x: 862, endPoint y: 148, distance: 246.9
click at [862, 148] on div "Obs: Ajuste entrega ( otimização card / veiculo )." at bounding box center [762, 147] width 349 height 15
copy span "Ajuste entrega ( otimização card / veiculo )."
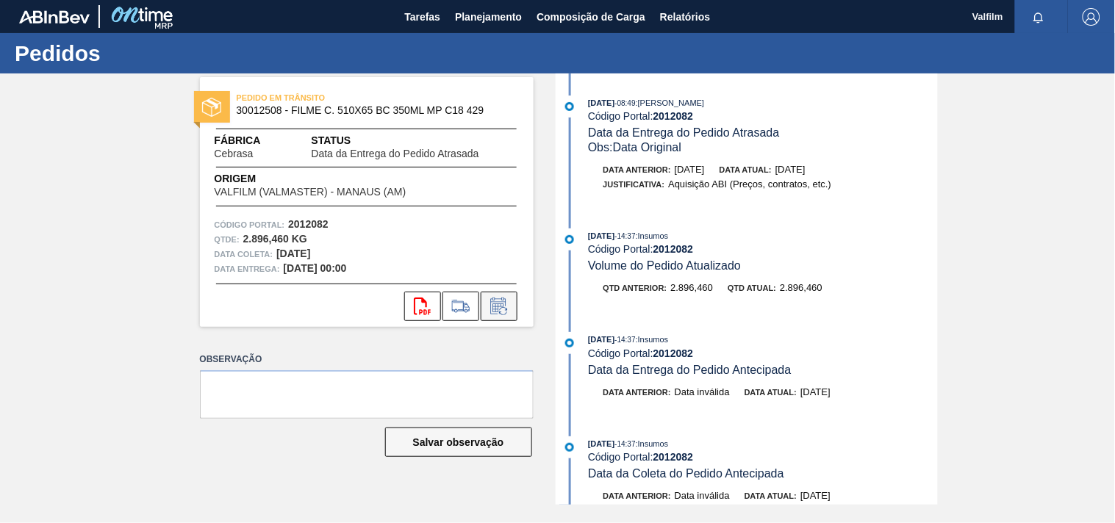
click at [504, 298] on icon at bounding box center [497, 306] width 15 height 17
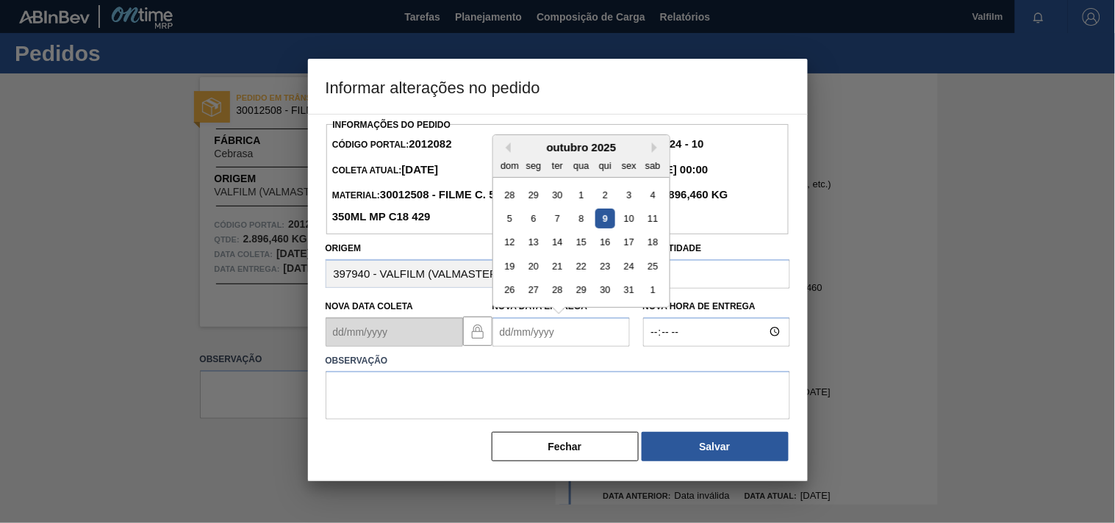
click at [505, 328] on Entrega2012082 "Nova Data Entrega" at bounding box center [560, 331] width 137 height 29
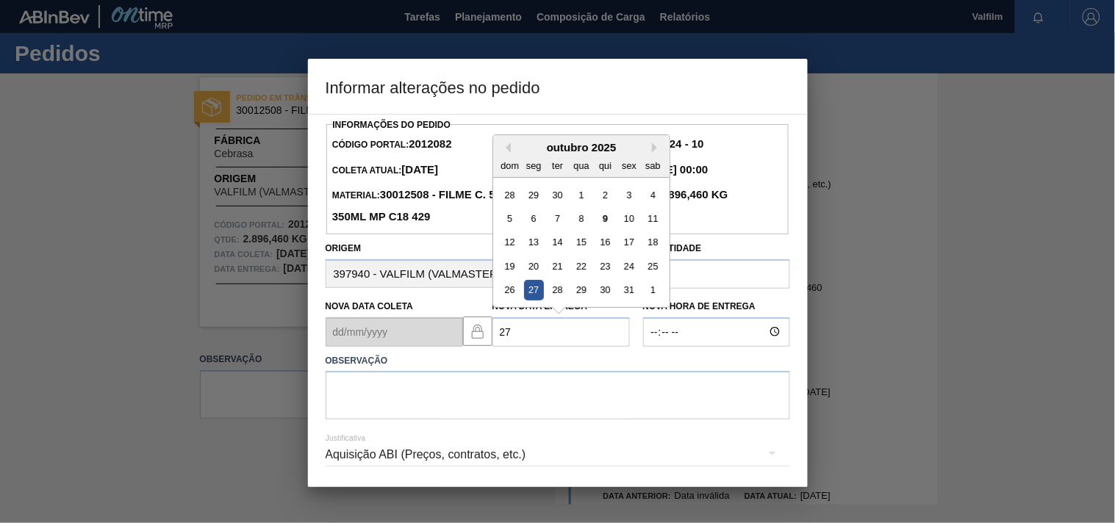
click at [530, 295] on div "27" at bounding box center [533, 290] width 20 height 20
type Entrega2012082 "[DATE]"
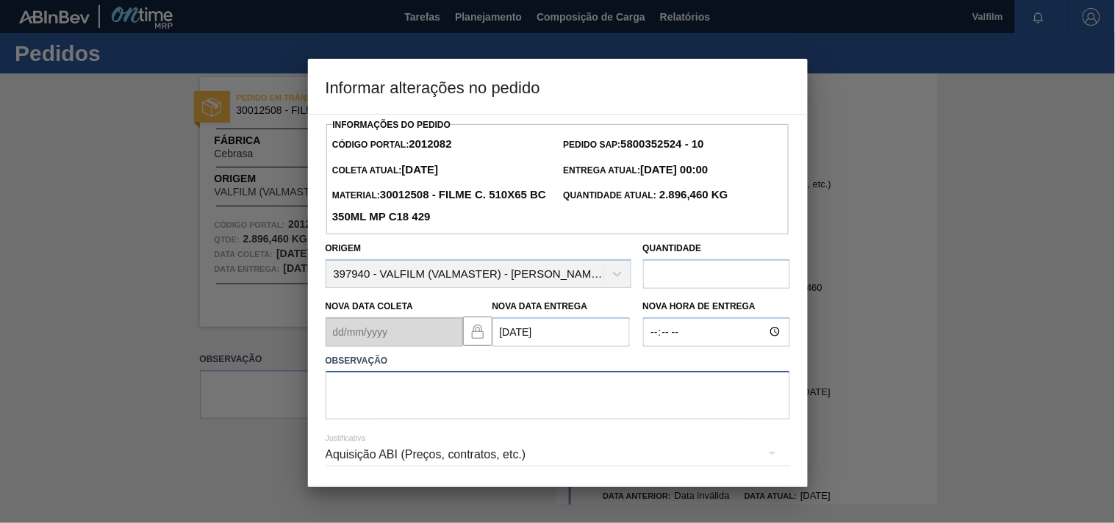
click at [378, 387] on textarea at bounding box center [558, 395] width 464 height 49
paste textarea "Ajuste entrega ( otimização card / veiculo )."
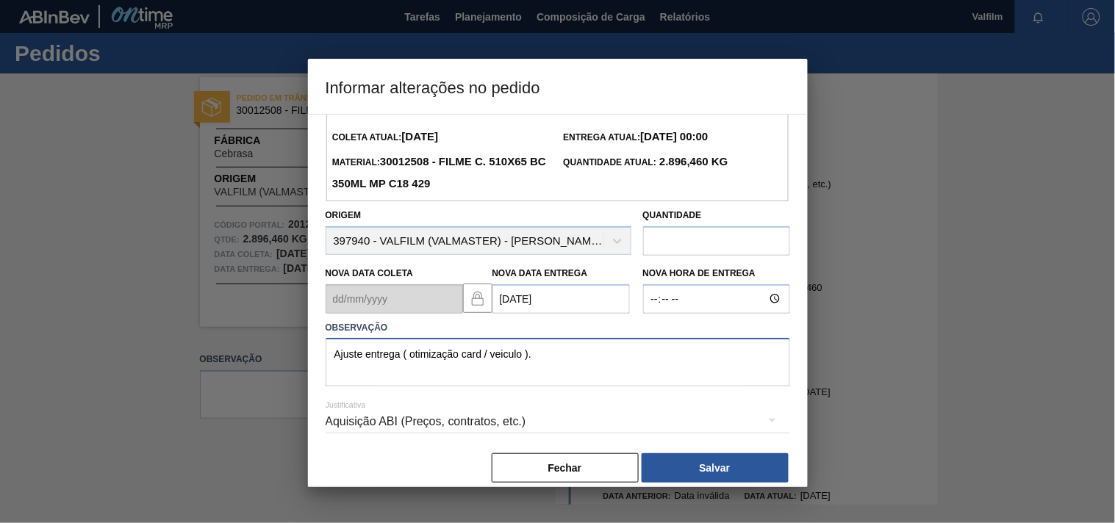
scroll to position [52, 0]
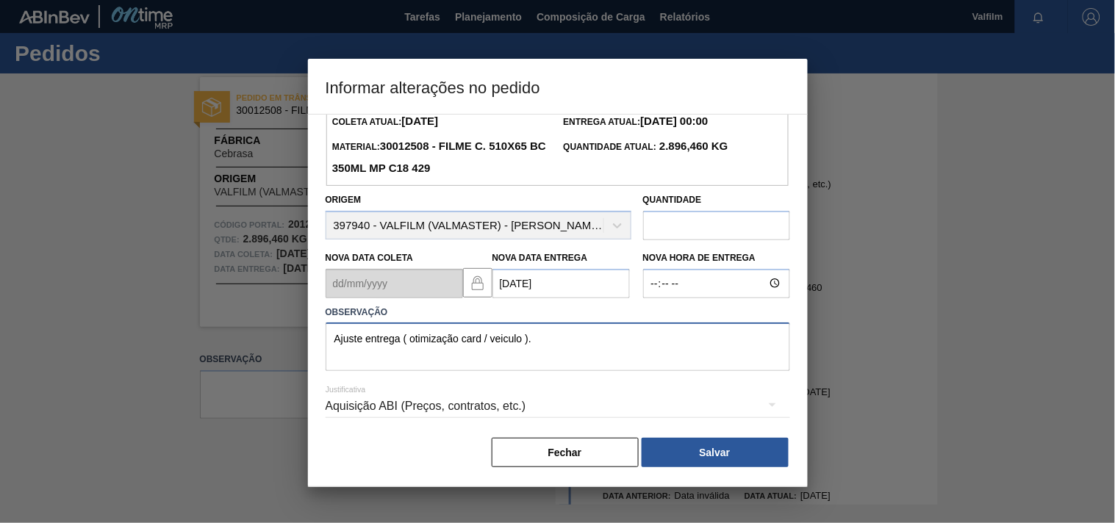
type textarea "Ajuste entrega ( otimização card / veiculo )."
click at [373, 406] on div "Aquisição ABI (Preços, contratos, etc.)" at bounding box center [558, 406] width 464 height 41
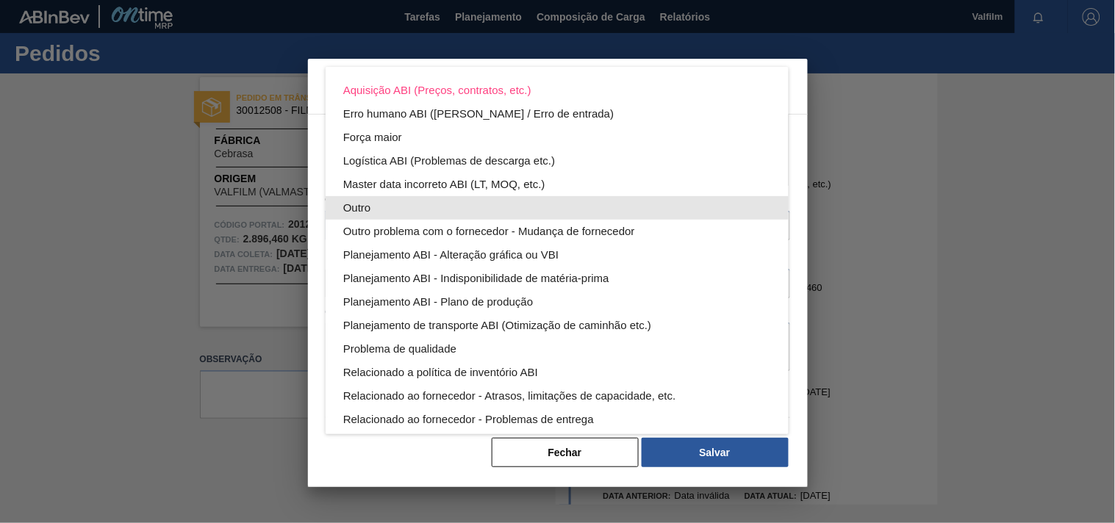
click at [356, 198] on div "Outro" at bounding box center [557, 208] width 428 height 24
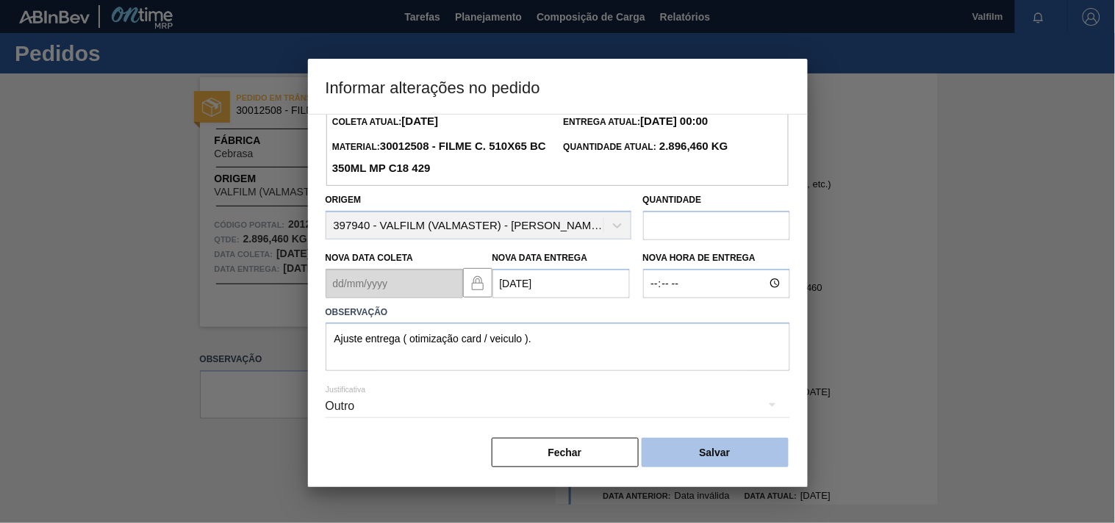
click at [686, 451] on button "Salvar" at bounding box center [715, 452] width 147 height 29
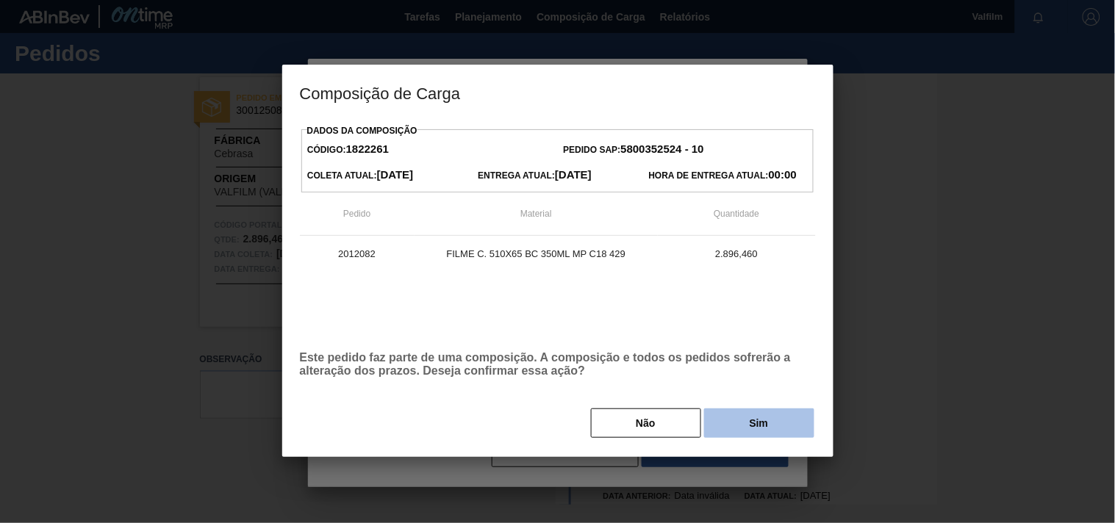
click at [728, 432] on button "Sim" at bounding box center [759, 423] width 110 height 29
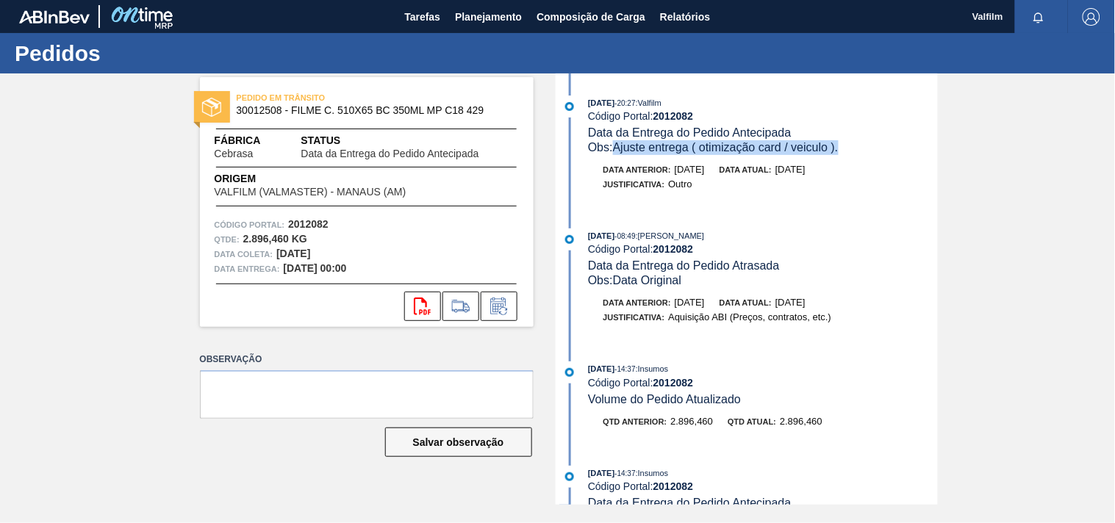
drag, startPoint x: 850, startPoint y: 146, endPoint x: 616, endPoint y: 148, distance: 234.4
click at [616, 148] on div "Obs: Ajuste entrega ( otimização card / veiculo )." at bounding box center [762, 147] width 349 height 15
copy span "Ajuste entrega ( otimização card / veiculo )."
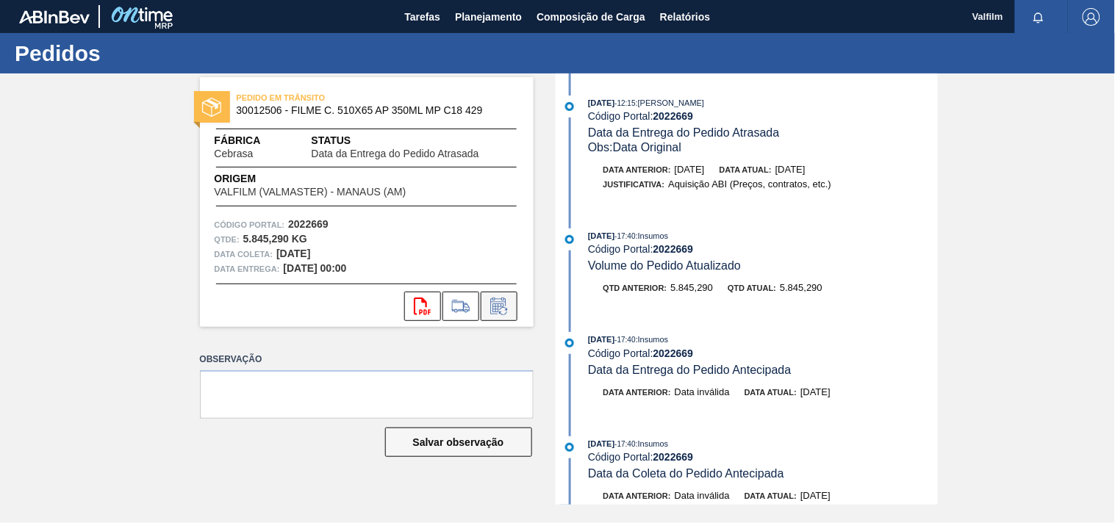
click at [515, 307] on button at bounding box center [499, 306] width 37 height 29
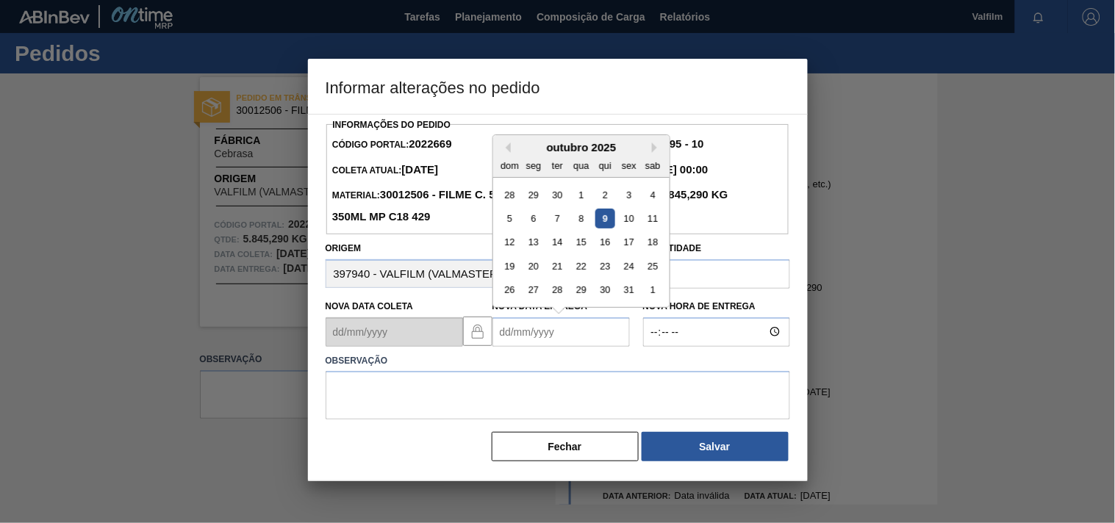
click at [505, 333] on Entrega2022669 "Nova Data Entrega" at bounding box center [560, 331] width 137 height 29
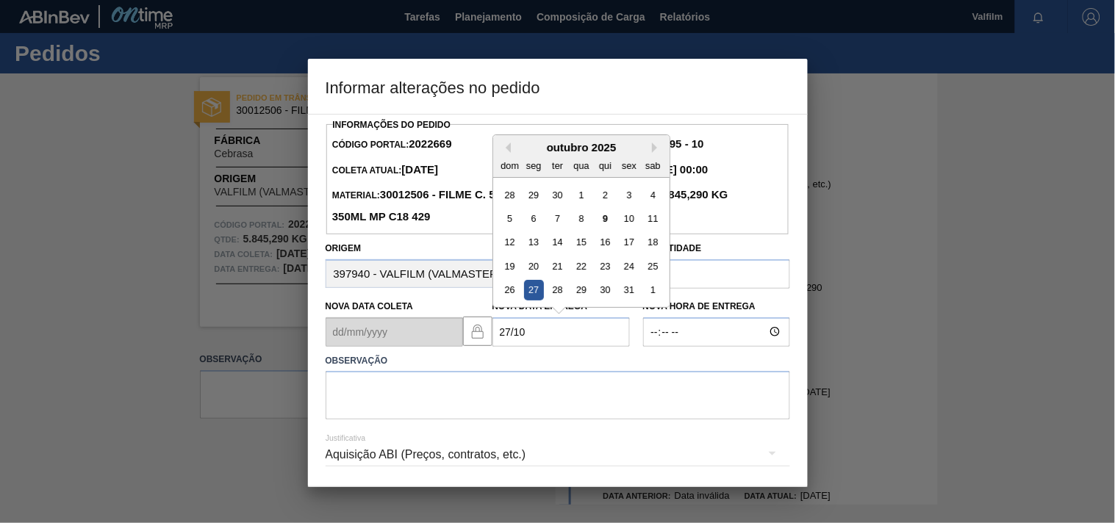
drag, startPoint x: 531, startPoint y: 294, endPoint x: 518, endPoint y: 305, distance: 17.2
click at [530, 294] on div "27" at bounding box center [533, 290] width 20 height 20
type Entrega2022669 "[DATE]"
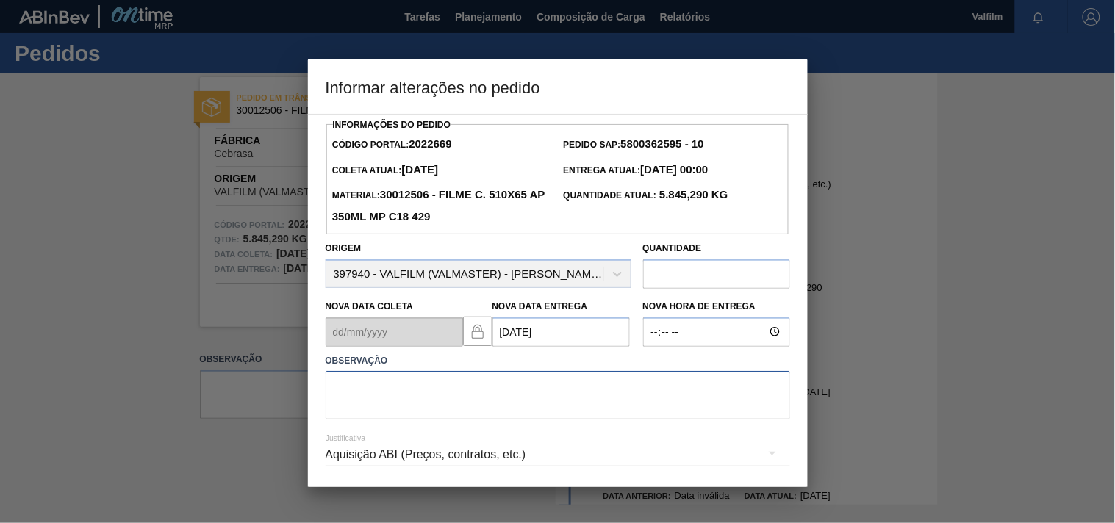
drag, startPoint x: 392, startPoint y: 395, endPoint x: 387, endPoint y: 402, distance: 8.4
click at [391, 395] on textarea at bounding box center [558, 395] width 464 height 49
paste textarea "Ajuste entrega ( otimização card / veiculo )."
type textarea "Ajuste entrega ( otimização card / veiculo )."
click at [373, 467] on hr at bounding box center [558, 466] width 464 height 1
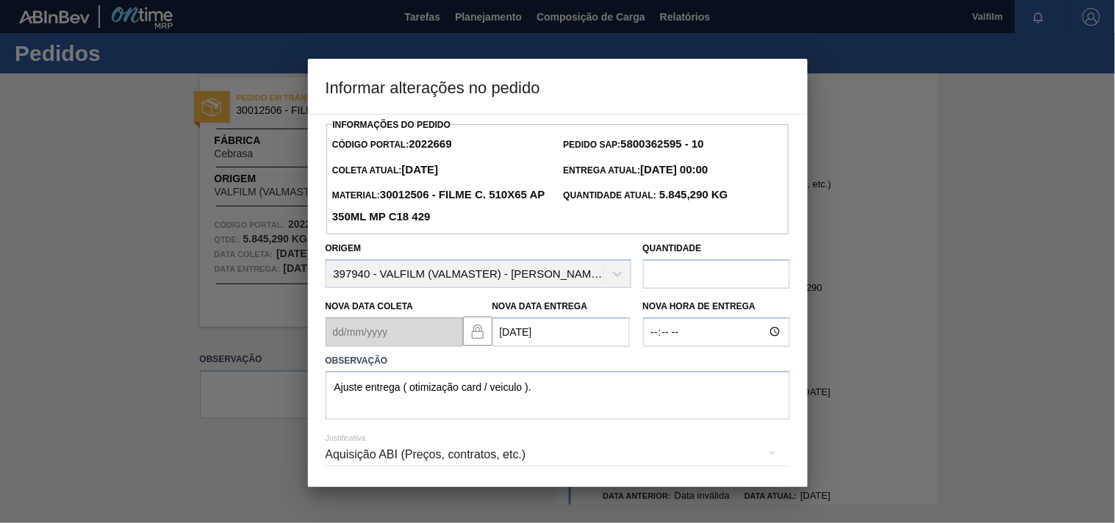
click at [360, 461] on div "Aquisição ABI (Preços, contratos, etc.)" at bounding box center [558, 454] width 464 height 41
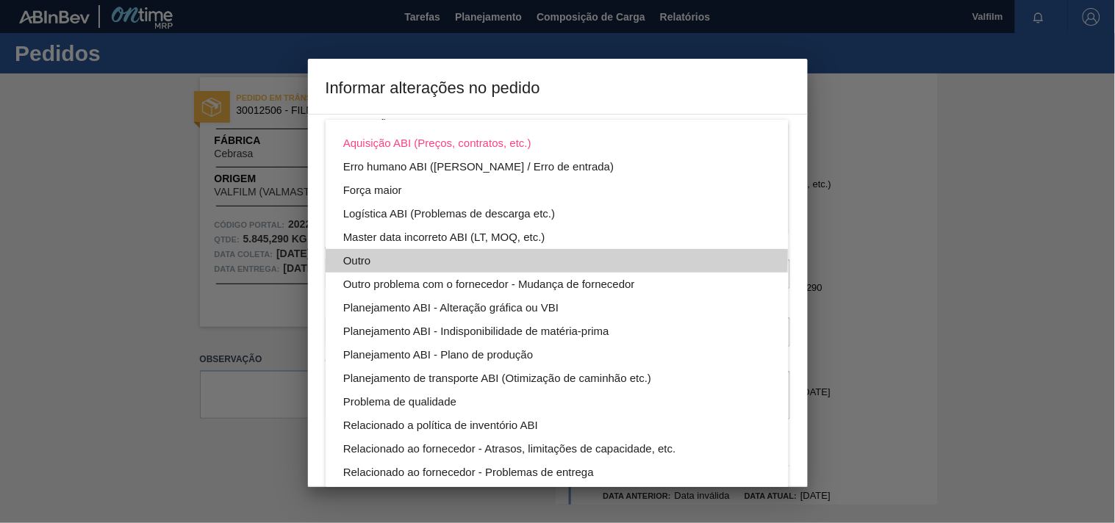
click at [362, 250] on div "Outro" at bounding box center [557, 261] width 428 height 24
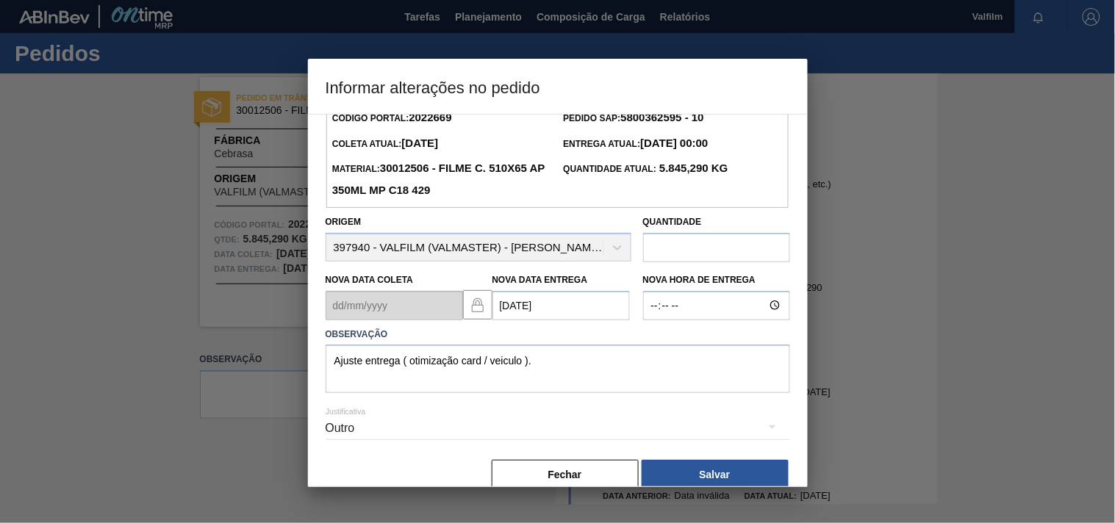
scroll to position [52, 0]
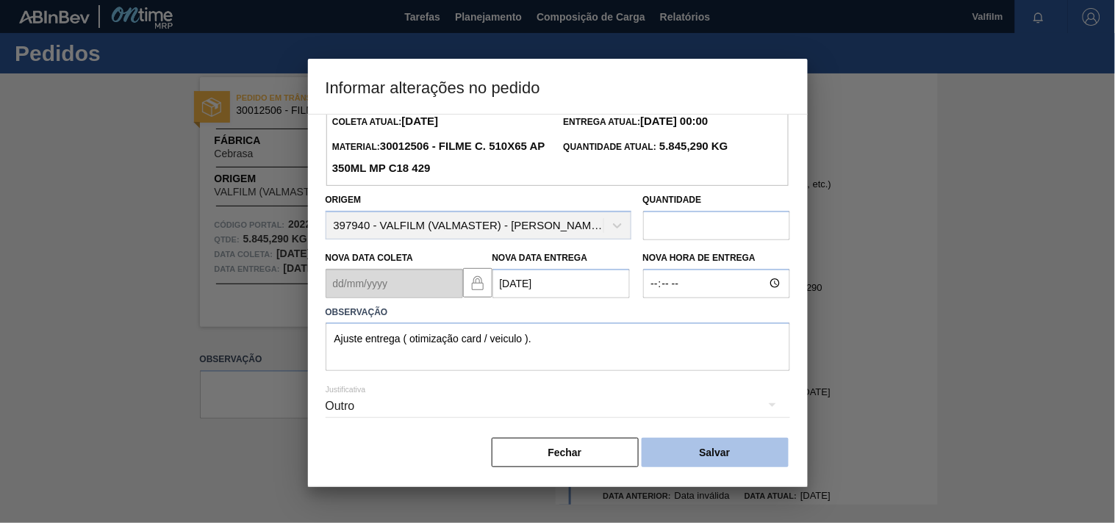
click at [741, 454] on button "Salvar" at bounding box center [715, 452] width 147 height 29
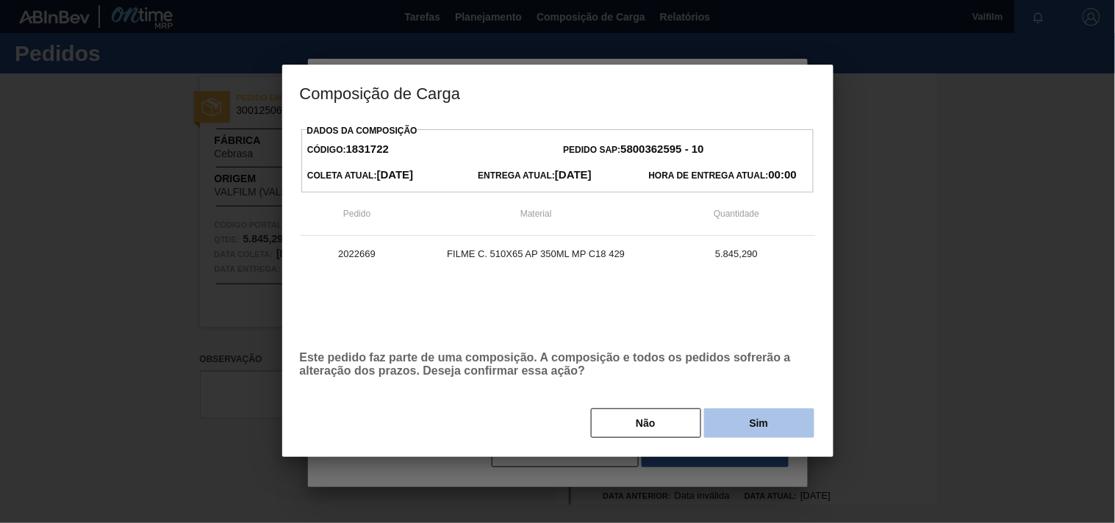
click at [742, 426] on button "Sim" at bounding box center [759, 423] width 110 height 29
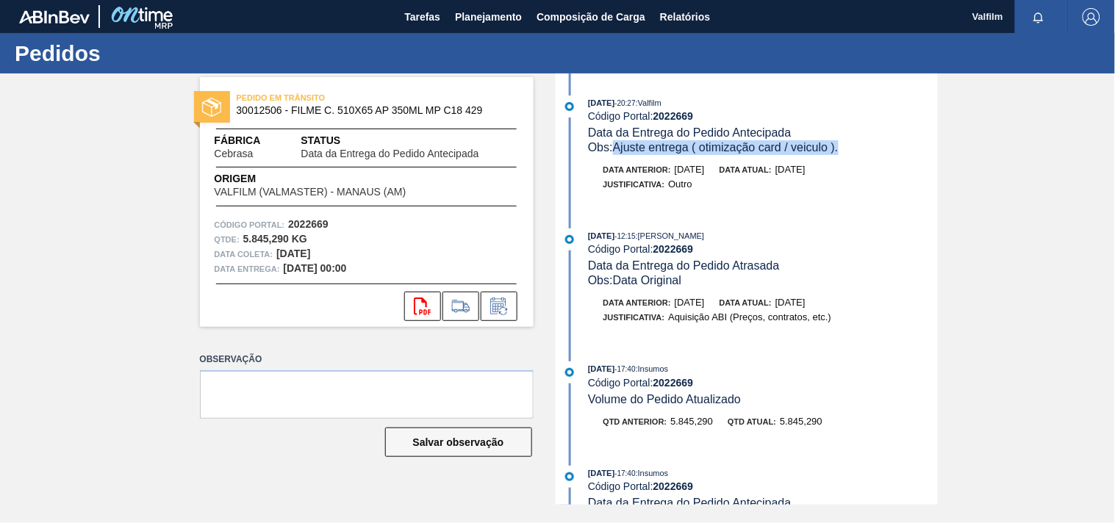
drag, startPoint x: 816, startPoint y: 148, endPoint x: 615, endPoint y: 148, distance: 201.4
click at [617, 148] on div "Obs: Ajuste entrega ( otimização card / veiculo )." at bounding box center [762, 147] width 349 height 15
copy span "Ajuste entrega ( otimização card / veiculo )."
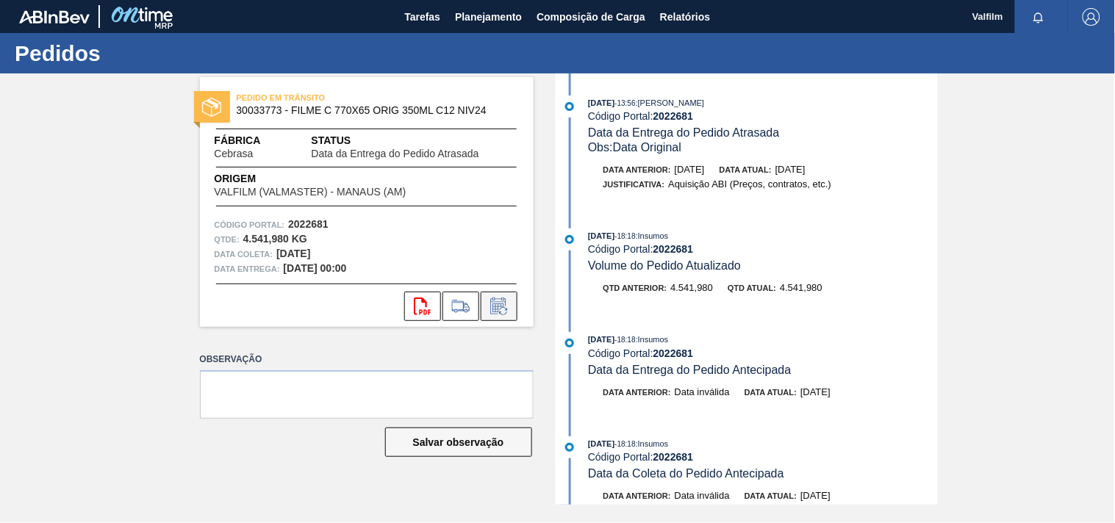
click at [496, 298] on icon at bounding box center [499, 307] width 24 height 18
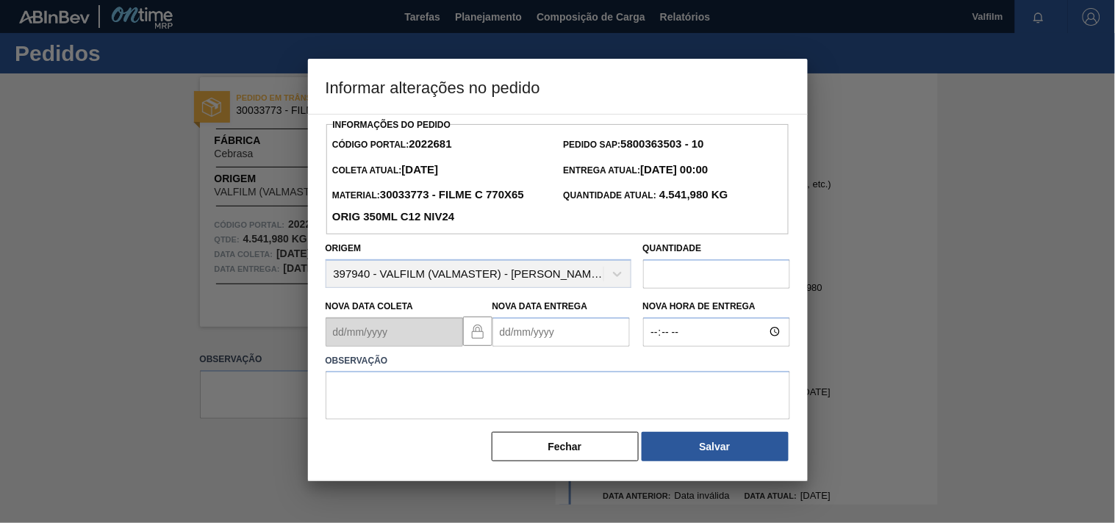
click at [512, 331] on Entrega2022681 "Nova Data Entrega" at bounding box center [560, 331] width 137 height 29
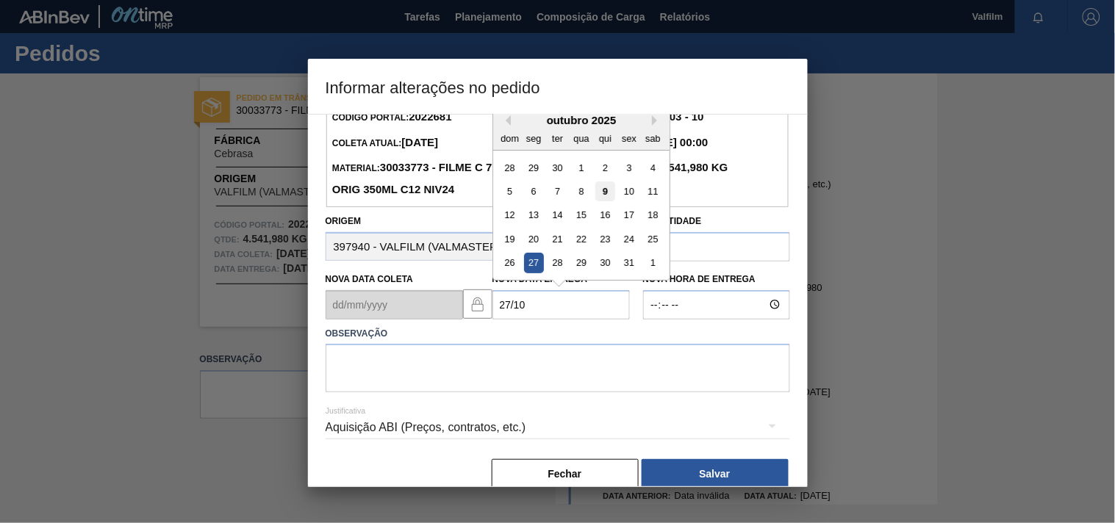
scroll to position [52, 0]
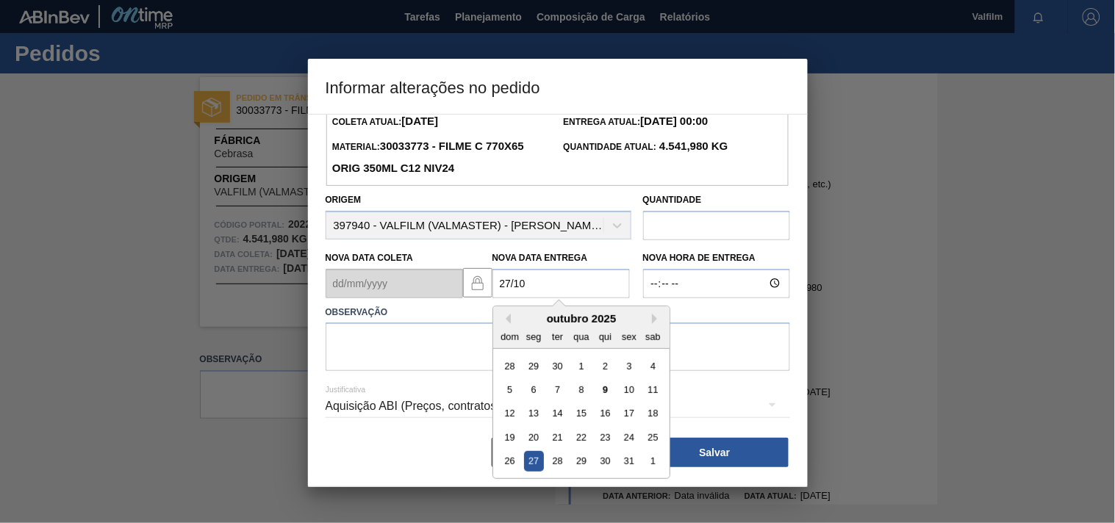
type Entrega2022681 "27/10/2025"
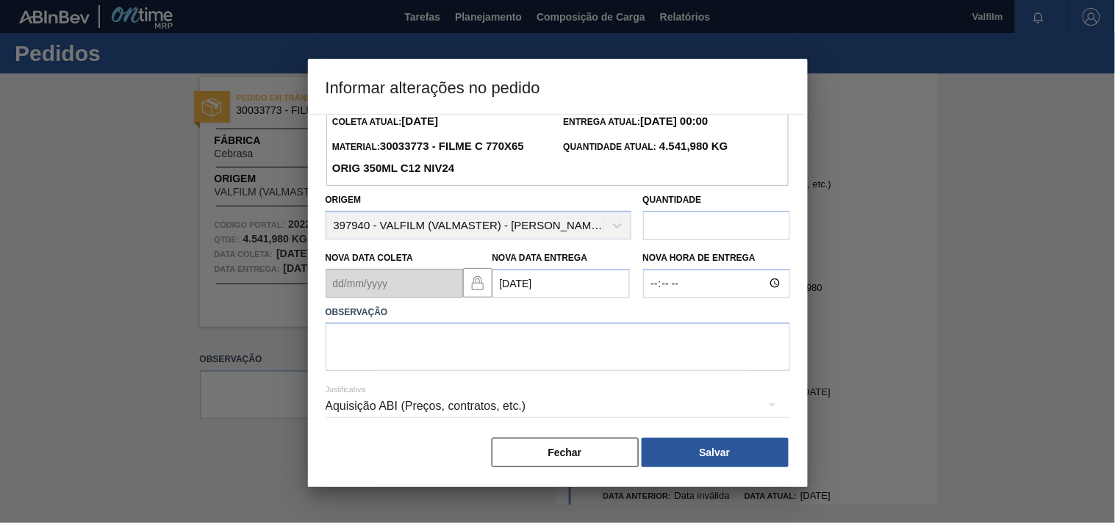
click at [376, 457] on div "Fechar Salvar" at bounding box center [558, 453] width 464 height 32
click at [532, 450] on button "Fechar" at bounding box center [565, 452] width 147 height 29
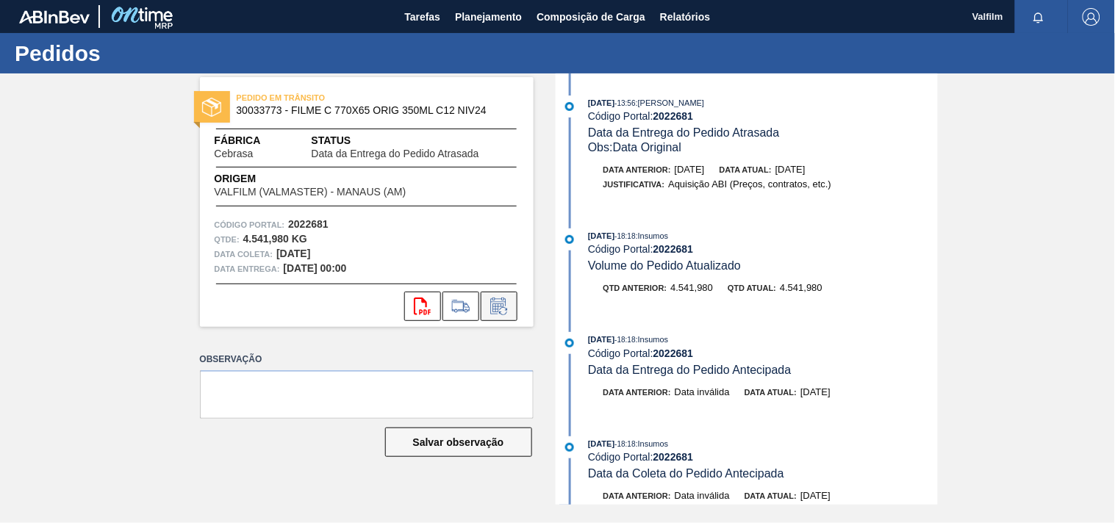
click at [502, 305] on icon at bounding box center [499, 307] width 24 height 18
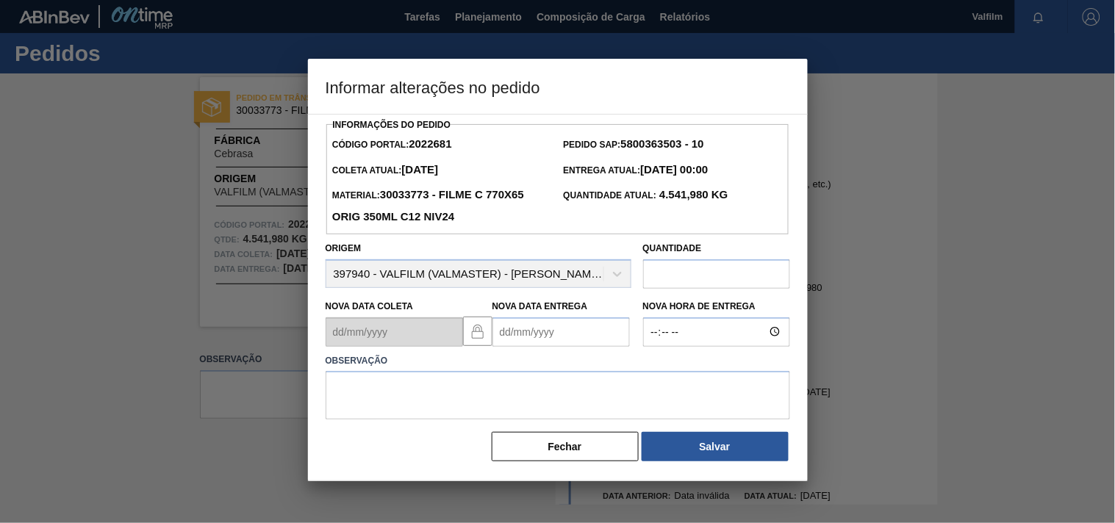
drag, startPoint x: 502, startPoint y: 305, endPoint x: 516, endPoint y: 332, distance: 30.6
click at [516, 332] on Entrega2022681 "Nova Data Entrega" at bounding box center [560, 331] width 137 height 29
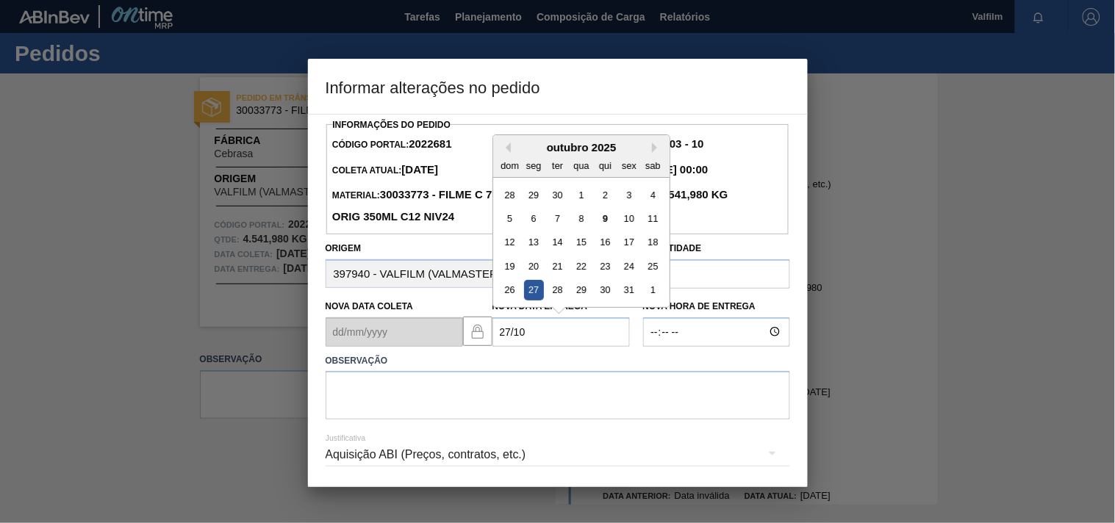
drag, startPoint x: 539, startPoint y: 299, endPoint x: 483, endPoint y: 344, distance: 71.6
click at [539, 299] on div "27" at bounding box center [533, 290] width 20 height 20
type Entrega2022681 "27/10/2025"
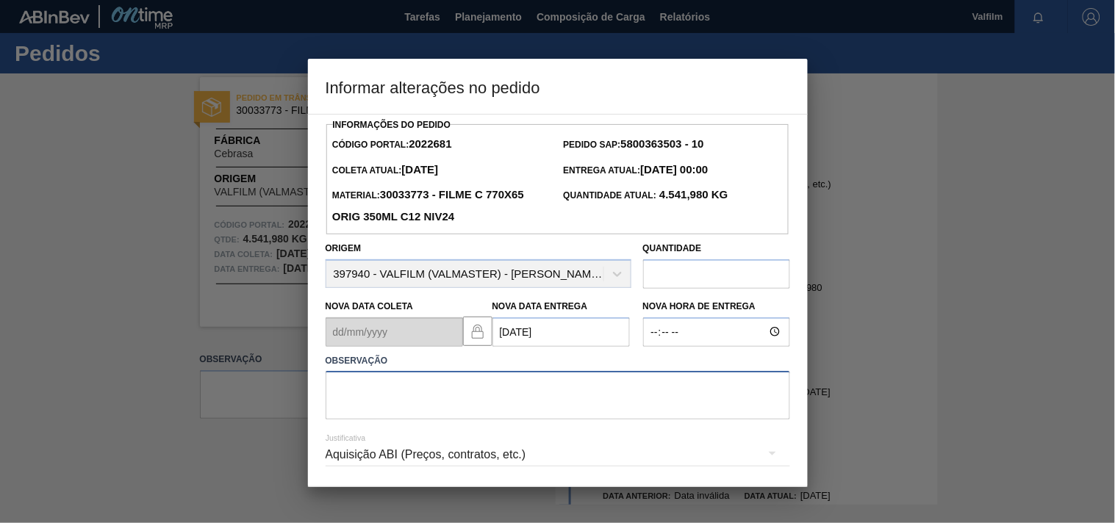
click at [364, 408] on textarea at bounding box center [558, 395] width 464 height 49
paste textarea "Ajuste entrega ( otimização card / veiculo )."
type textarea "Ajuste entrega ( otimização card / veiculo )."
click at [351, 453] on div "Aquisição ABI (Preços, contratos, etc.)" at bounding box center [558, 454] width 464 height 41
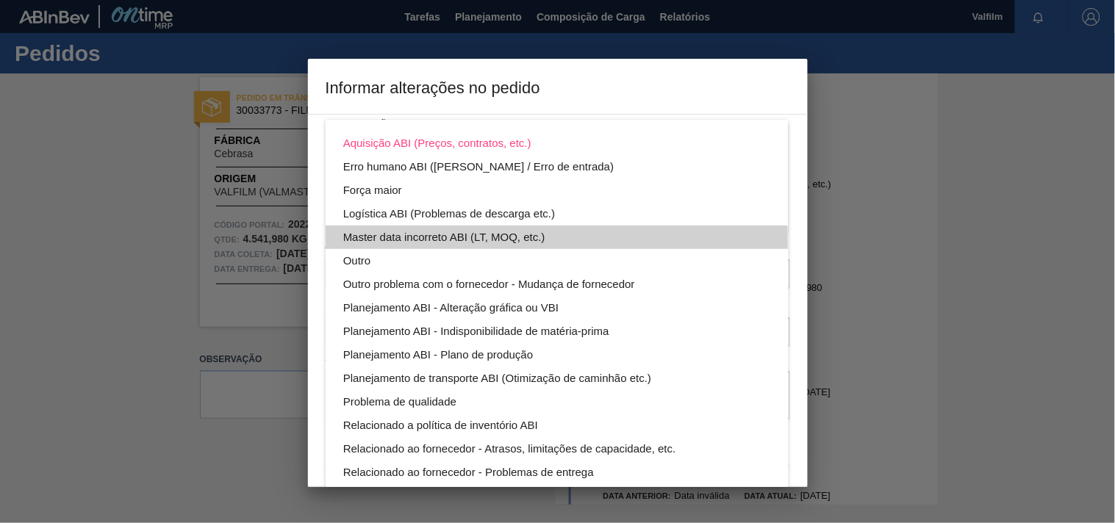
drag, startPoint x: 368, startPoint y: 245, endPoint x: 367, endPoint y: 260, distance: 14.7
click at [367, 246] on div "Master data incorreto ABI (LT, MOQ, etc.)" at bounding box center [557, 238] width 428 height 24
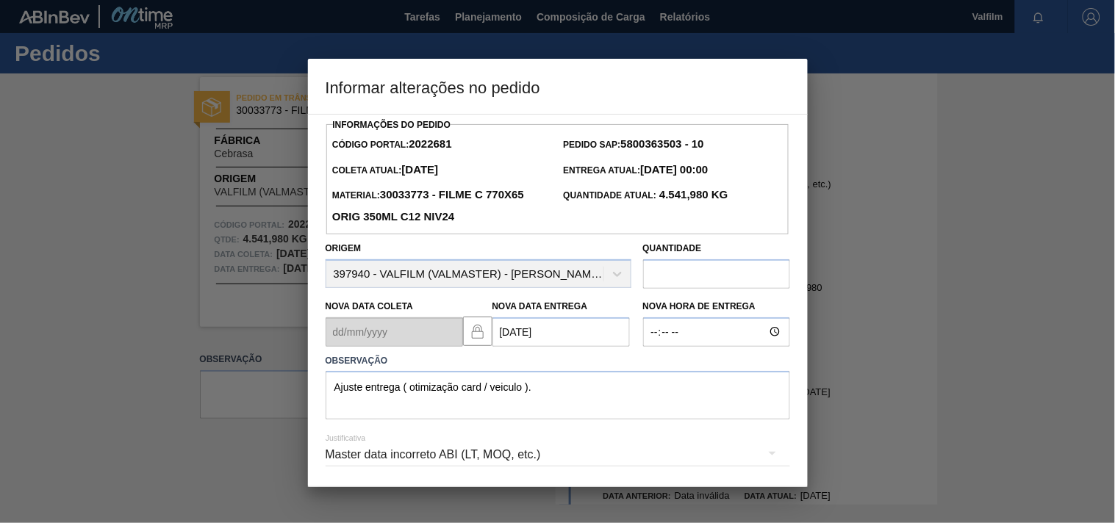
click at [340, 458] on div "Master data incorreto ABI (LT, MOQ, etc.)" at bounding box center [558, 454] width 464 height 41
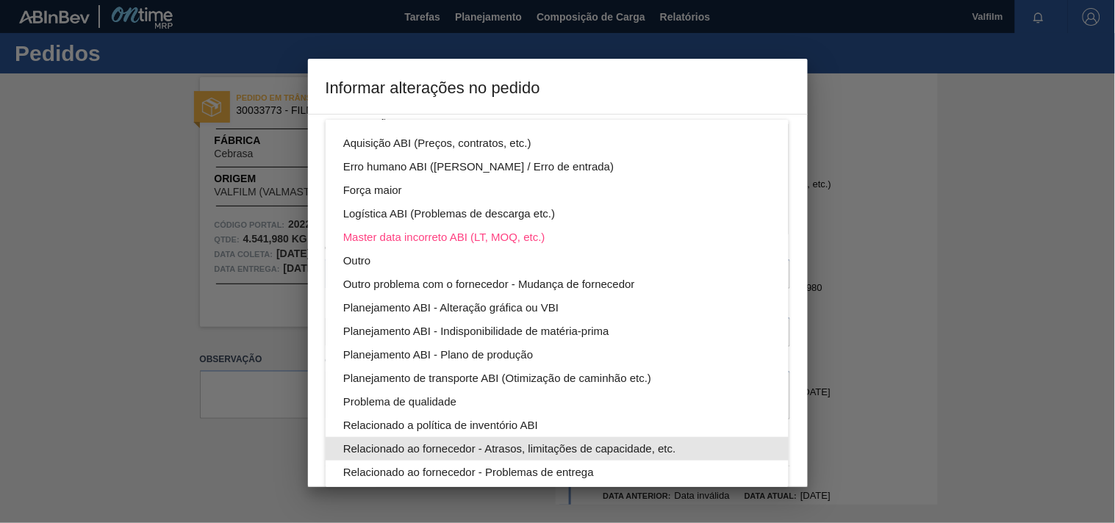
scroll to position [79, 0]
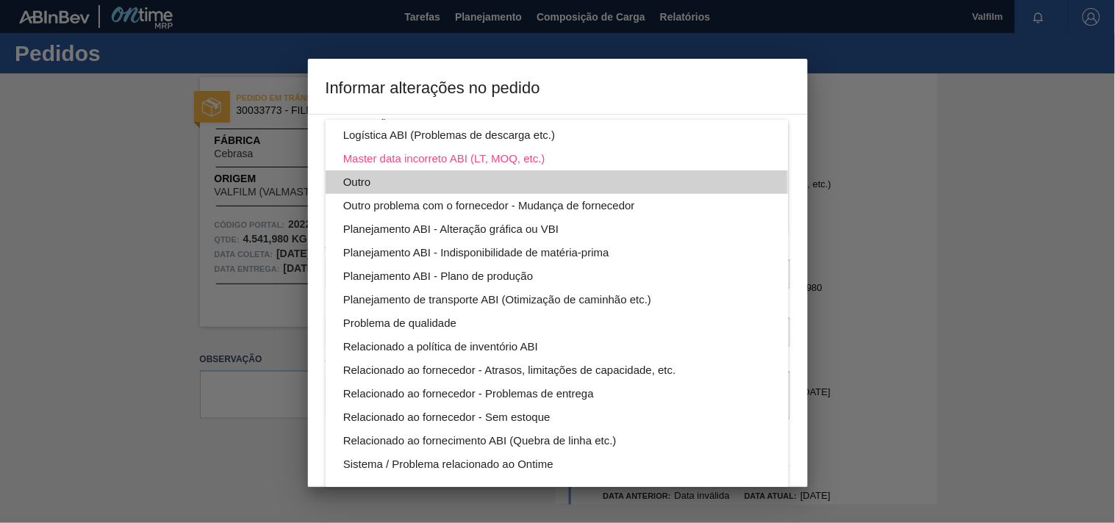
click at [361, 182] on div "Outro" at bounding box center [557, 182] width 428 height 24
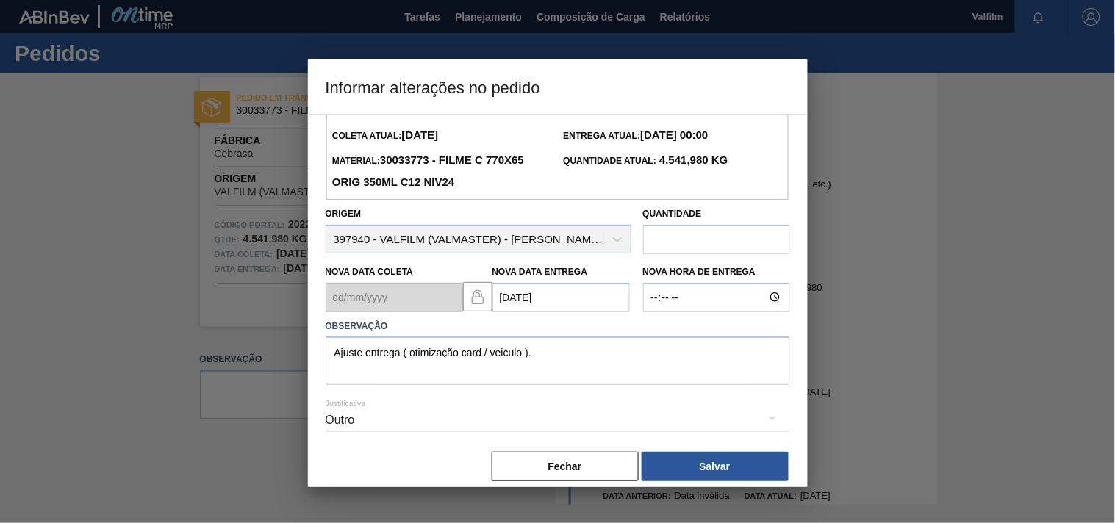
scroll to position [52, 0]
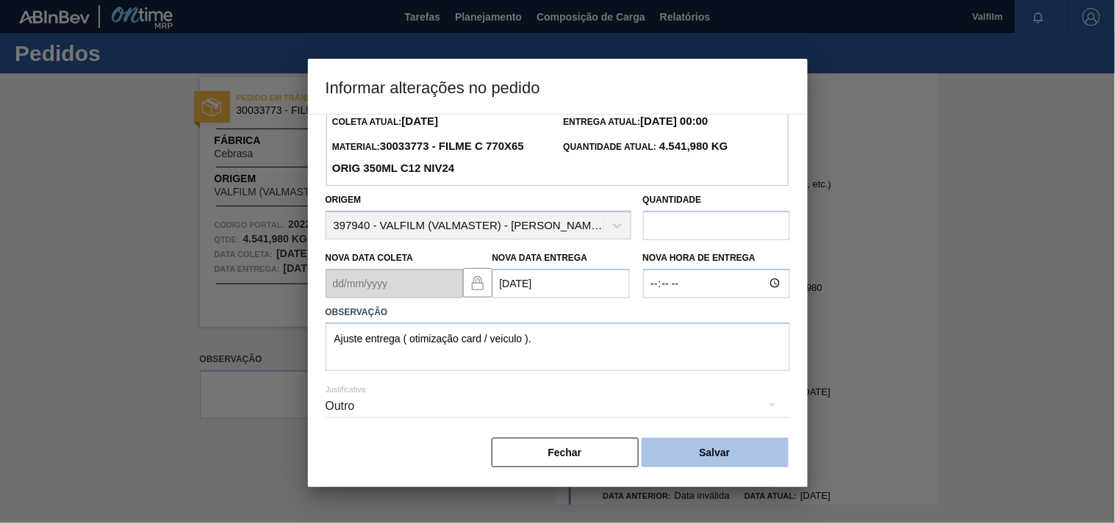
click at [694, 447] on button "Salvar" at bounding box center [715, 452] width 147 height 29
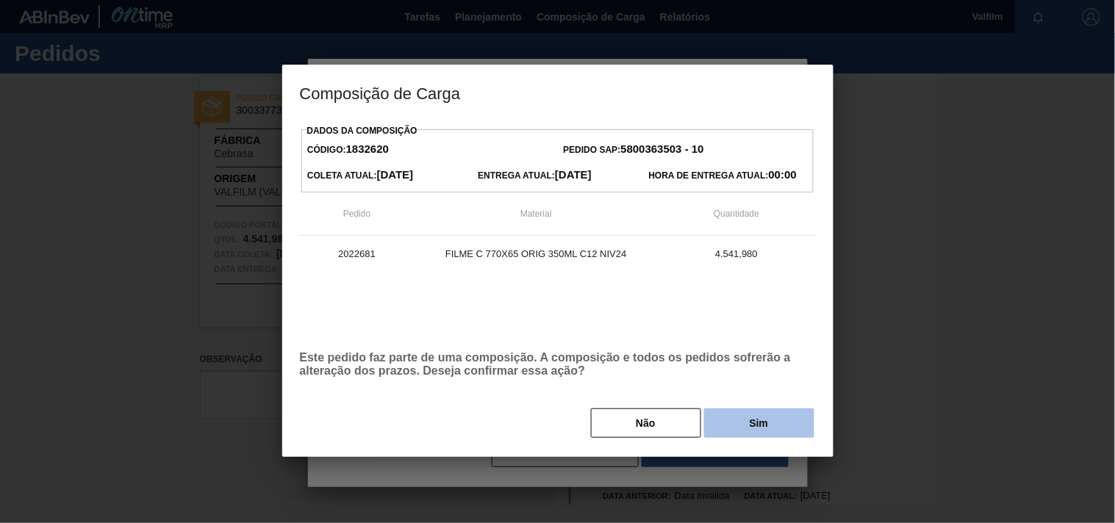
click at [743, 419] on button "Sim" at bounding box center [759, 423] width 110 height 29
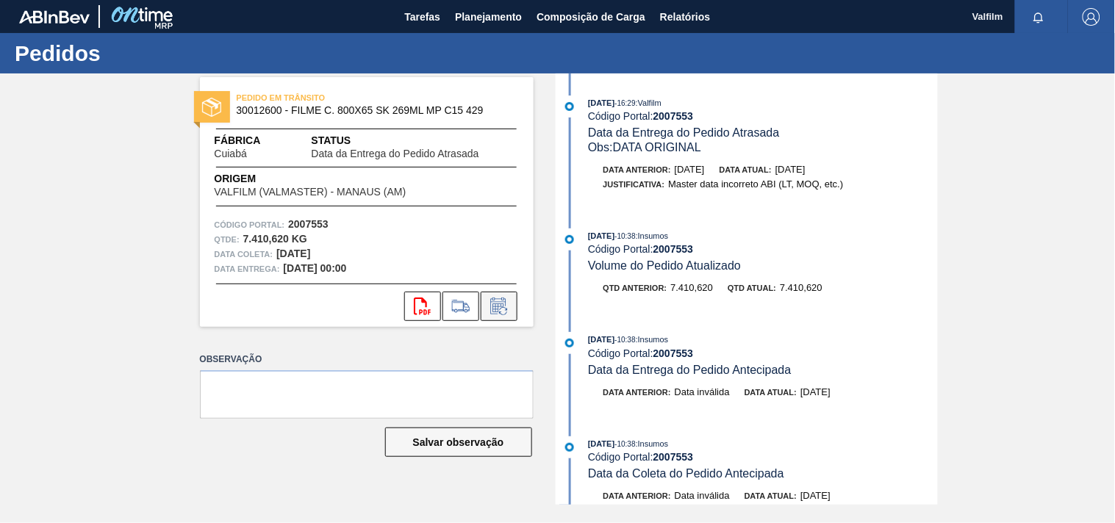
click at [487, 306] on icon at bounding box center [499, 307] width 24 height 18
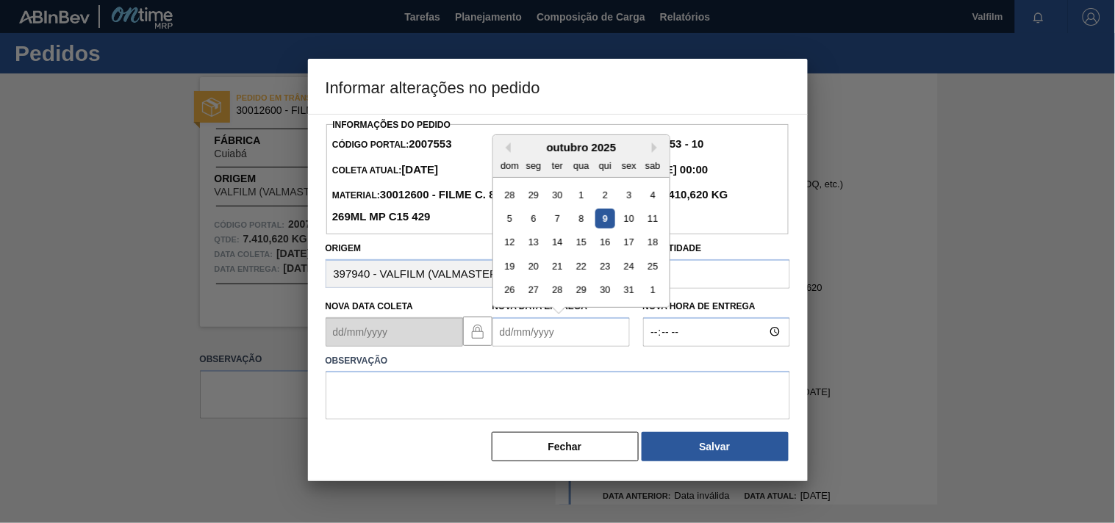
drag, startPoint x: 509, startPoint y: 340, endPoint x: 500, endPoint y: 334, distance: 10.0
click at [500, 334] on Entrega2007553 "Nova Data Entrega" at bounding box center [560, 331] width 137 height 29
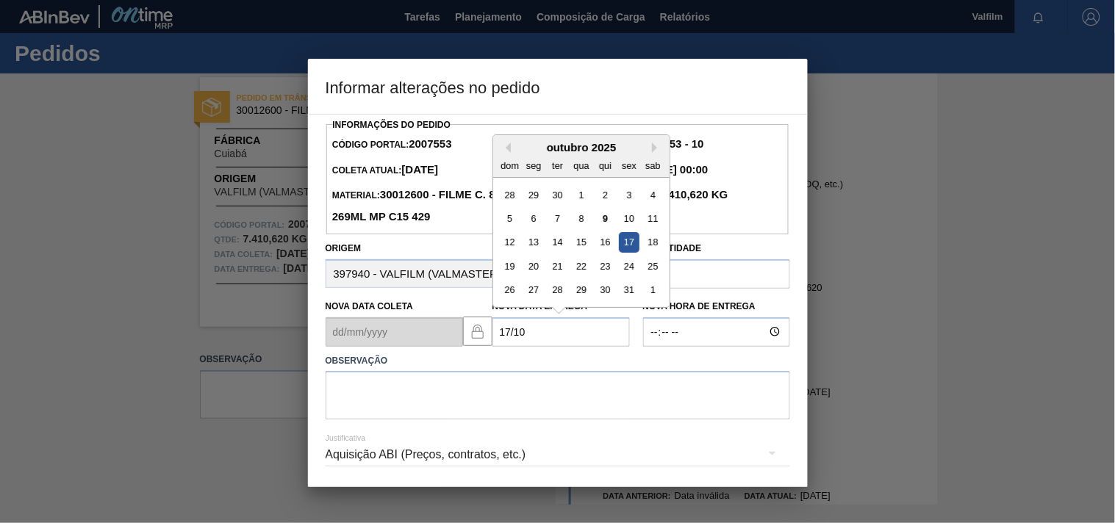
click at [627, 251] on div "17" at bounding box center [629, 242] width 20 height 20
type Entrega2007553 "[DATE]"
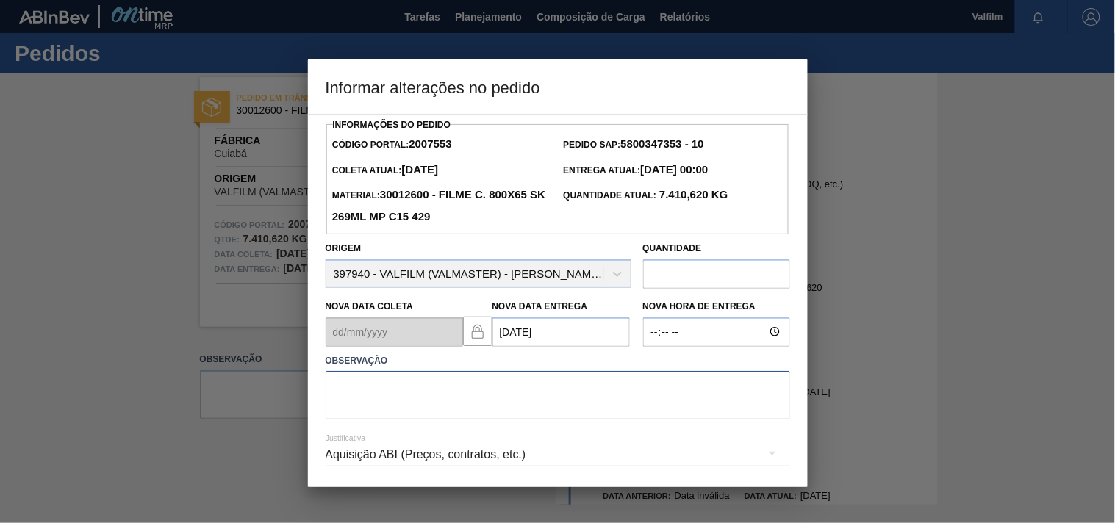
click at [383, 412] on textarea at bounding box center [558, 395] width 464 height 49
paste textarea "Ajuste entrega ( otimização card / veiculo )."
type textarea "Ajuste entrega ( otimização card / veiculo )."
click at [355, 459] on div "Aquisição ABI (Preços, contratos, etc.)" at bounding box center [558, 454] width 464 height 41
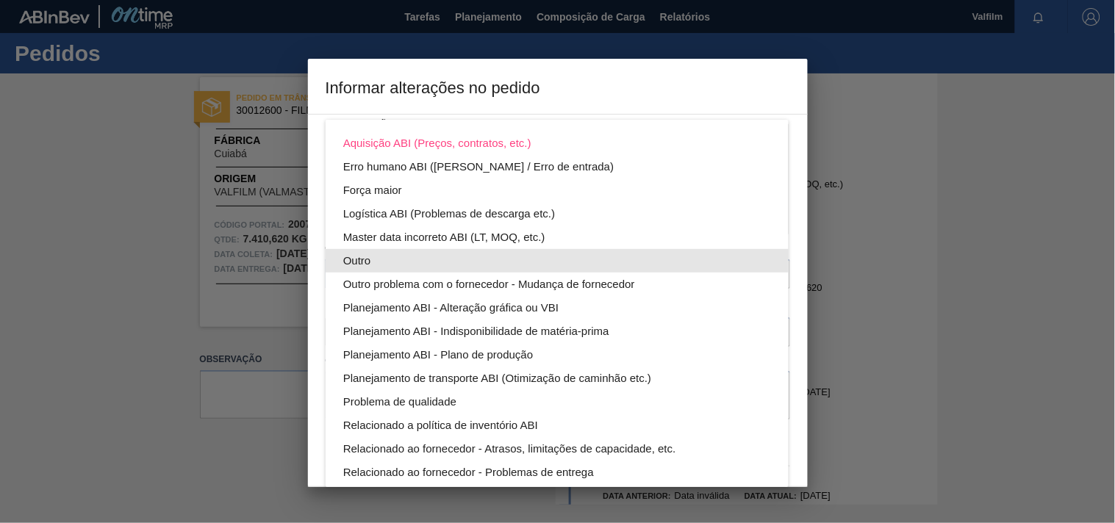
click at [360, 256] on div "Outro" at bounding box center [557, 261] width 428 height 24
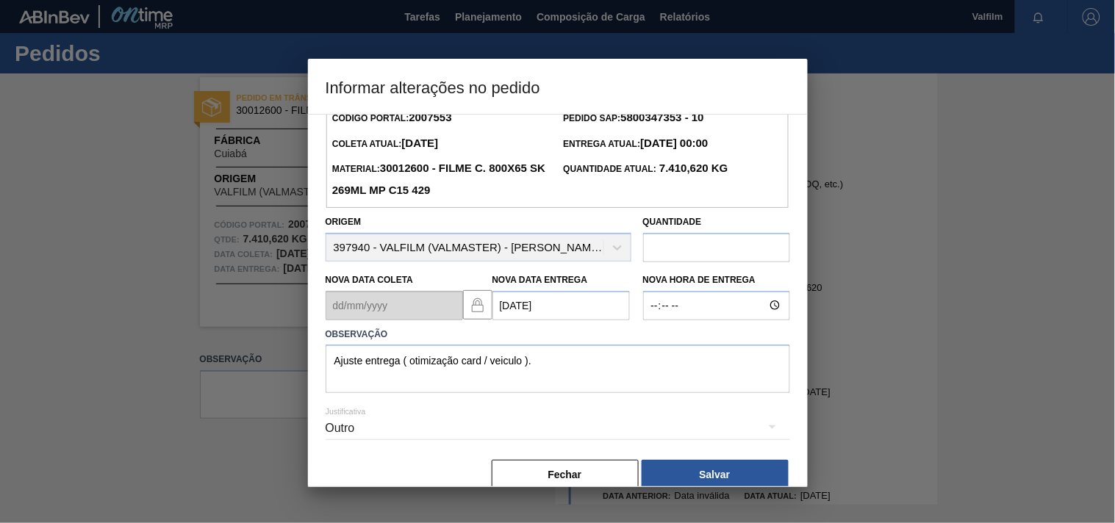
scroll to position [52, 0]
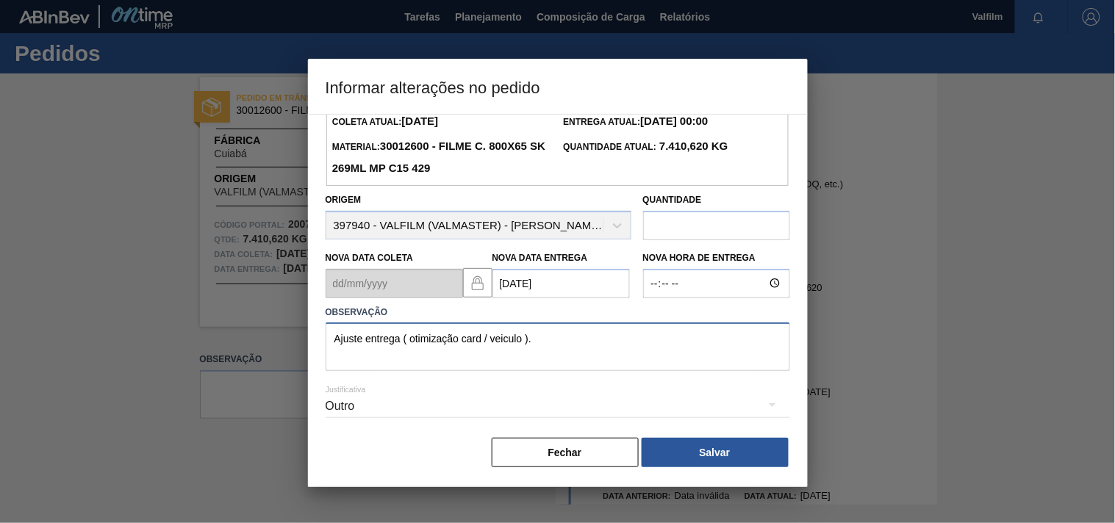
drag, startPoint x: 556, startPoint y: 340, endPoint x: 654, endPoint y: 420, distance: 127.4
click at [560, 341] on textarea "Ajuste entrega ( otimização card / veiculo )." at bounding box center [558, 347] width 464 height 49
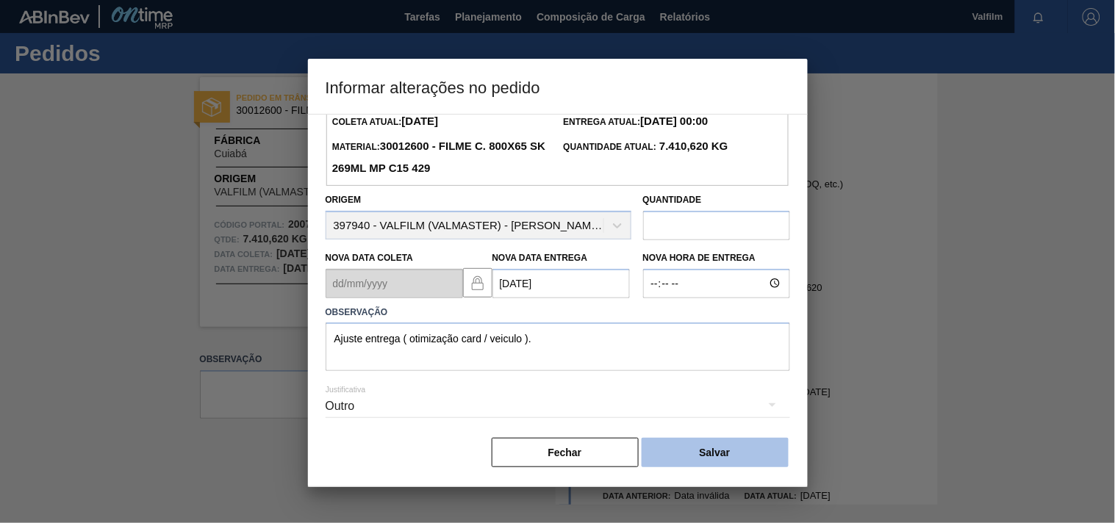
click at [673, 445] on button "Salvar" at bounding box center [715, 452] width 147 height 29
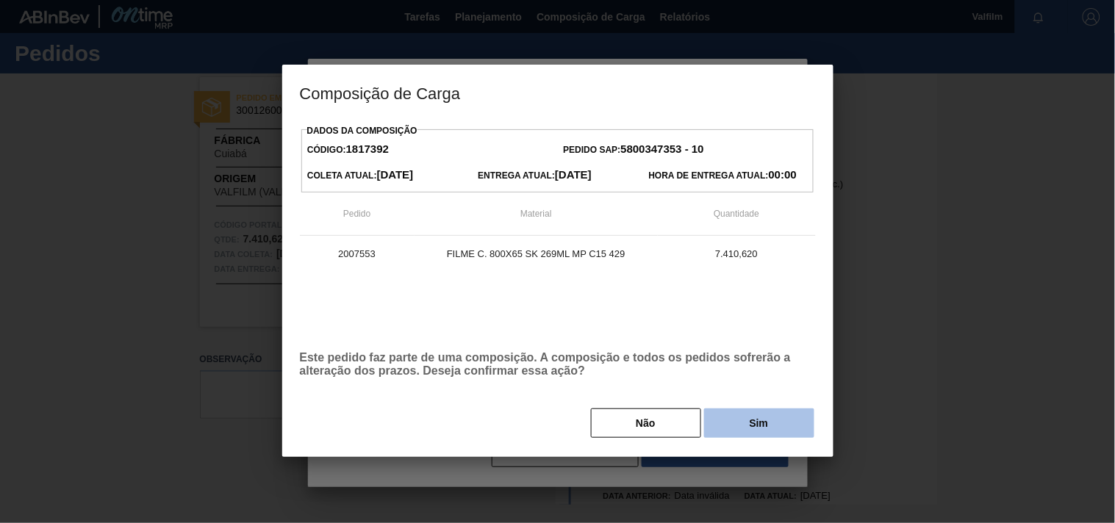
click at [729, 431] on button "Sim" at bounding box center [759, 423] width 110 height 29
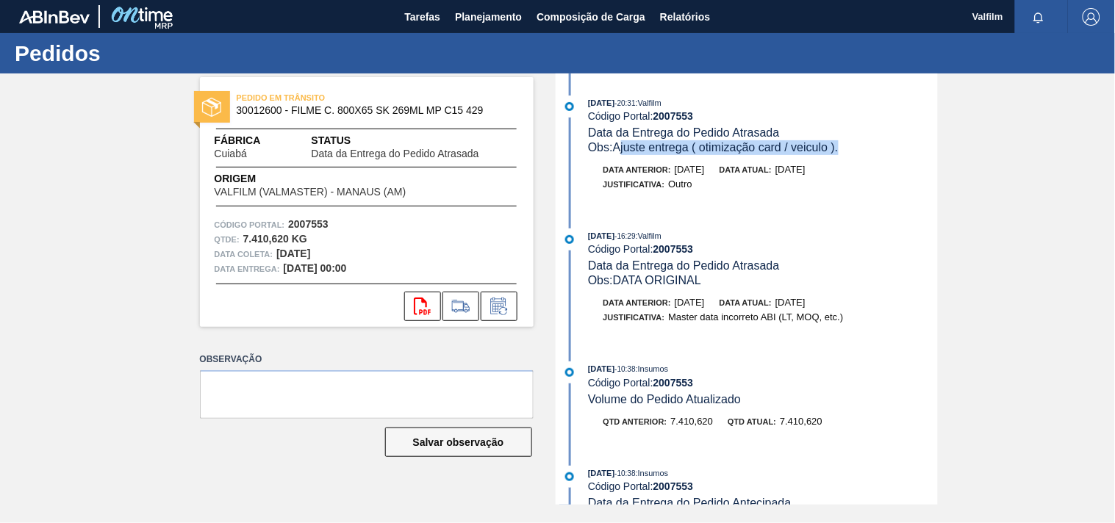
drag, startPoint x: 620, startPoint y: 147, endPoint x: 849, endPoint y: 147, distance: 229.3
click at [849, 147] on div "Obs: Ajuste entrega ( otimização card / veiculo )." at bounding box center [762, 147] width 349 height 15
click at [852, 152] on div "Obs: Ajuste entrega ( otimização card / veiculo )." at bounding box center [762, 147] width 349 height 15
drag, startPoint x: 615, startPoint y: 151, endPoint x: 848, endPoint y: 151, distance: 233.0
click at [848, 151] on div "Obs: Ajuste entrega ( otimização card / veiculo )." at bounding box center [762, 147] width 349 height 15
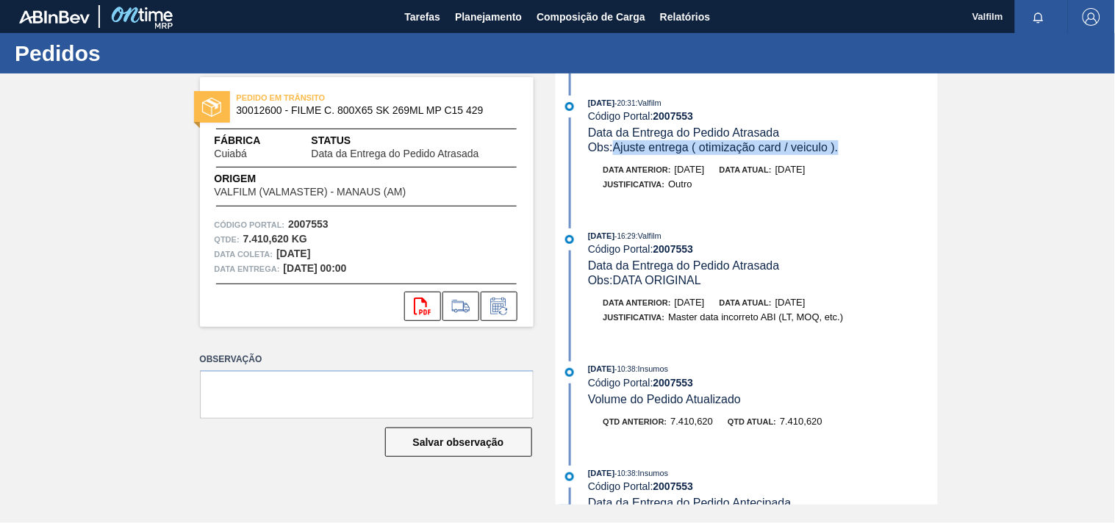
copy span "Ajuste entrega ( otimização card / veiculo )."
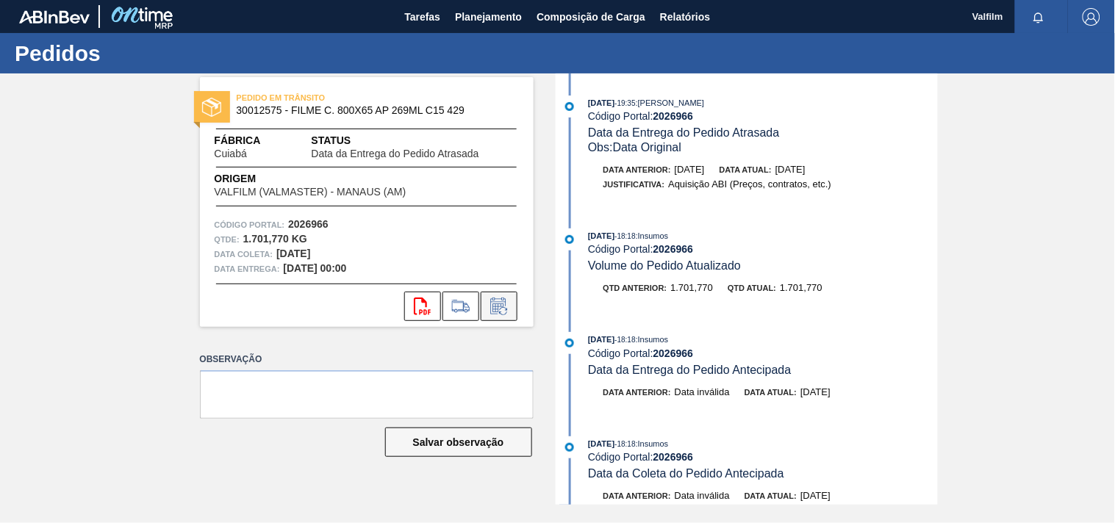
click at [494, 316] on button at bounding box center [499, 306] width 37 height 29
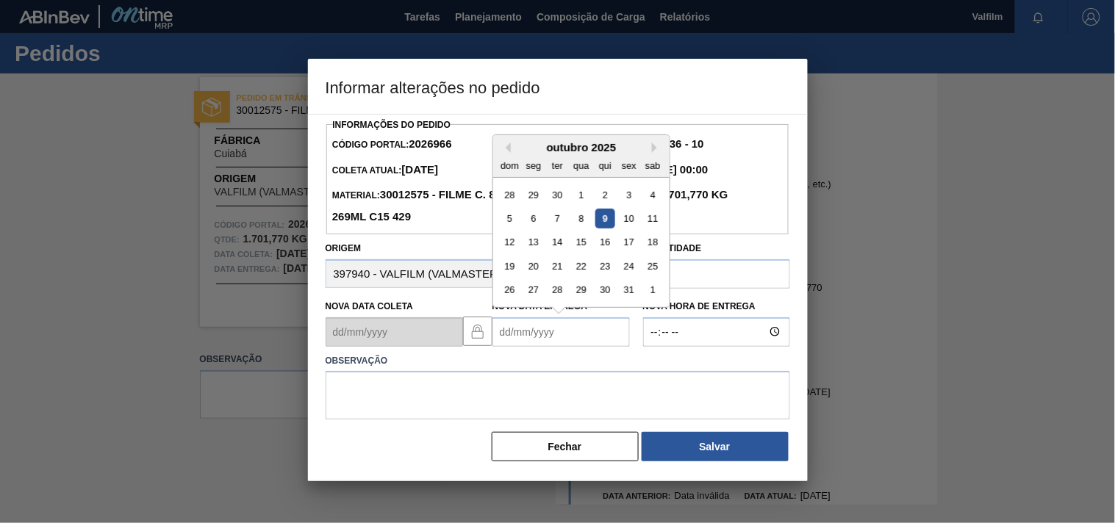
click at [509, 339] on Entrega2026966 "Nova Data Entrega" at bounding box center [560, 331] width 137 height 29
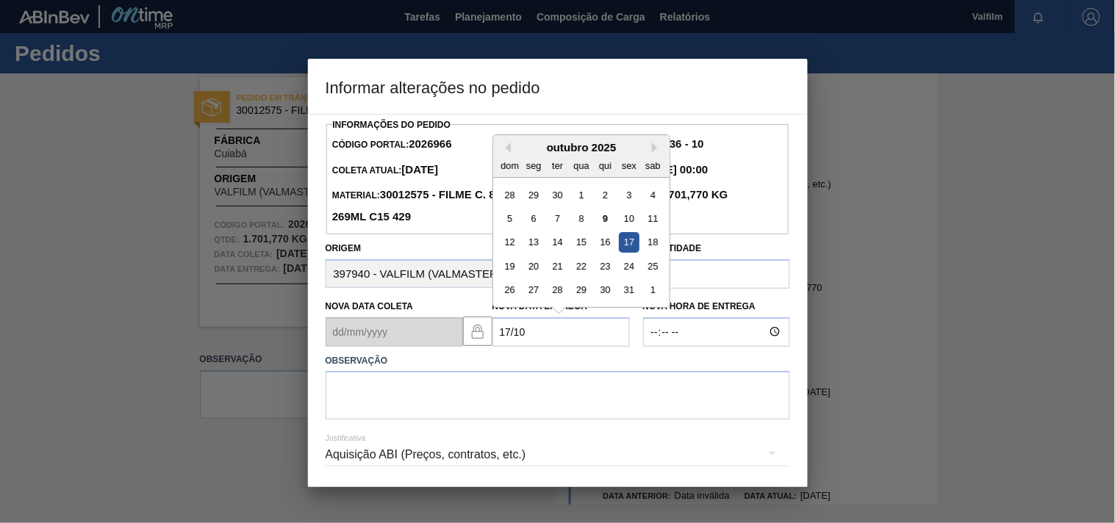
click at [622, 250] on div "17" at bounding box center [629, 242] width 20 height 20
type Entrega2026966 "17/10/2025"
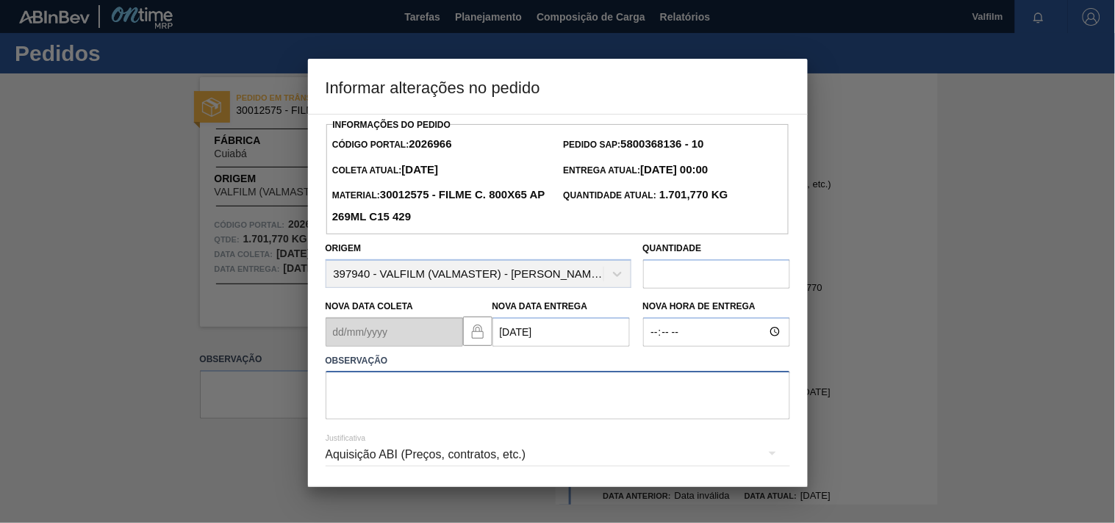
click at [348, 399] on textarea at bounding box center [558, 395] width 464 height 49
paste textarea "Ajuste entrega ( otimização card / veiculo )."
type textarea "Ajuste entrega ( otimização card / veiculo )."
click at [382, 461] on div "Aquisição ABI (Preços, contratos, etc.)" at bounding box center [558, 454] width 464 height 41
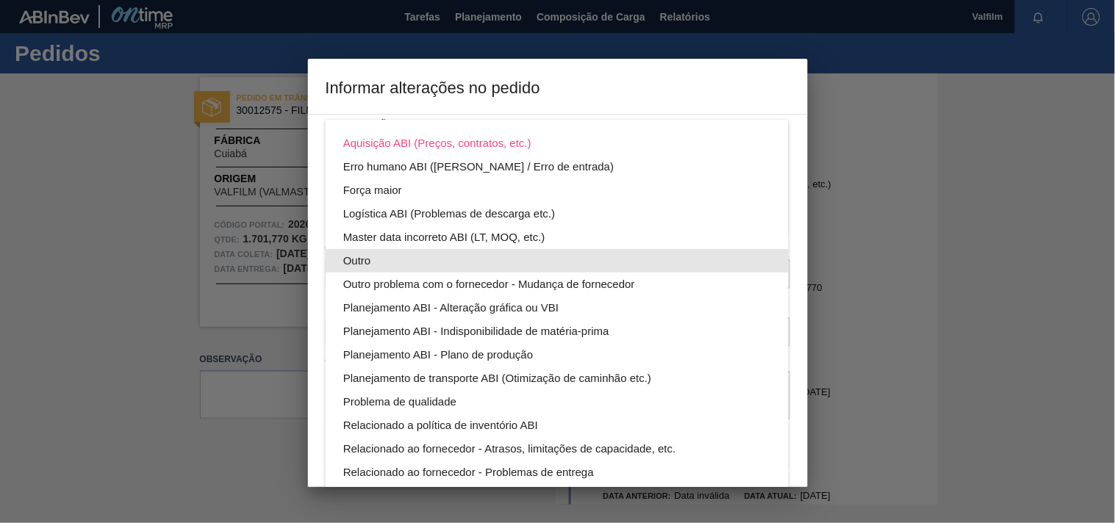
drag, startPoint x: 354, startPoint y: 261, endPoint x: 378, endPoint y: 267, distance: 24.2
click at [357, 260] on div "Outro" at bounding box center [557, 261] width 428 height 24
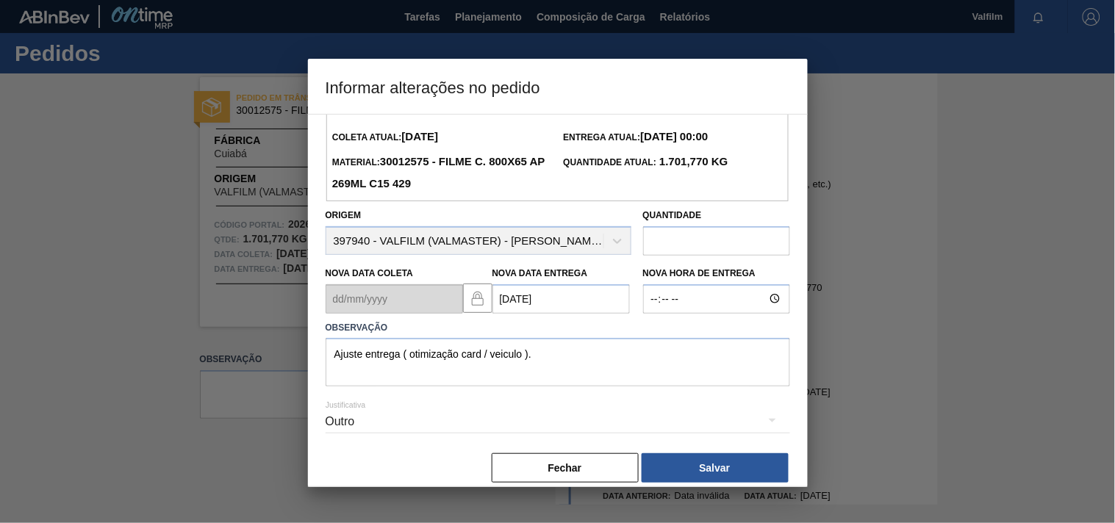
scroll to position [52, 0]
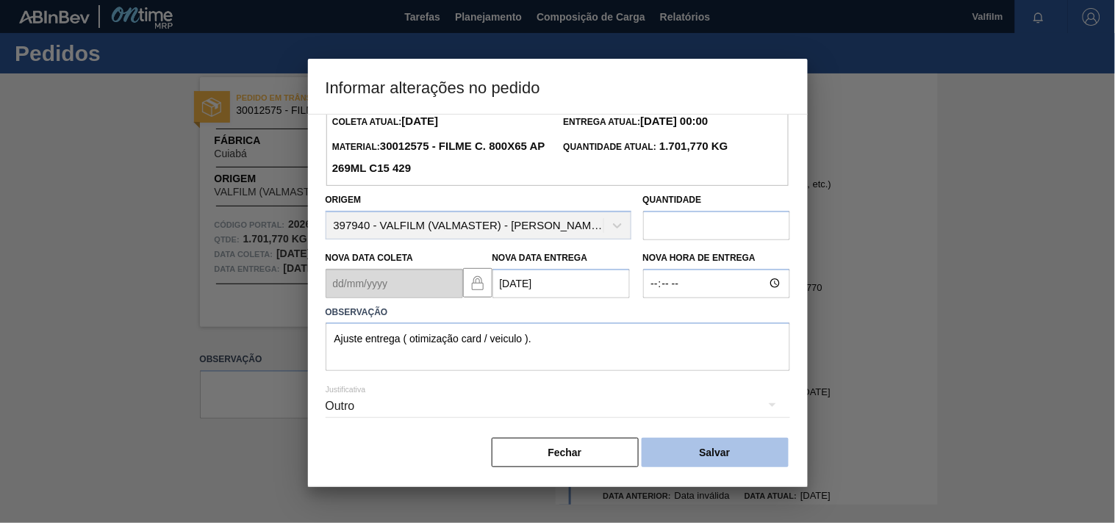
click at [713, 446] on button "Salvar" at bounding box center [715, 452] width 147 height 29
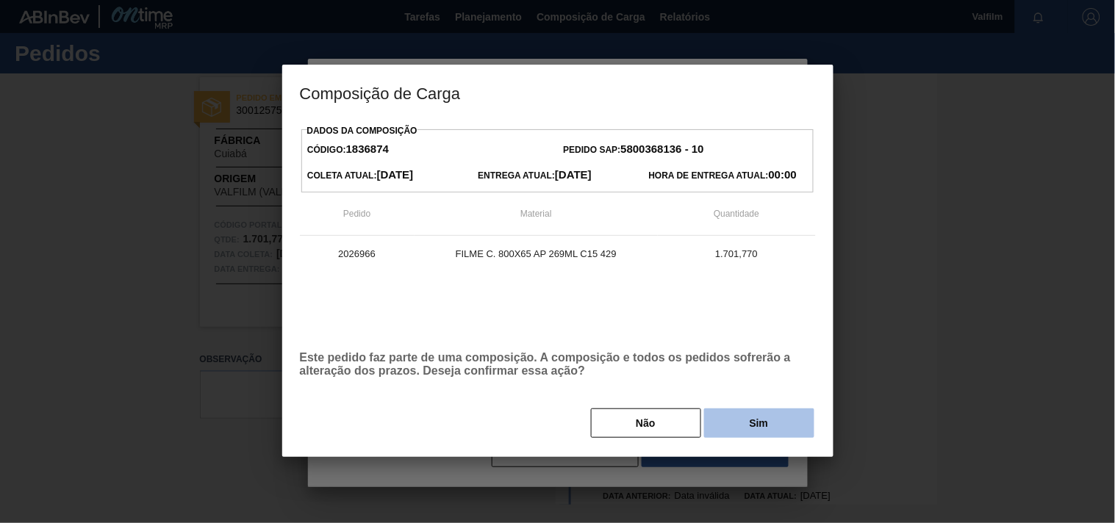
click at [748, 427] on button "Sim" at bounding box center [759, 423] width 110 height 29
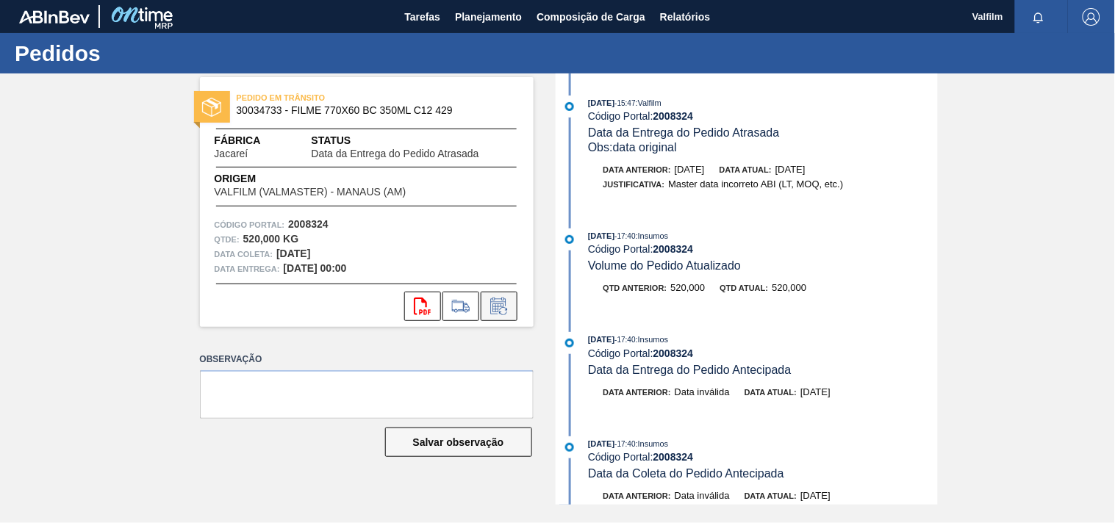
click at [503, 304] on icon at bounding box center [497, 308] width 11 height 9
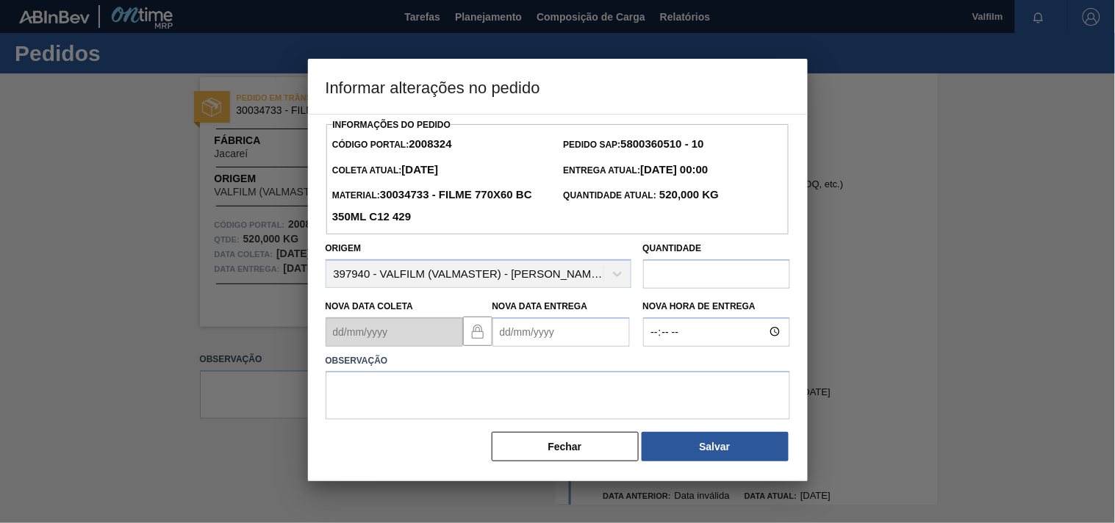
click at [516, 333] on Entrega2008324 "Nova Data Entrega" at bounding box center [560, 331] width 137 height 29
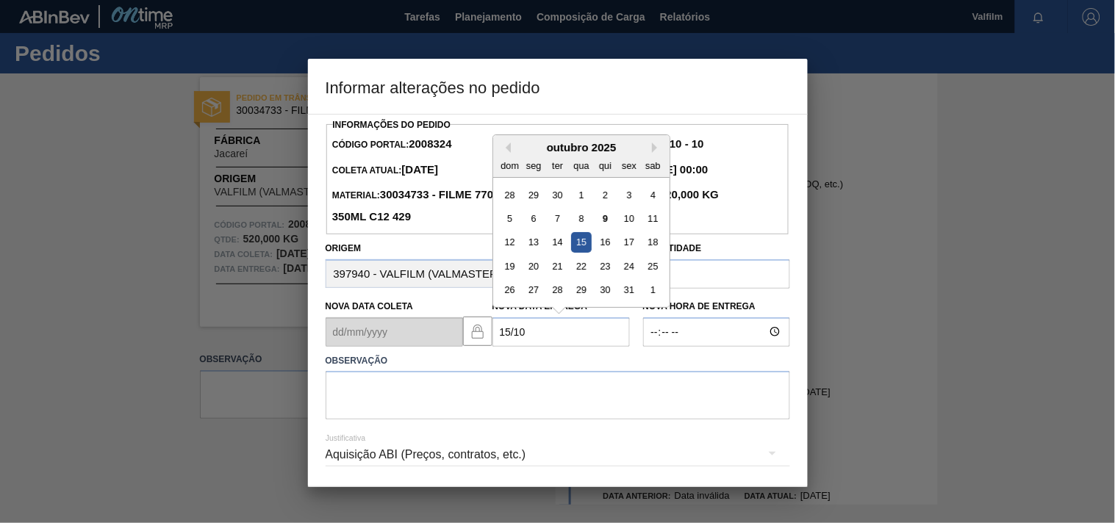
click at [579, 245] on div "15" at bounding box center [581, 242] width 20 height 20
type Entrega2008324 "[DATE]"
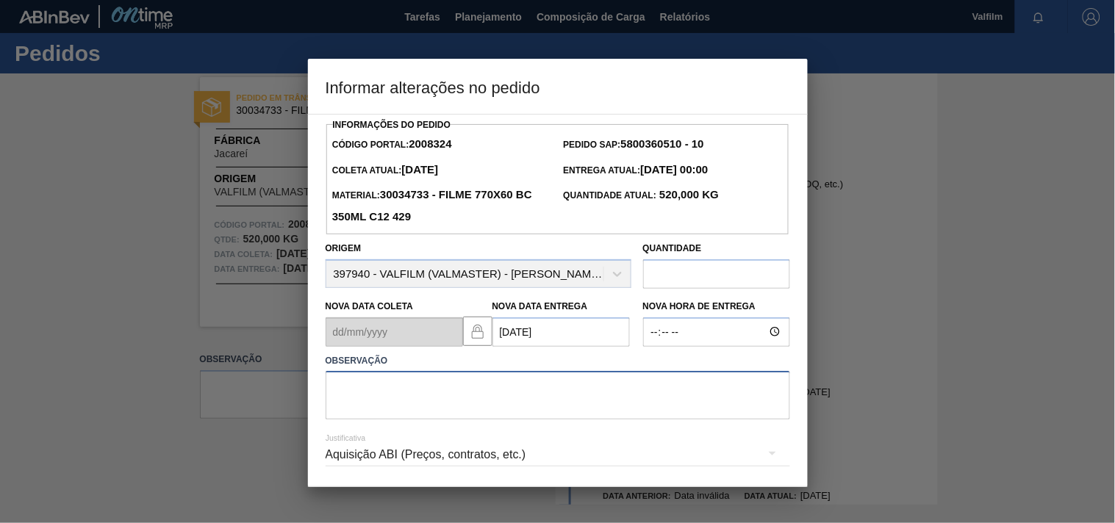
click at [383, 383] on textarea at bounding box center [558, 395] width 464 height 49
type textarea "atraso chegada conteiner."
click at [356, 457] on div "Aquisição ABI (Preços, contratos, etc.)" at bounding box center [558, 454] width 464 height 41
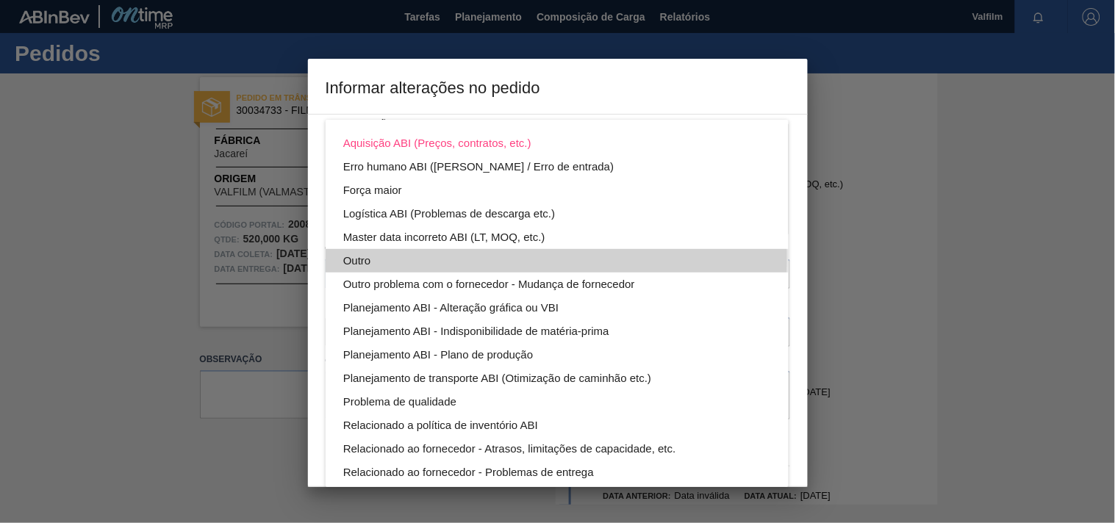
click at [372, 256] on div "Outro" at bounding box center [557, 261] width 428 height 24
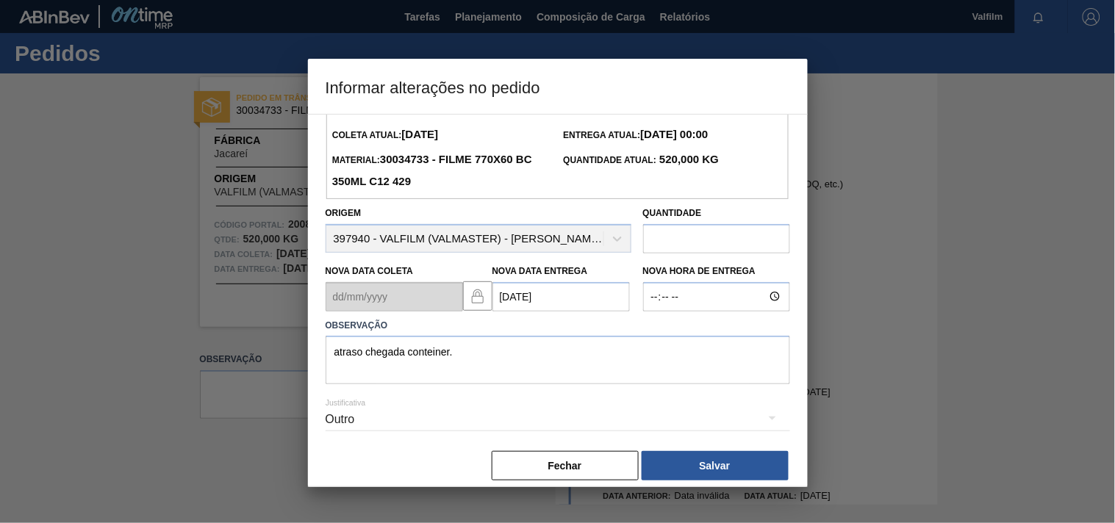
scroll to position [52, 0]
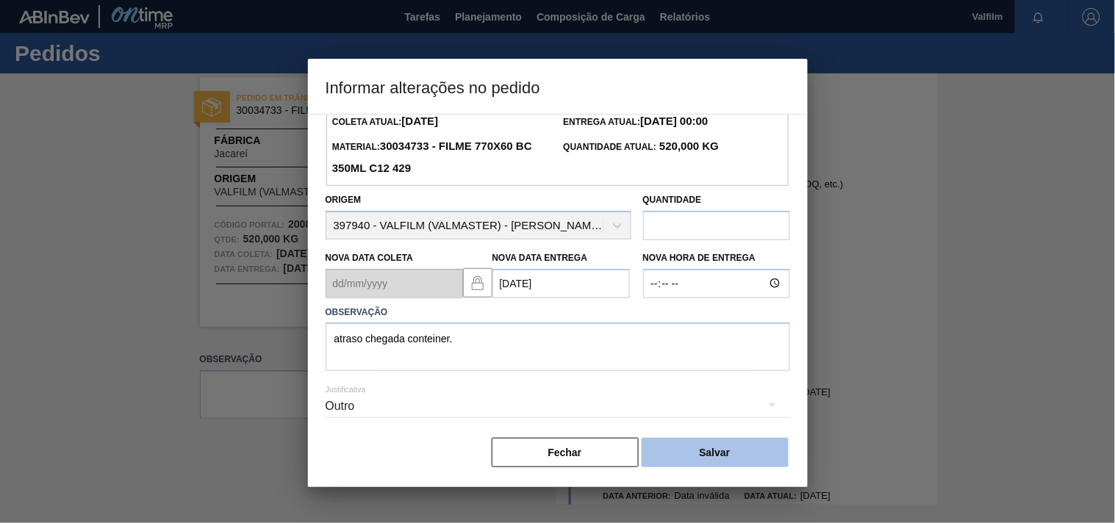
click at [747, 444] on button "Salvar" at bounding box center [715, 452] width 147 height 29
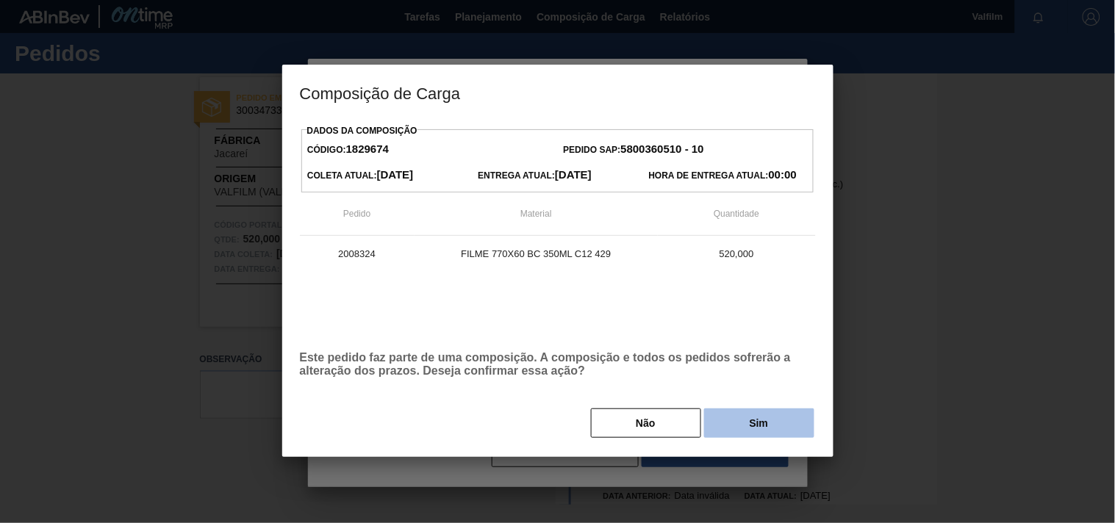
click at [770, 421] on button "Sim" at bounding box center [759, 423] width 110 height 29
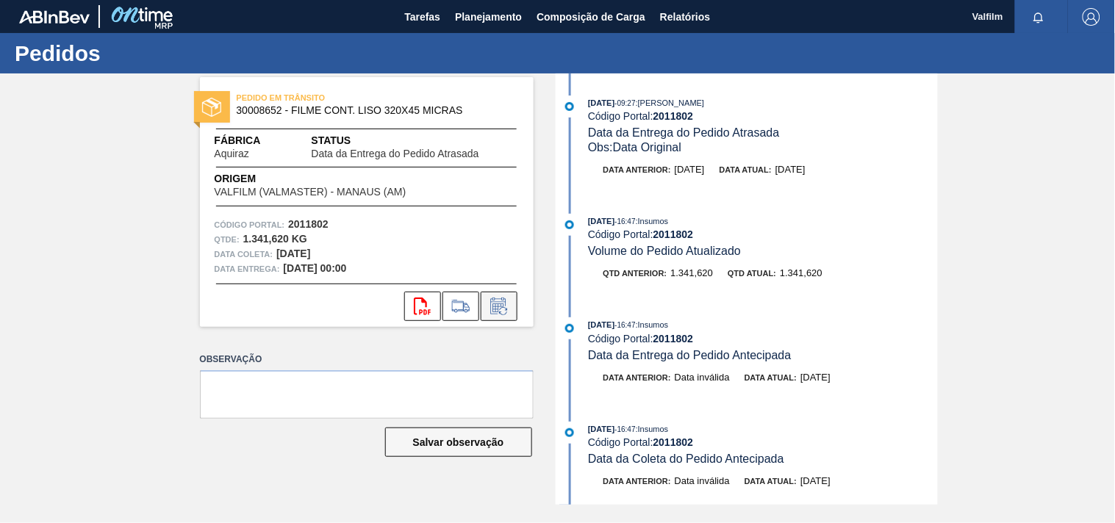
click at [515, 311] on button at bounding box center [499, 306] width 37 height 29
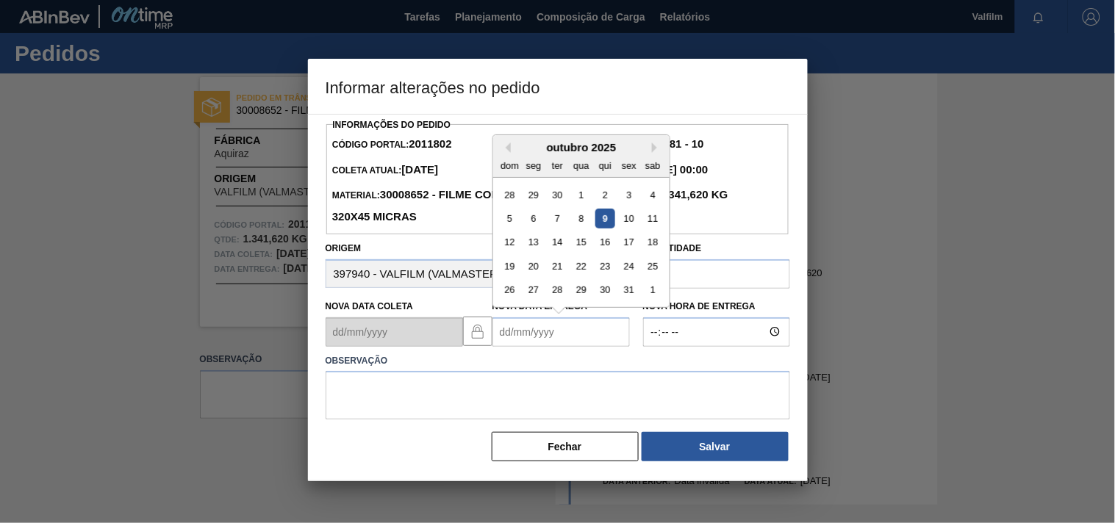
click at [515, 337] on Entrega2011802 "Nova Data Entrega" at bounding box center [560, 331] width 137 height 29
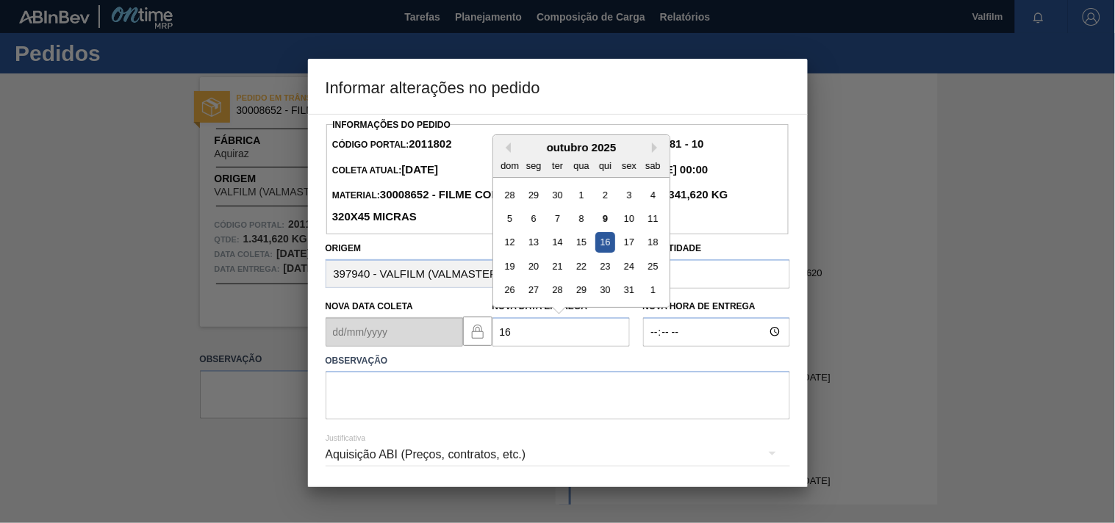
type Entrega2011802 "1"
click at [606, 247] on div "16" at bounding box center [605, 242] width 20 height 20
type Entrega2011802 "[DATE]"
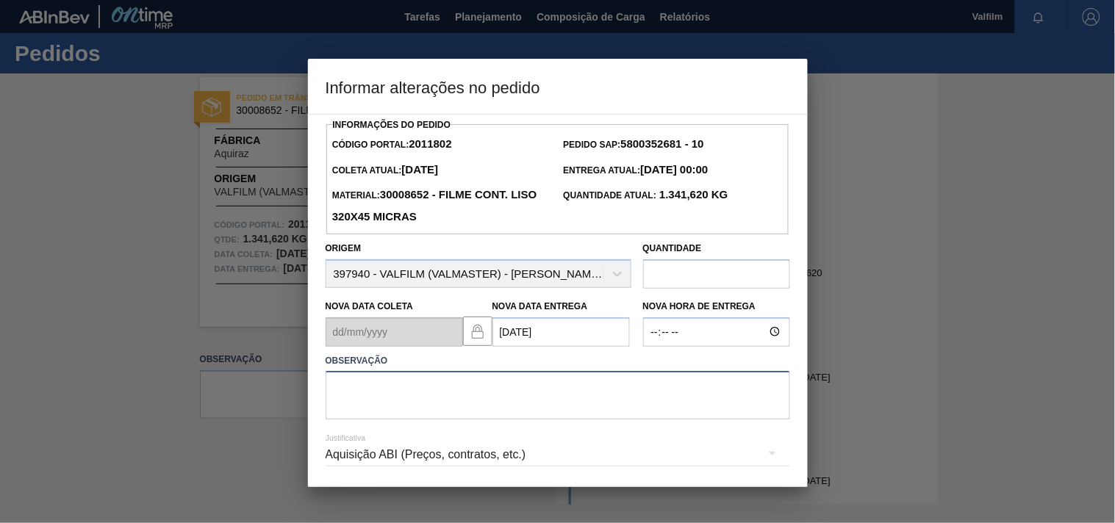
click at [356, 406] on textarea at bounding box center [558, 395] width 464 height 49
paste textarea "Ajuste entrega ( otimização card / veiculo )."
type textarea "Ajuste entrega ( otimização card / veiculo )."
click at [342, 457] on div "Aquisição ABI (Preços, contratos, etc.)" at bounding box center [558, 454] width 464 height 41
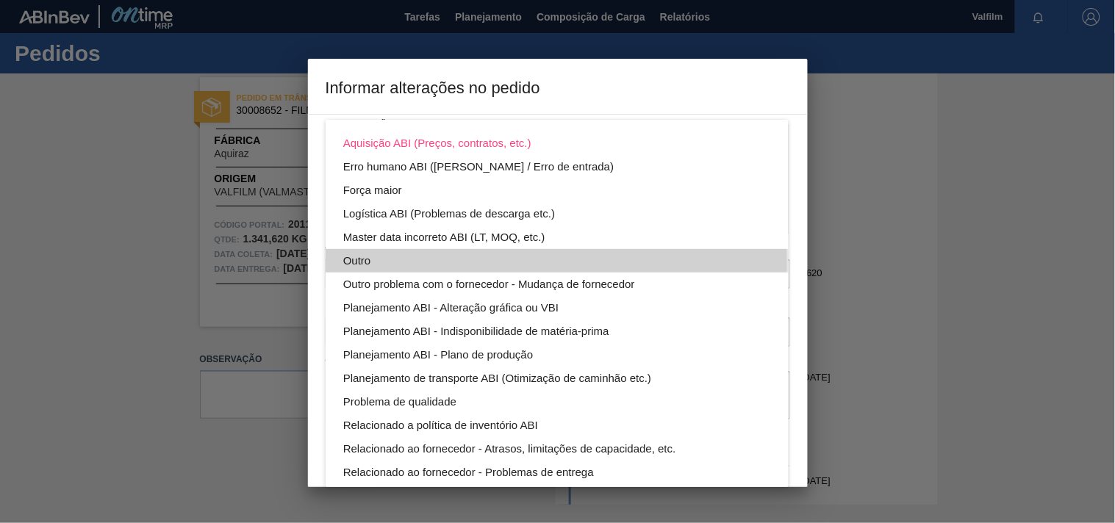
click at [360, 262] on div "Outro" at bounding box center [557, 261] width 428 height 24
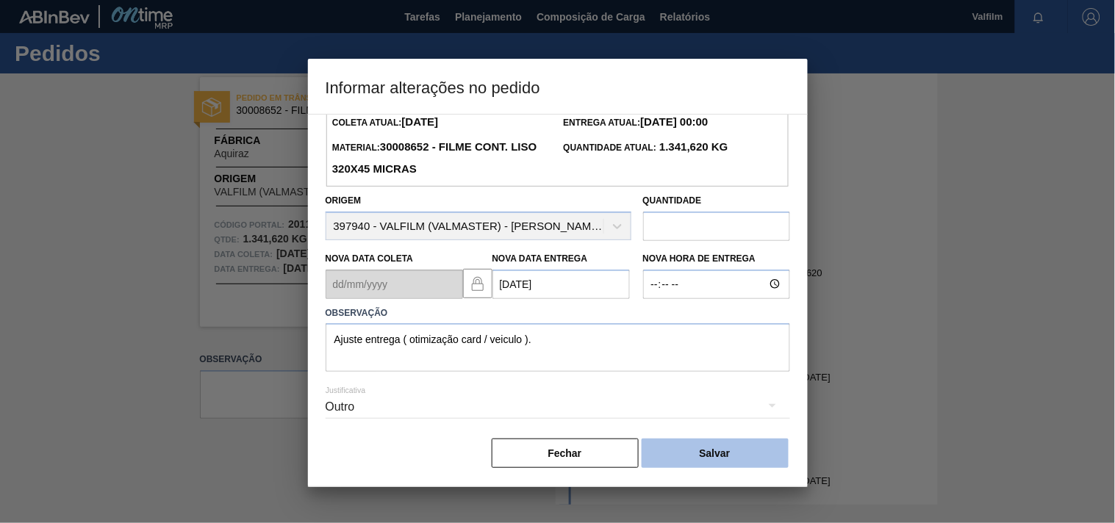
scroll to position [52, 0]
click at [696, 444] on button "Salvar" at bounding box center [715, 452] width 147 height 29
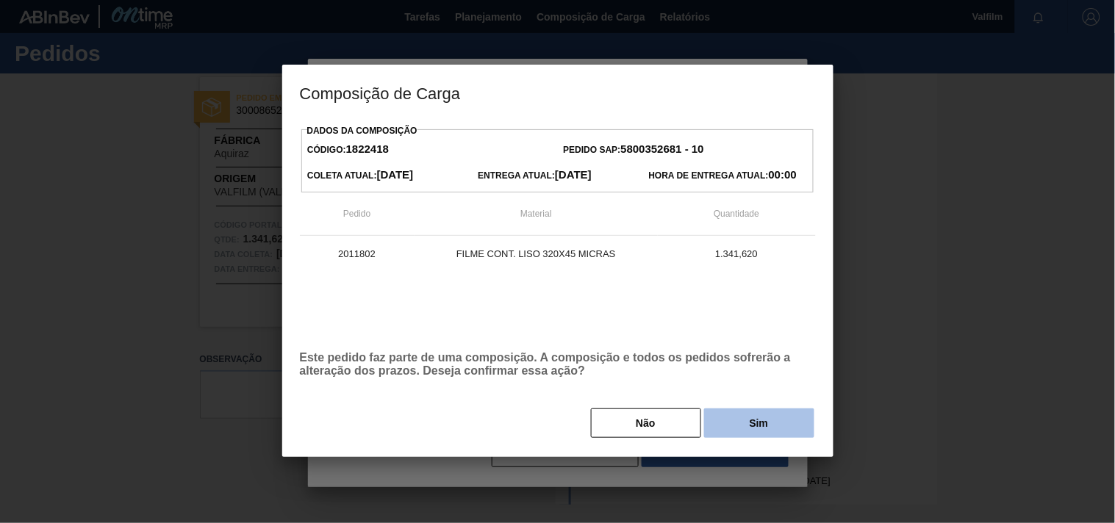
click at [720, 427] on button "Sim" at bounding box center [759, 423] width 110 height 29
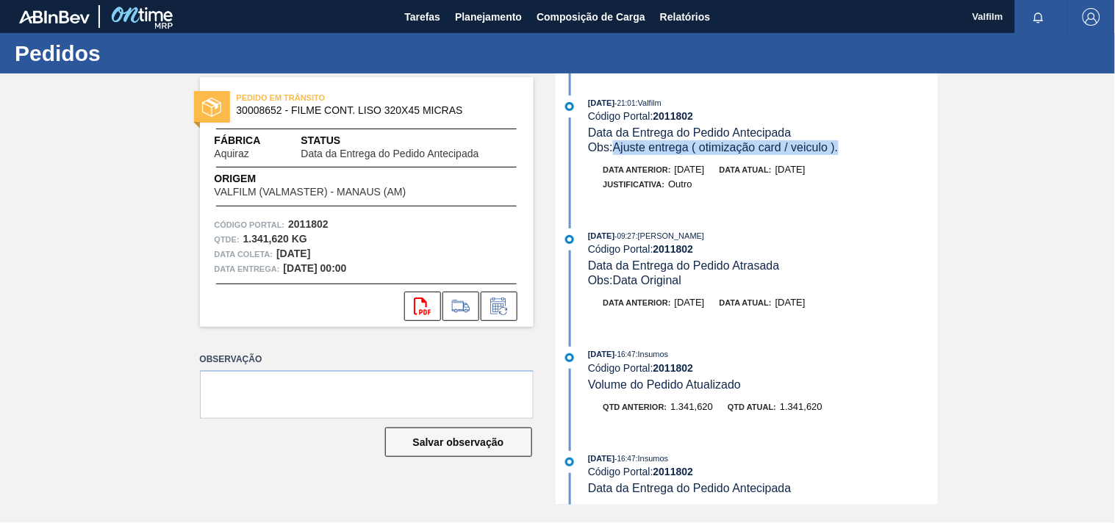
drag, startPoint x: 846, startPoint y: 151, endPoint x: 617, endPoint y: 151, distance: 228.6
click at [617, 151] on div "Obs: Ajuste entrega ( otimização card / veiculo )." at bounding box center [762, 147] width 349 height 15
copy span "Ajuste entrega ( otimização card / veiculo )."
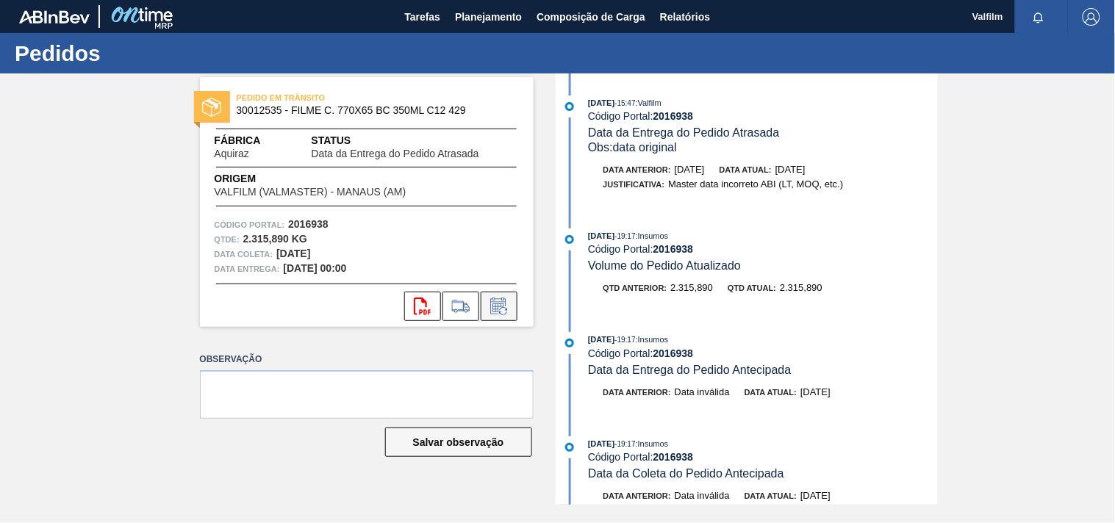
click at [498, 303] on icon at bounding box center [499, 307] width 24 height 18
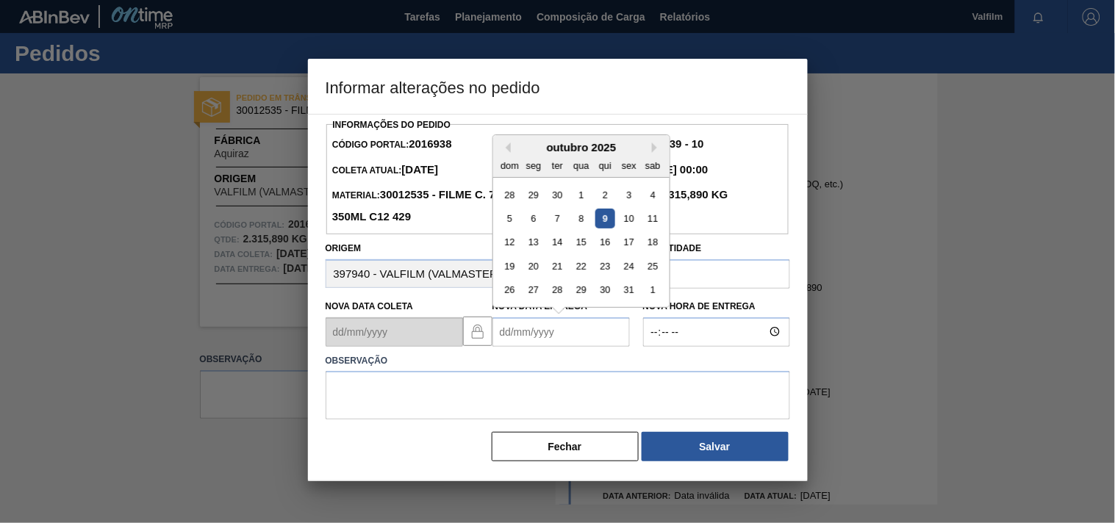
click at [503, 335] on Entrega2016938 "Nova Data Entrega" at bounding box center [560, 331] width 137 height 29
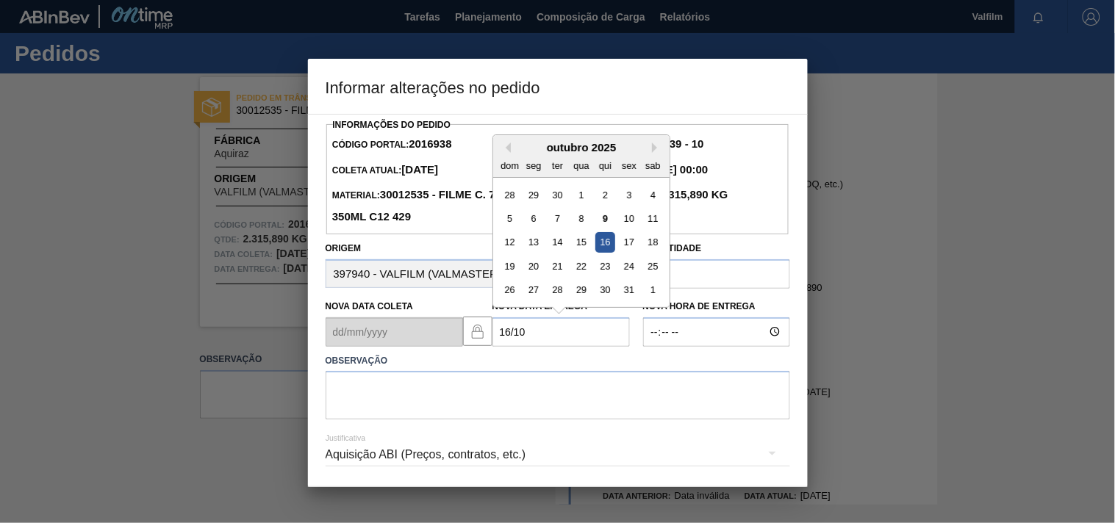
click at [600, 248] on div "16" at bounding box center [605, 242] width 20 height 20
type Entrega2016938 "16/10/2025"
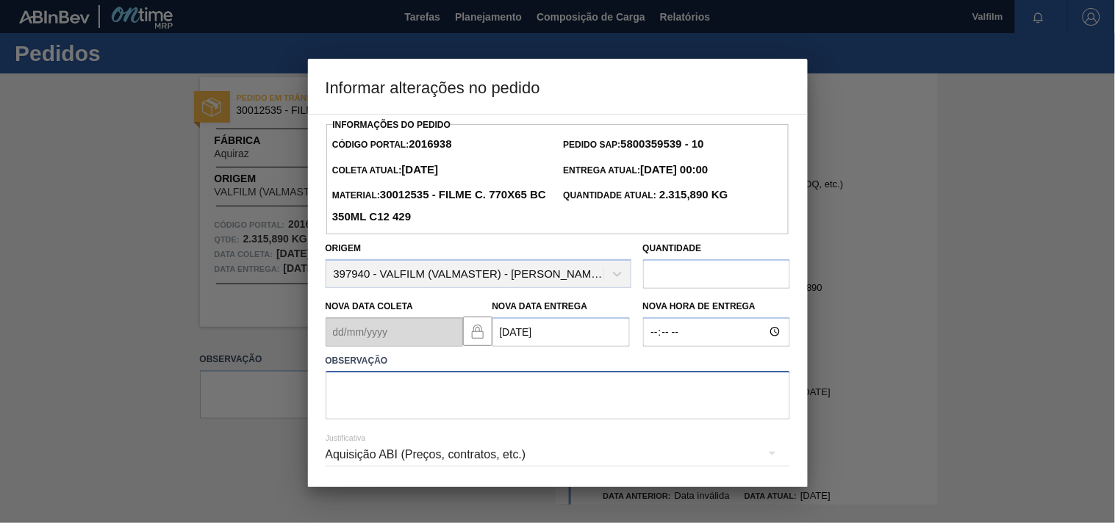
click at [393, 401] on textarea at bounding box center [558, 395] width 464 height 49
paste textarea "Ajuste entrega ( otimização card / veiculo )."
type textarea "Ajuste entrega ( otimização card / veiculo )."
click at [407, 467] on div "Aquisição ABI (Preços, contratos, etc.)" at bounding box center [558, 454] width 464 height 41
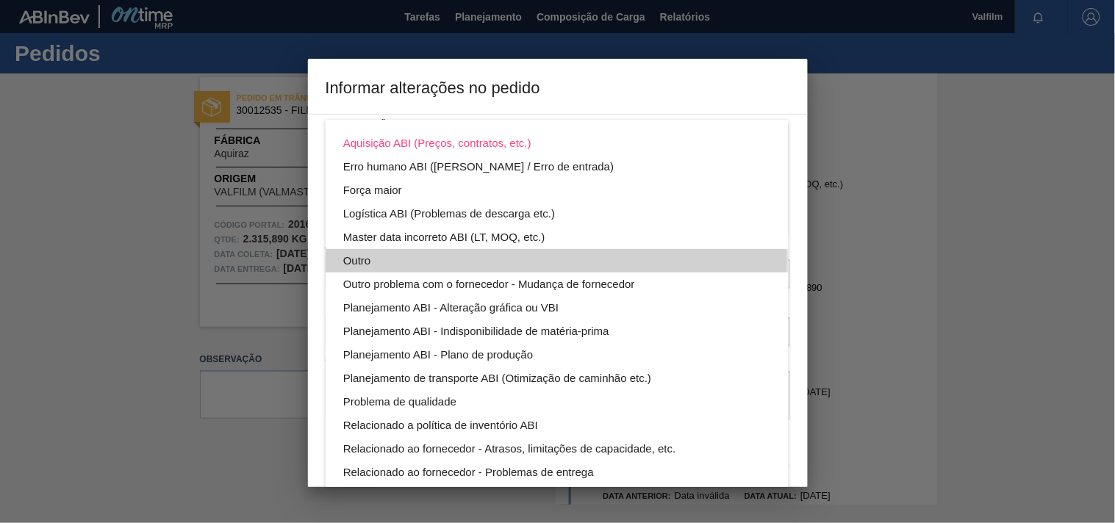
click at [356, 258] on div "Outro" at bounding box center [557, 261] width 428 height 24
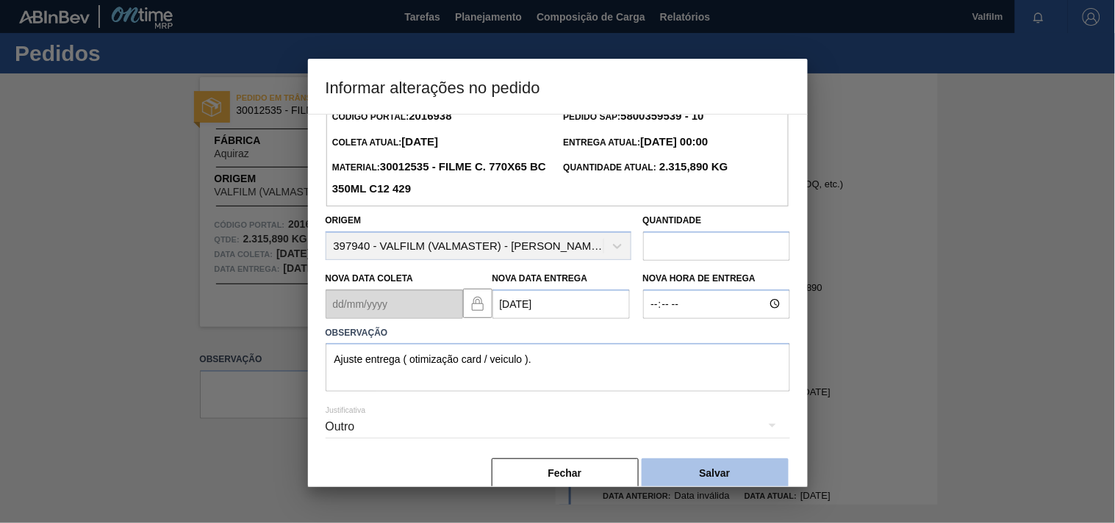
scroll to position [52, 0]
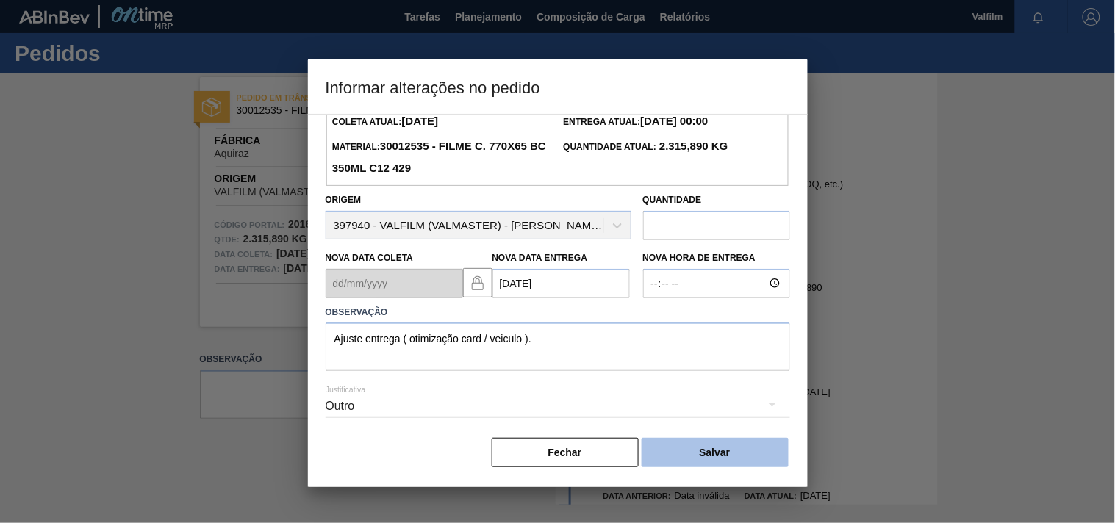
click at [722, 457] on button "Salvar" at bounding box center [715, 452] width 147 height 29
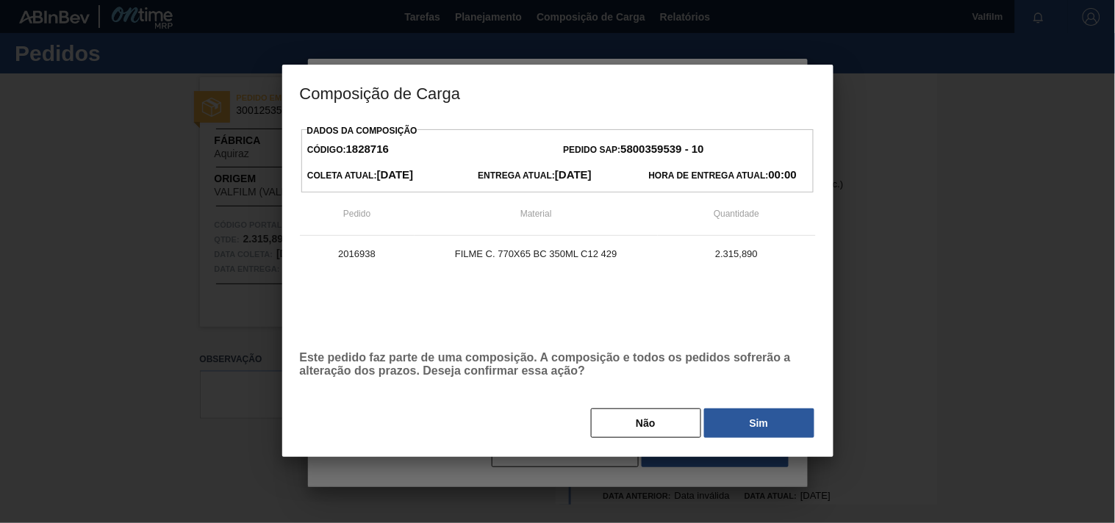
click at [738, 413] on button "Sim" at bounding box center [759, 423] width 110 height 29
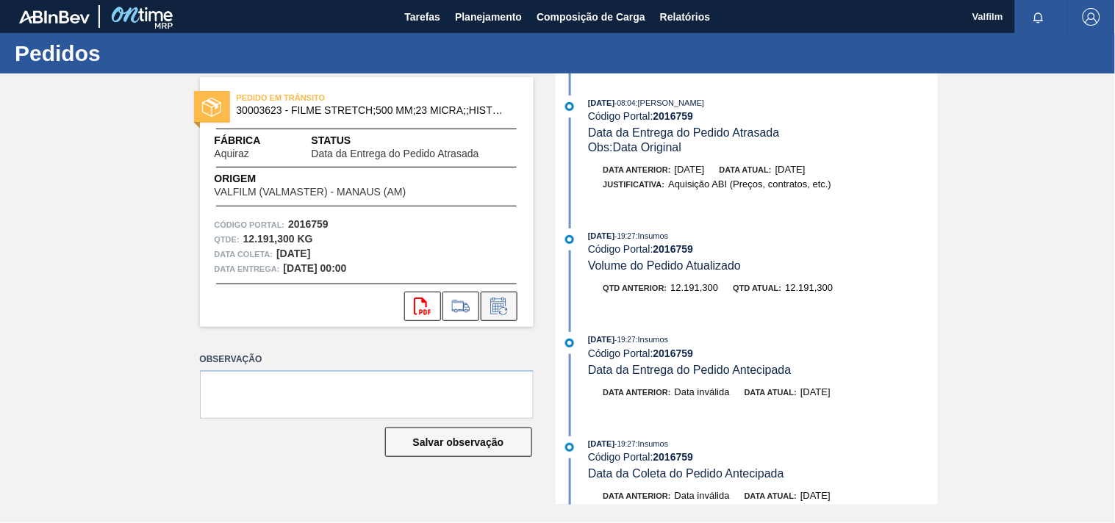
click at [491, 312] on icon at bounding box center [499, 307] width 24 height 18
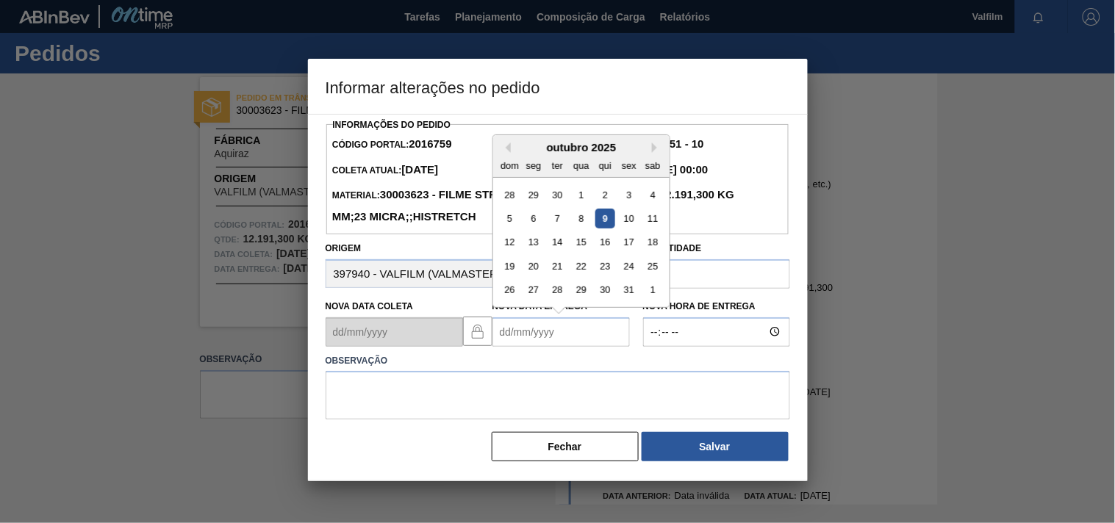
click at [511, 347] on Entrega2016759 "Nova Data Entrega" at bounding box center [560, 331] width 137 height 29
click at [188, 459] on div at bounding box center [557, 261] width 1115 height 523
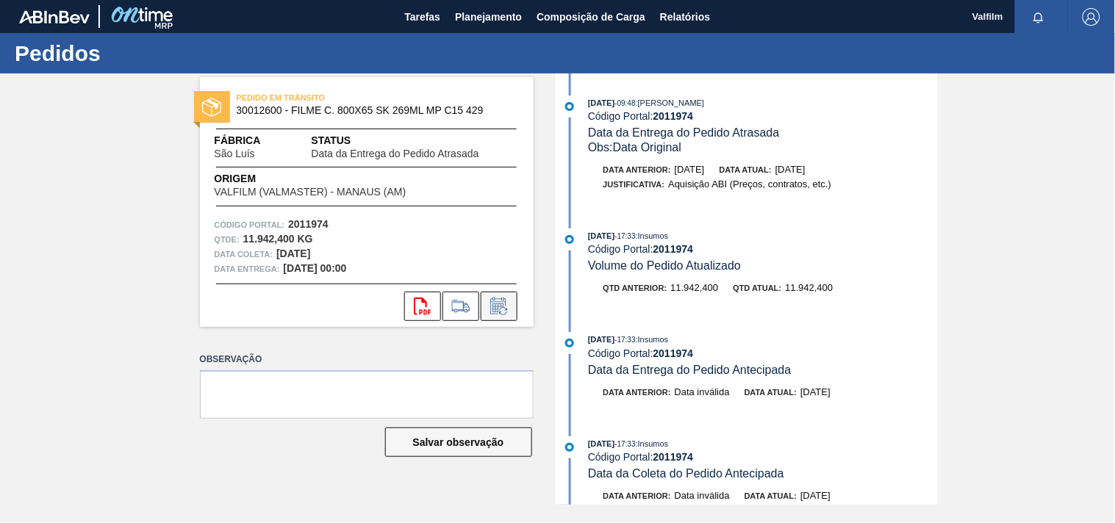
click at [500, 311] on icon at bounding box center [499, 307] width 24 height 18
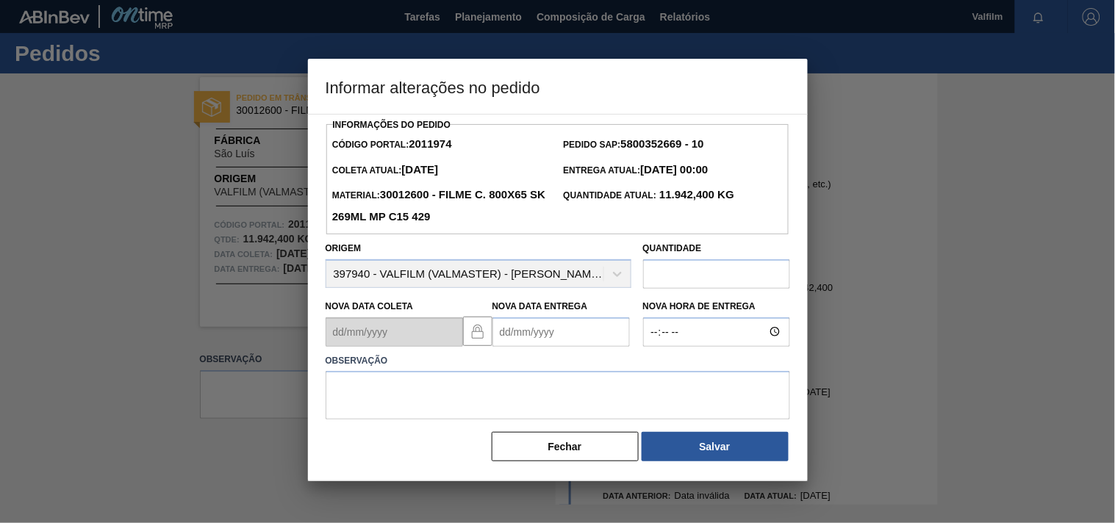
click at [514, 328] on Entrega2011974 "Nova Data Entrega" at bounding box center [560, 331] width 137 height 29
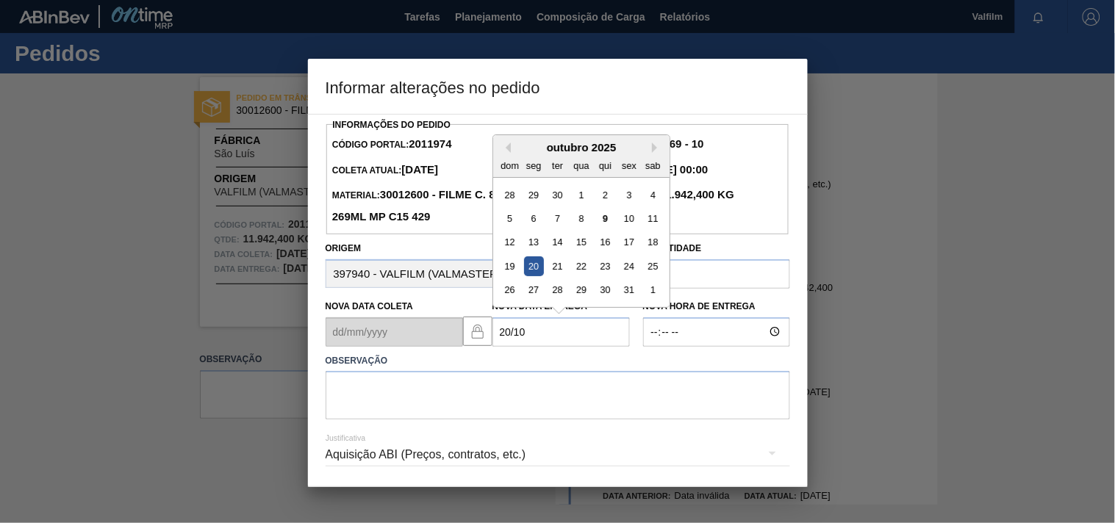
click at [531, 270] on div "20" at bounding box center [533, 266] width 20 height 20
type Entrega2011974 "20/10/2025"
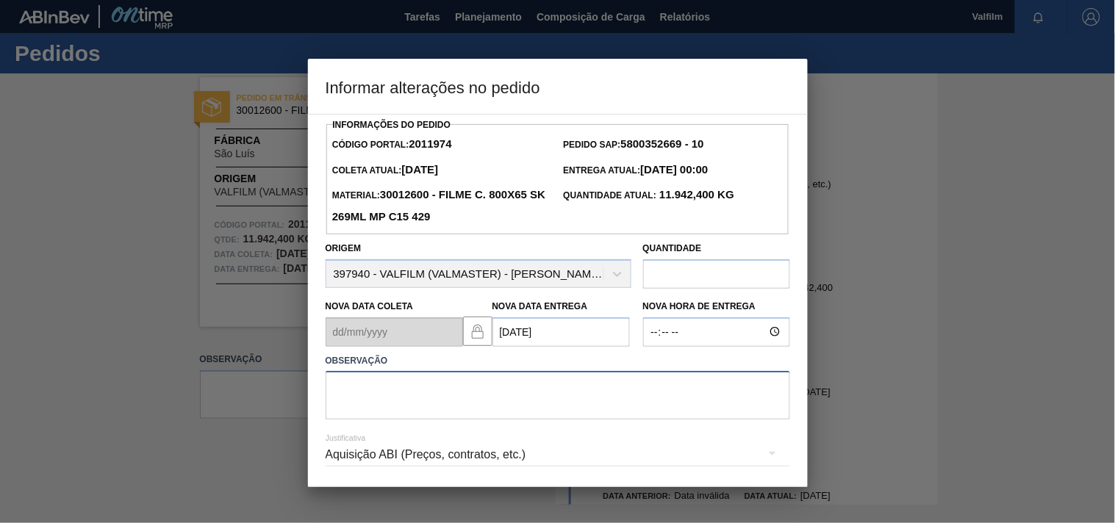
click at [424, 402] on textarea at bounding box center [558, 395] width 464 height 49
paste textarea "Ajuste entrega ( otimização card / veiculo )."
type textarea "Ajuste entrega ( otimização card / veiculo )."
click at [354, 453] on div "Aquisição ABI (Preços, contratos, etc.)" at bounding box center [558, 454] width 464 height 41
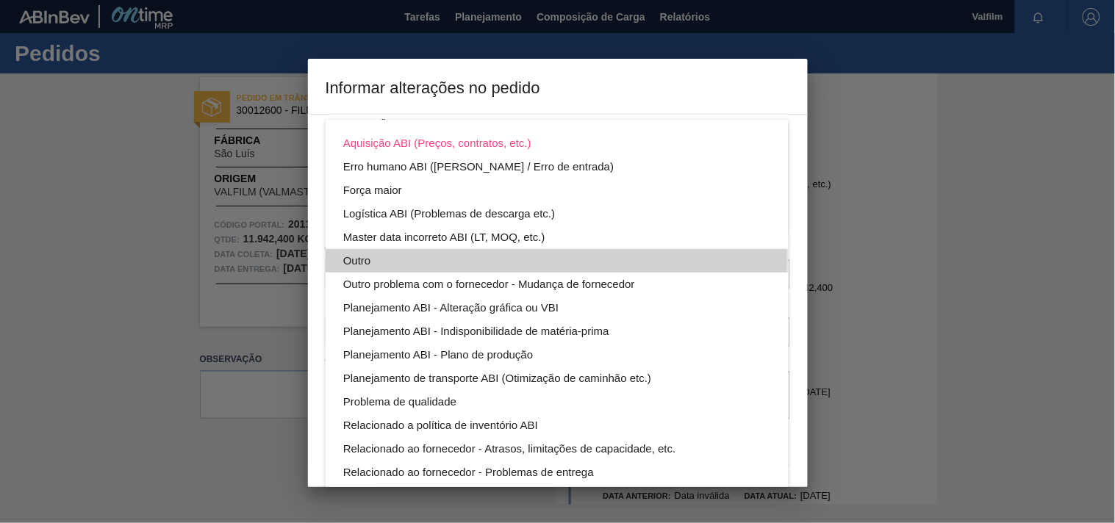
click at [353, 260] on div "Outro" at bounding box center [557, 261] width 428 height 24
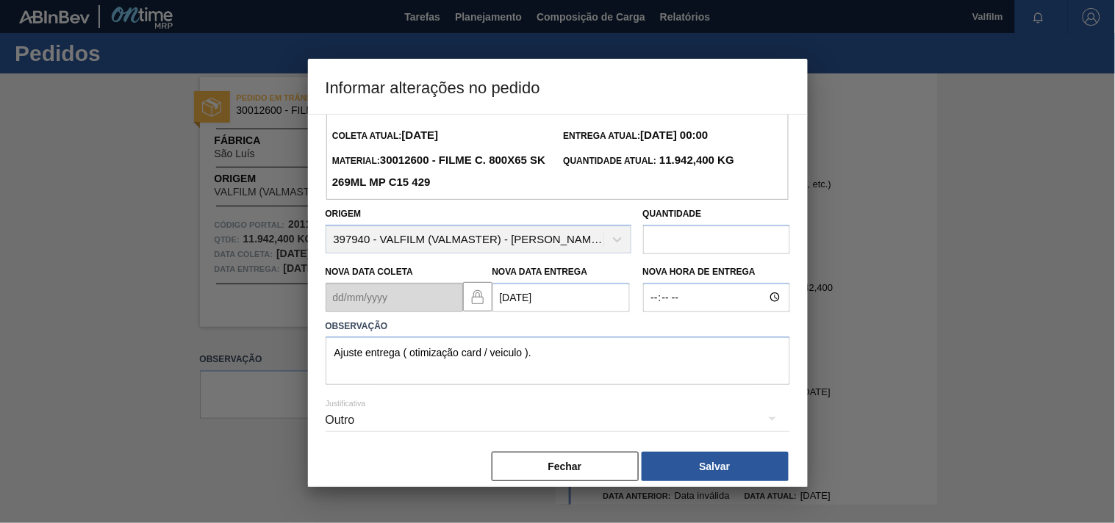
scroll to position [52, 0]
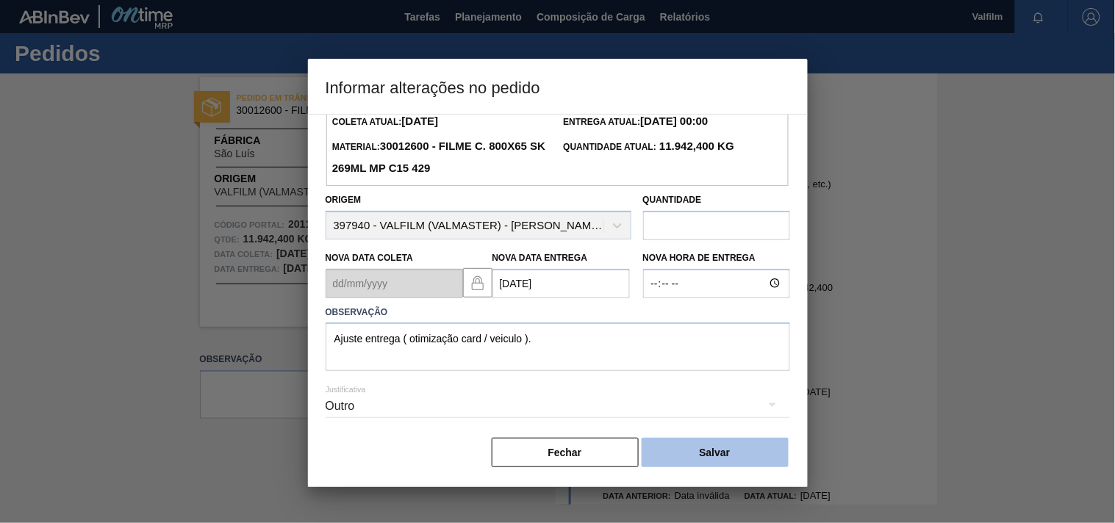
click at [678, 453] on button "Salvar" at bounding box center [715, 452] width 147 height 29
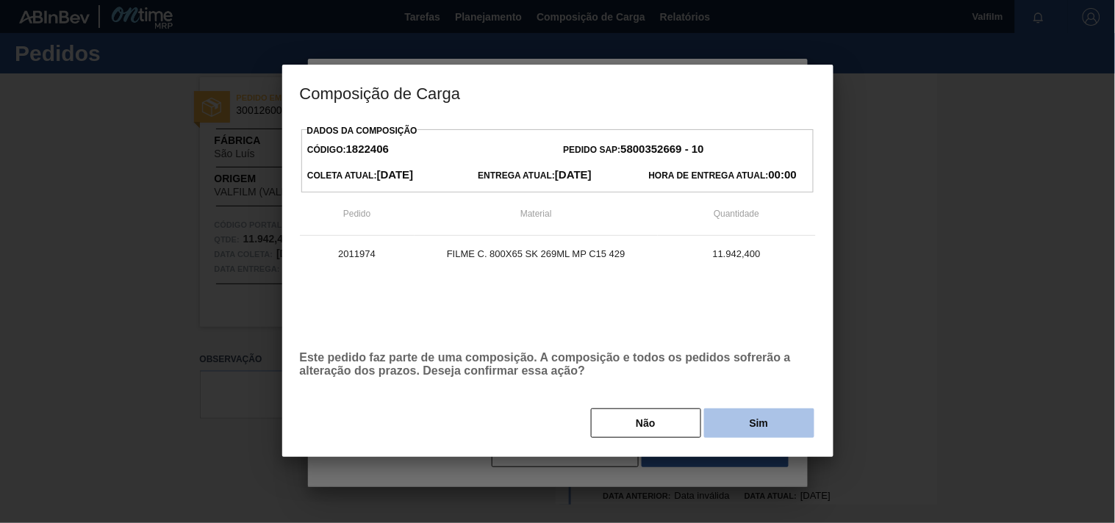
click at [728, 420] on button "Sim" at bounding box center [759, 423] width 110 height 29
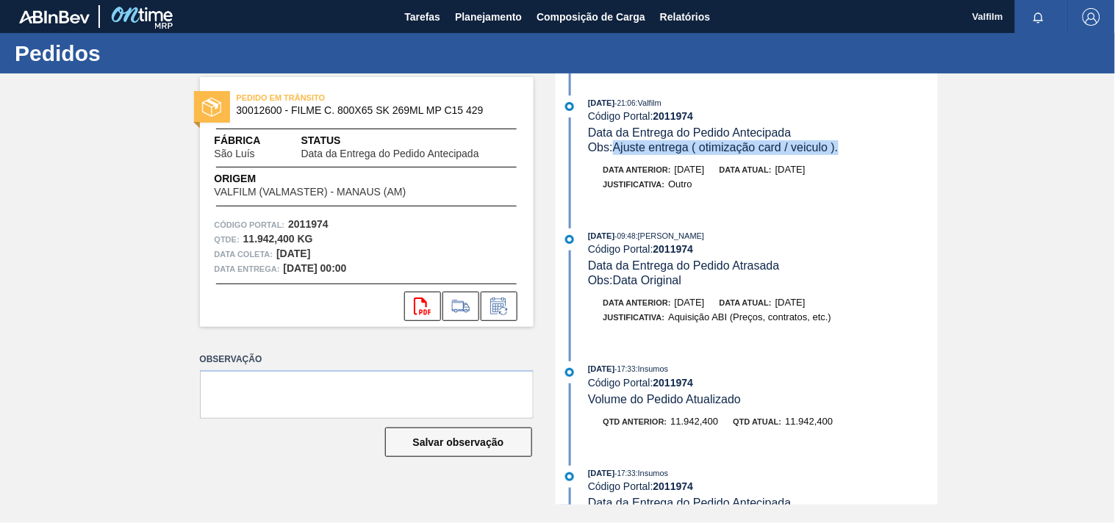
drag, startPoint x: 860, startPoint y: 150, endPoint x: 616, endPoint y: 150, distance: 244.0
click at [616, 150] on div "Obs: Ajuste entrega ( otimização card / veiculo )." at bounding box center [762, 147] width 349 height 15
copy span "Ajuste entrega ( otimização card / veiculo )."
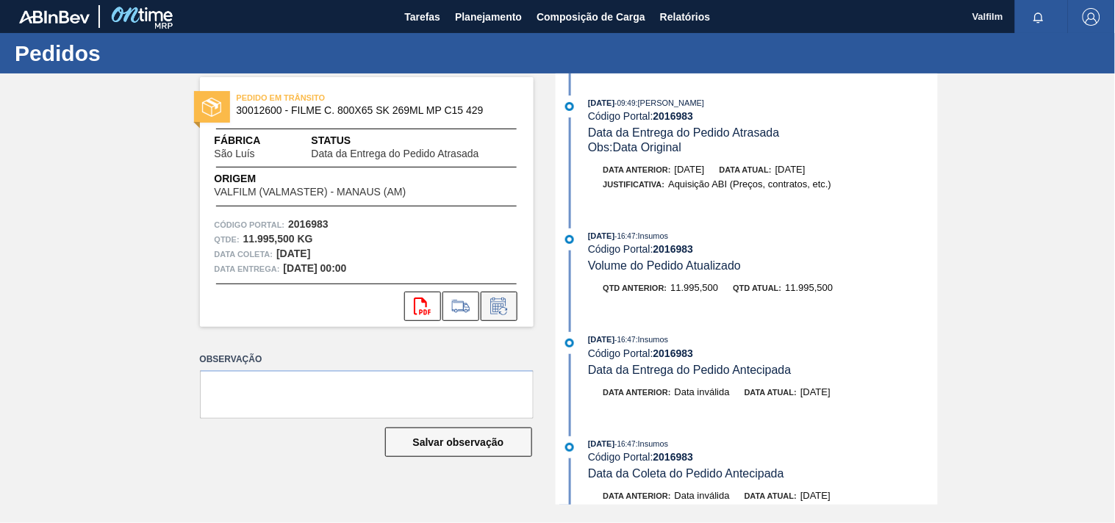
click at [494, 306] on icon at bounding box center [499, 307] width 24 height 18
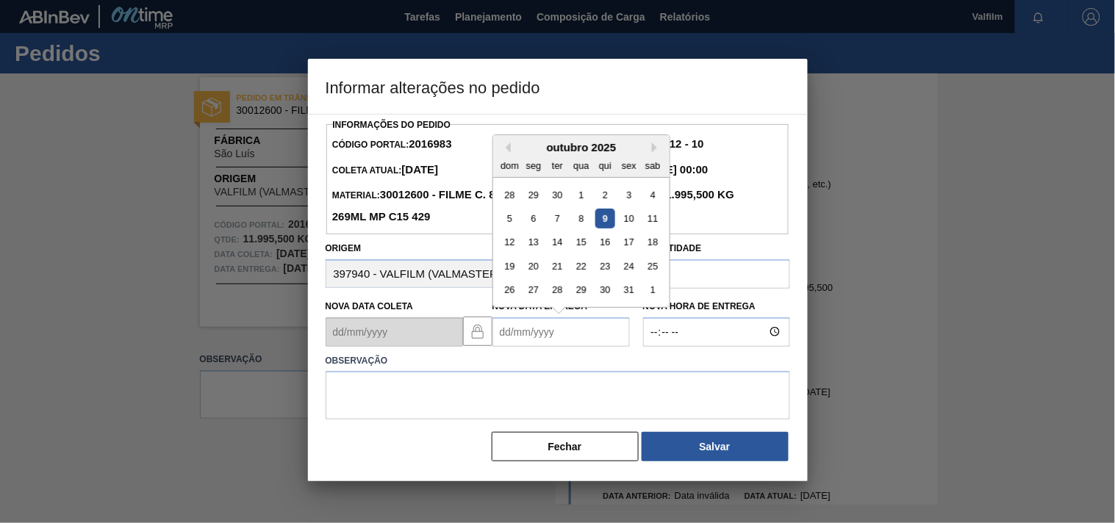
click at [541, 342] on Entrega2016983 "Nova Data Entrega" at bounding box center [560, 331] width 137 height 29
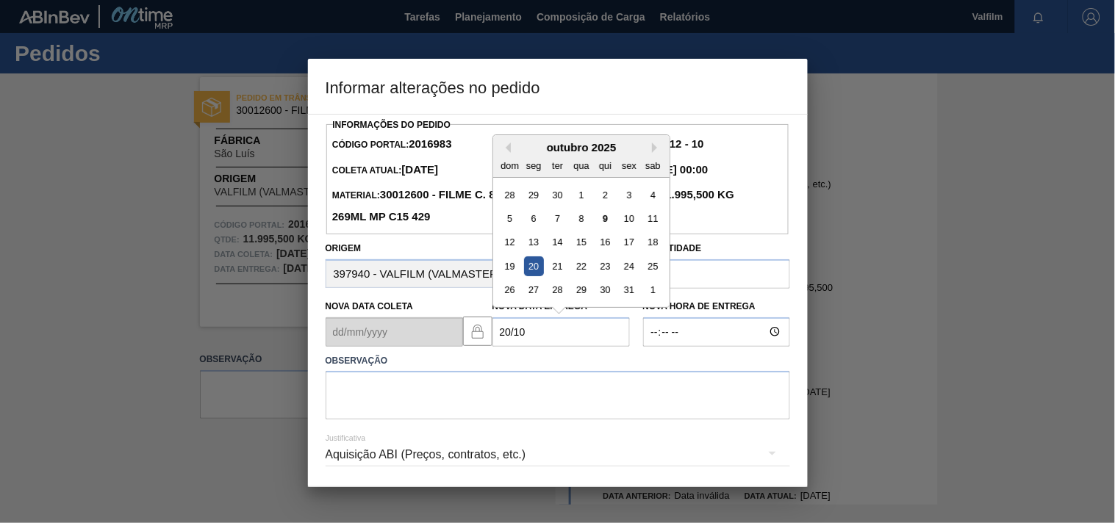
click at [529, 261] on div "20" at bounding box center [533, 266] width 20 height 20
type Entrega2016983 "[DATE]"
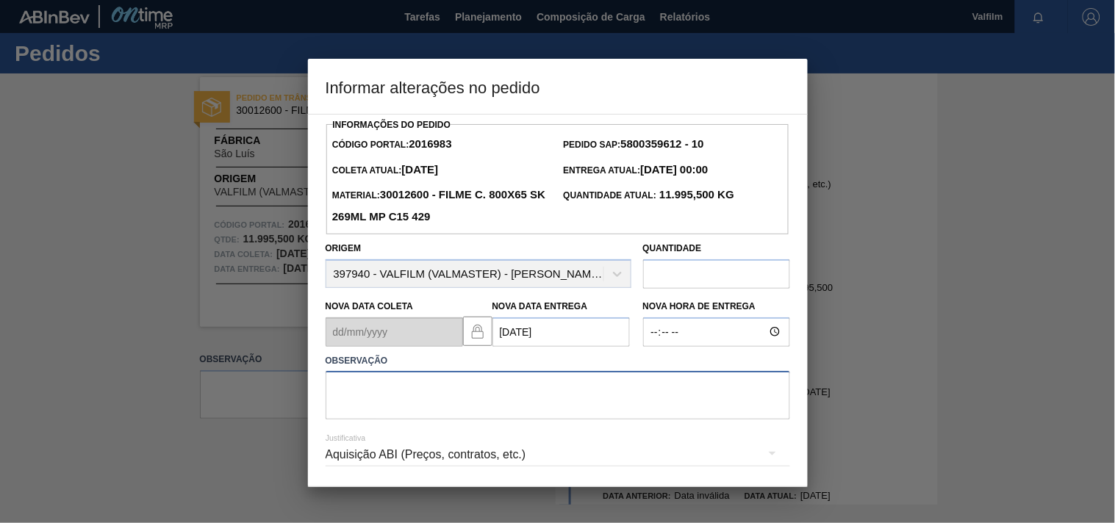
click at [373, 397] on textarea at bounding box center [558, 395] width 464 height 49
paste textarea "Ajuste entrega ( otimização card / veiculo )."
type textarea "Ajuste entrega ( otimização card / veiculo )."
click at [376, 462] on div "Aquisição ABI (Preços, contratos, etc.)" at bounding box center [558, 454] width 464 height 41
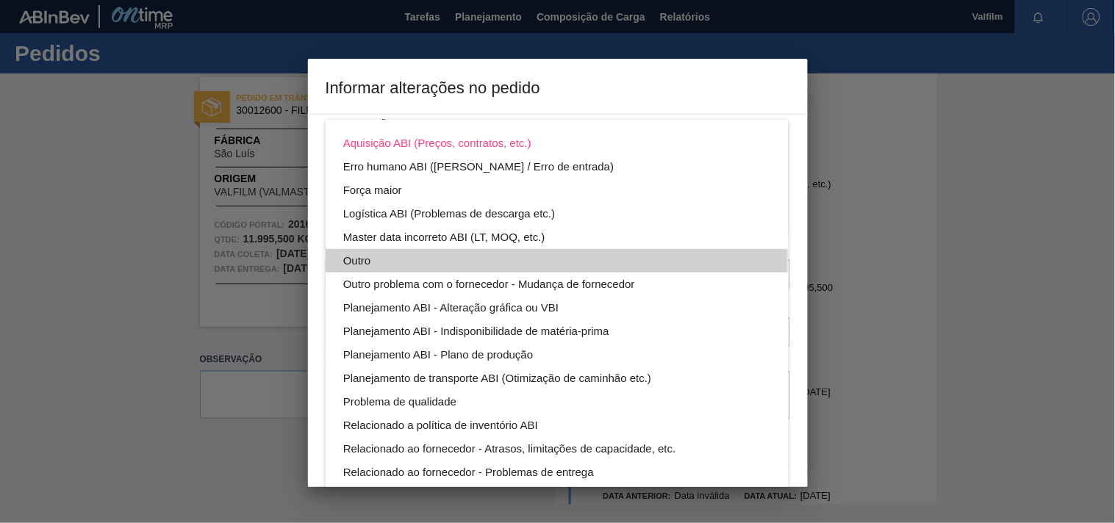
click at [348, 255] on div "Outro" at bounding box center [557, 261] width 428 height 24
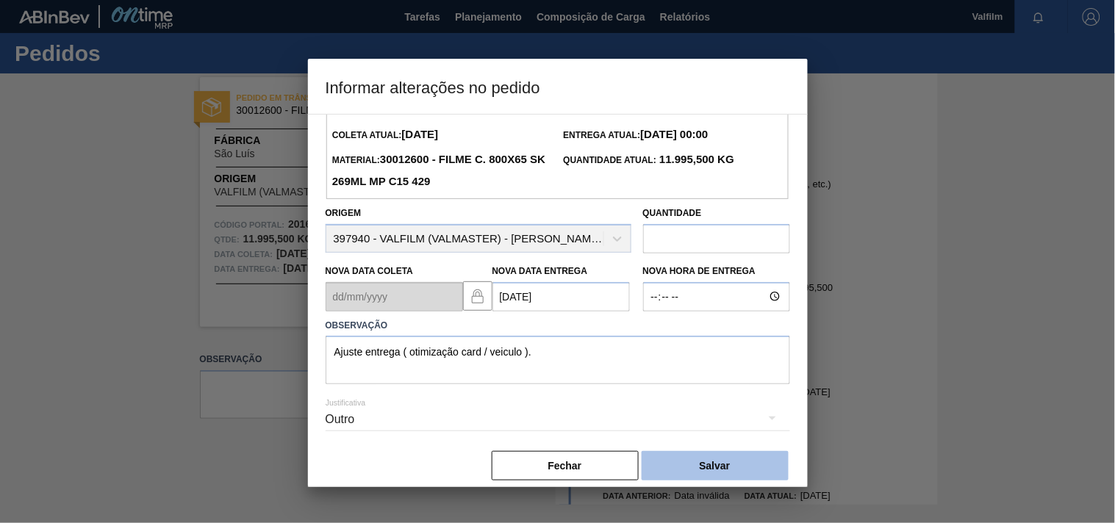
scroll to position [52, 0]
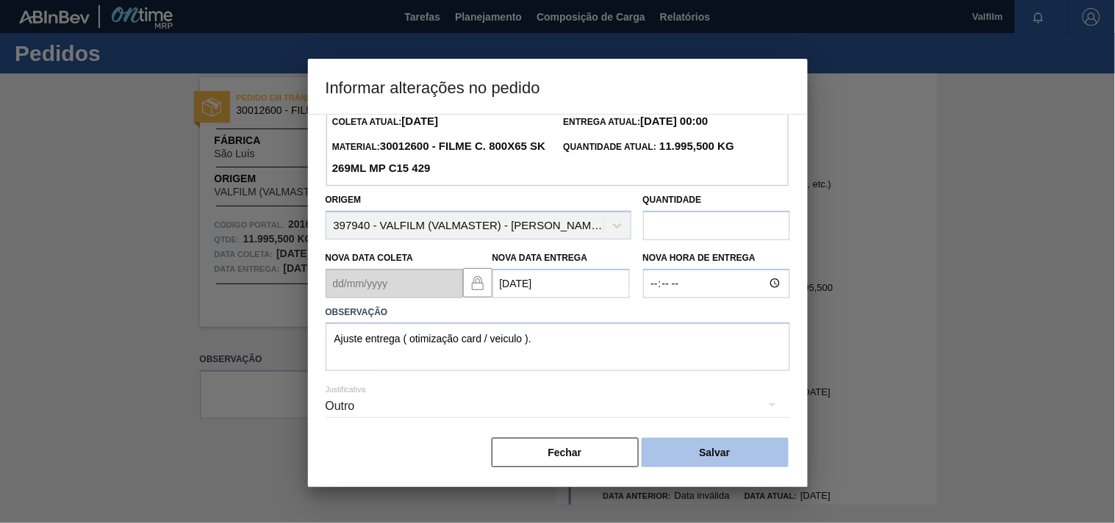
click at [728, 464] on button "Salvar" at bounding box center [715, 452] width 147 height 29
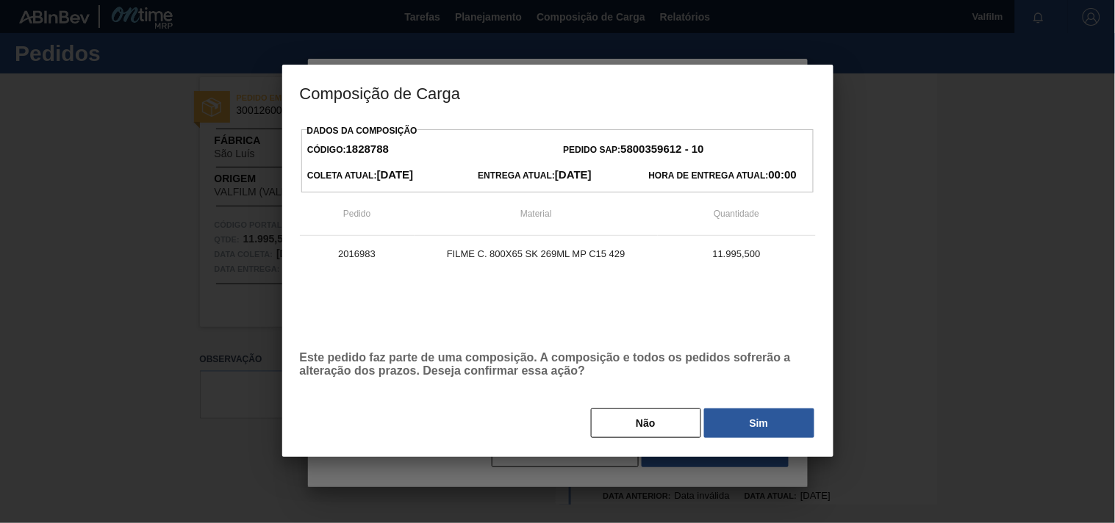
click at [730, 414] on button "Sim" at bounding box center [759, 423] width 110 height 29
